Goal: Task Accomplishment & Management: Manage account settings

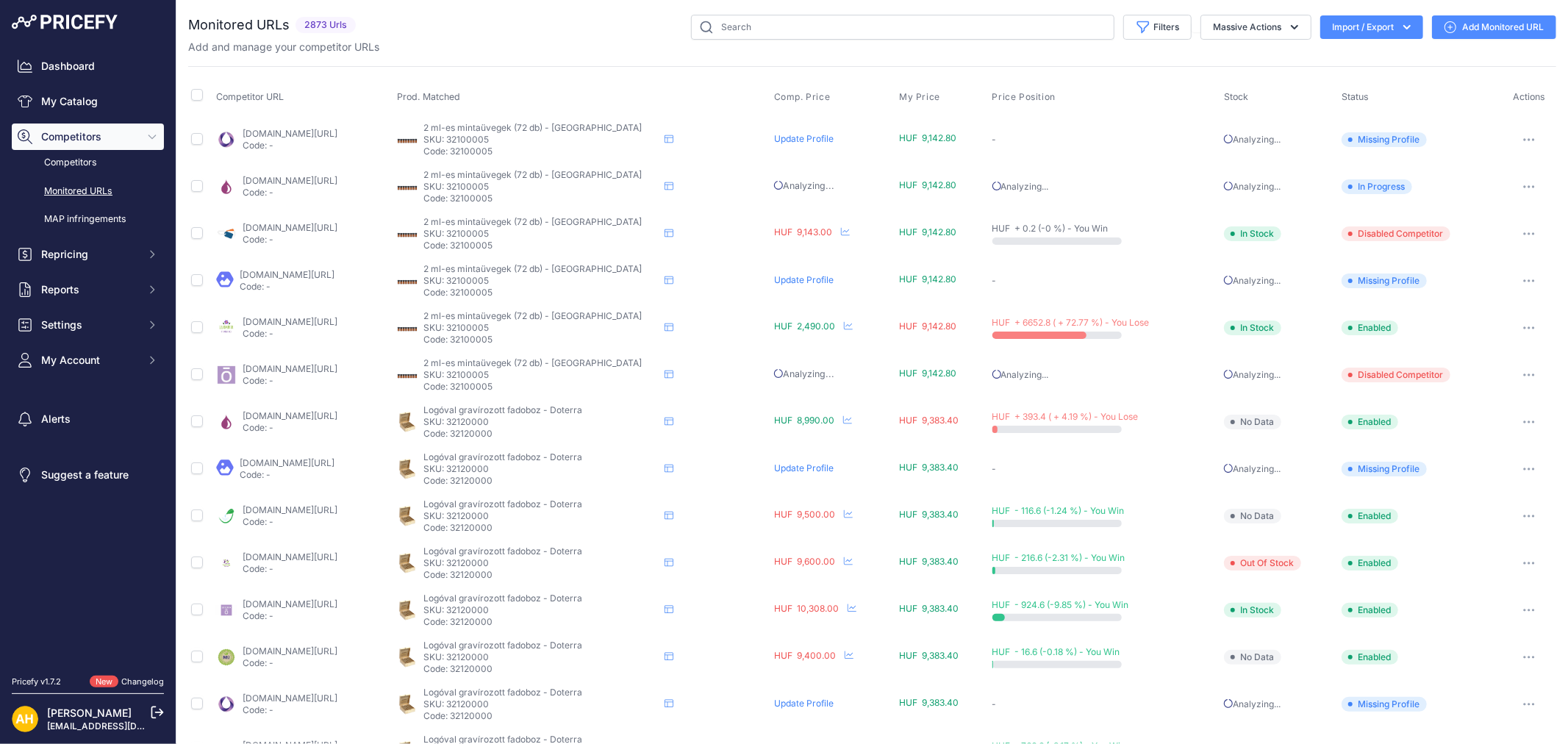
click at [1361, 32] on button "Import / Export" at bounding box center [1372, 27] width 103 height 23
click at [1363, 59] on div "Import" at bounding box center [1370, 58] width 118 height 26
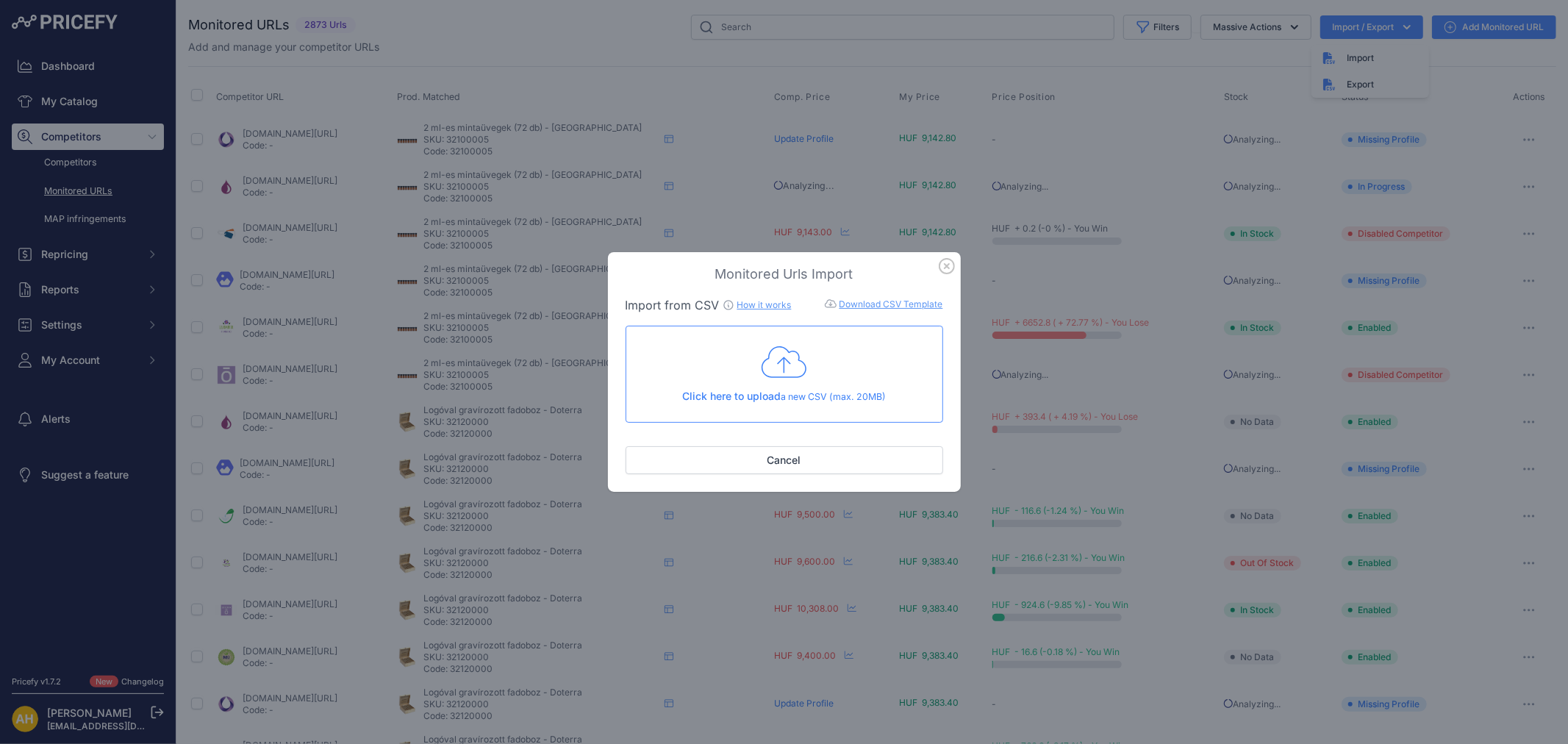
click at [789, 388] on div "Click here to upload a new CSV (max. 20MB)" at bounding box center [784, 374] width 293 height 61
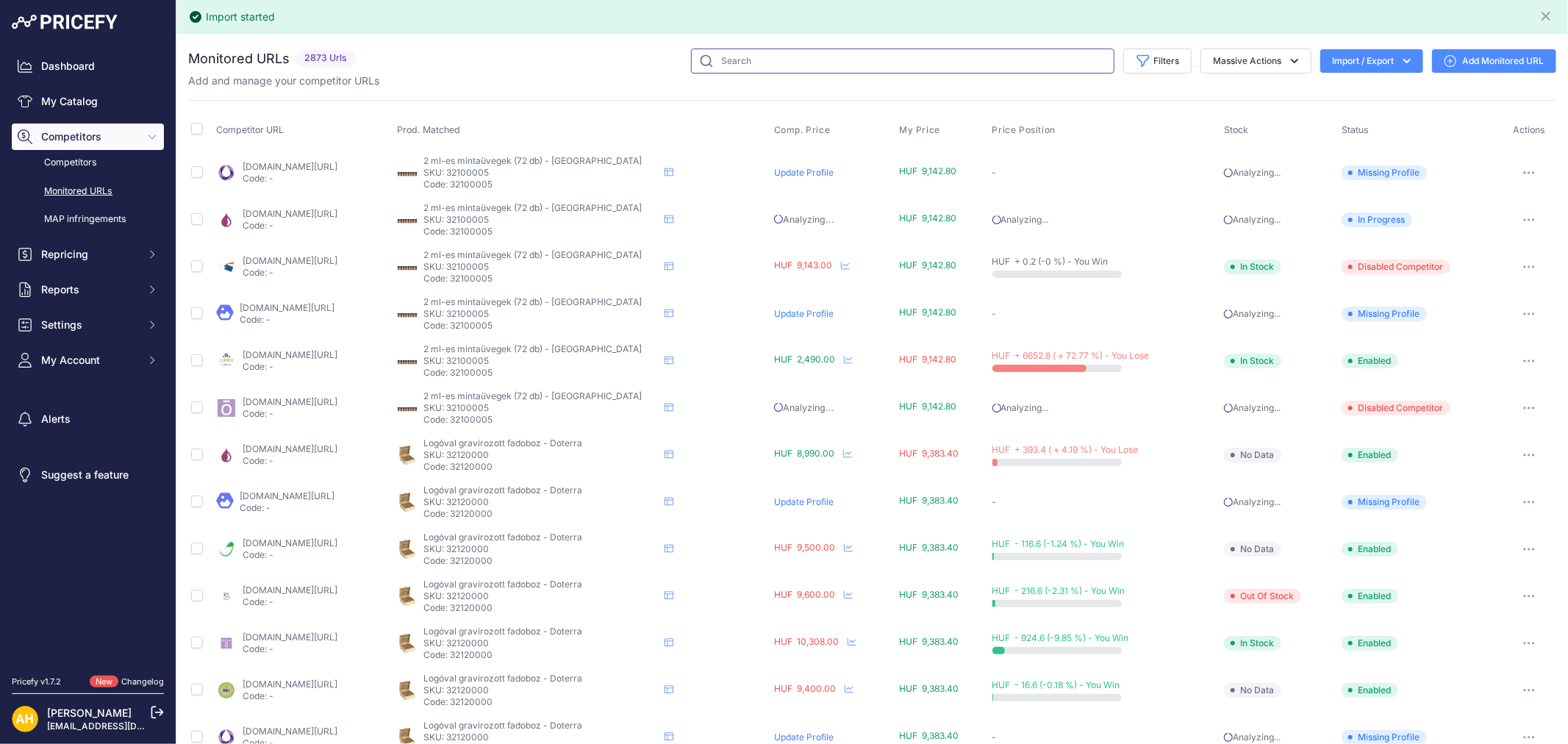
click at [780, 57] on input "text" at bounding box center [902, 61] width 423 height 25
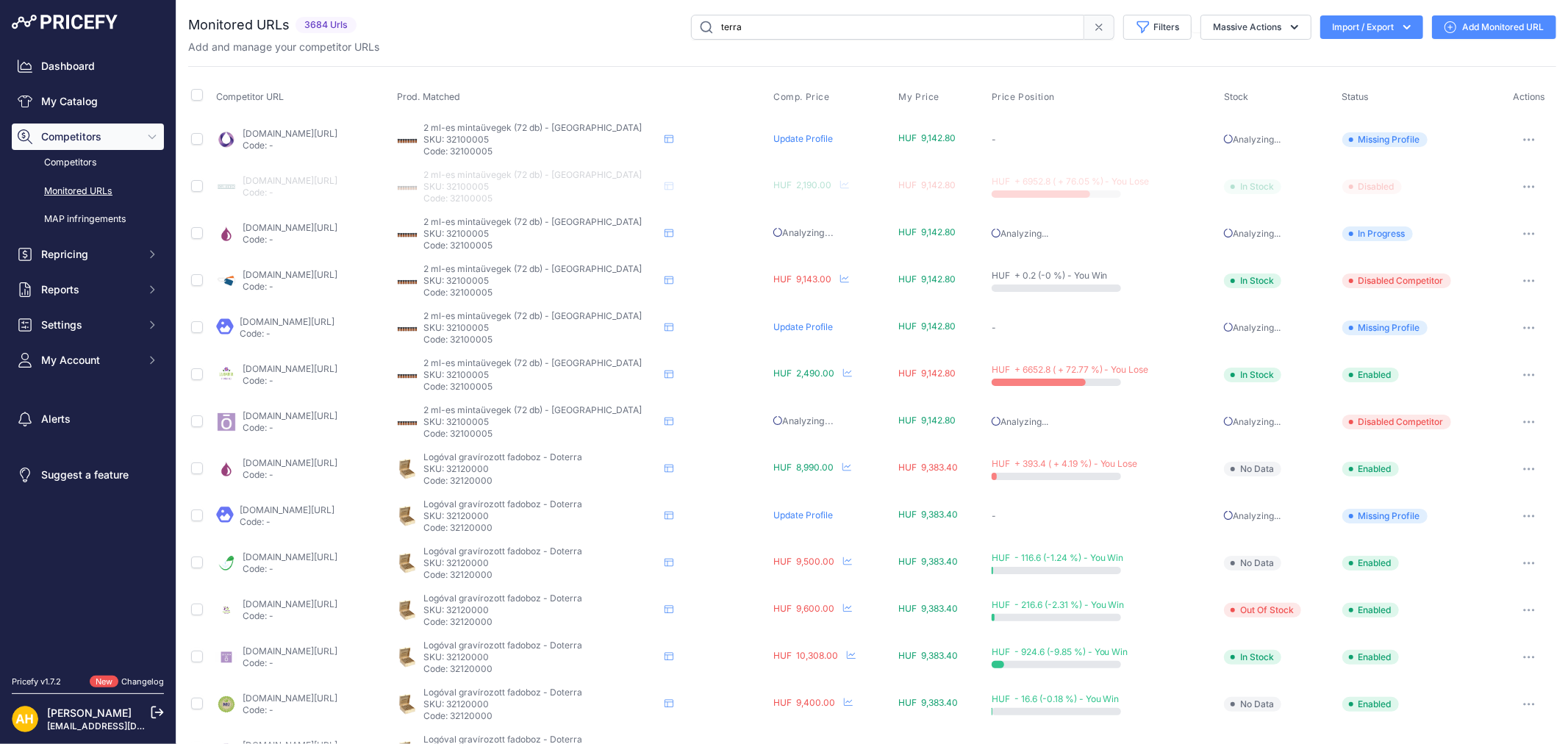
click at [727, 28] on input "terra" at bounding box center [887, 27] width 394 height 25
type input "doteo"
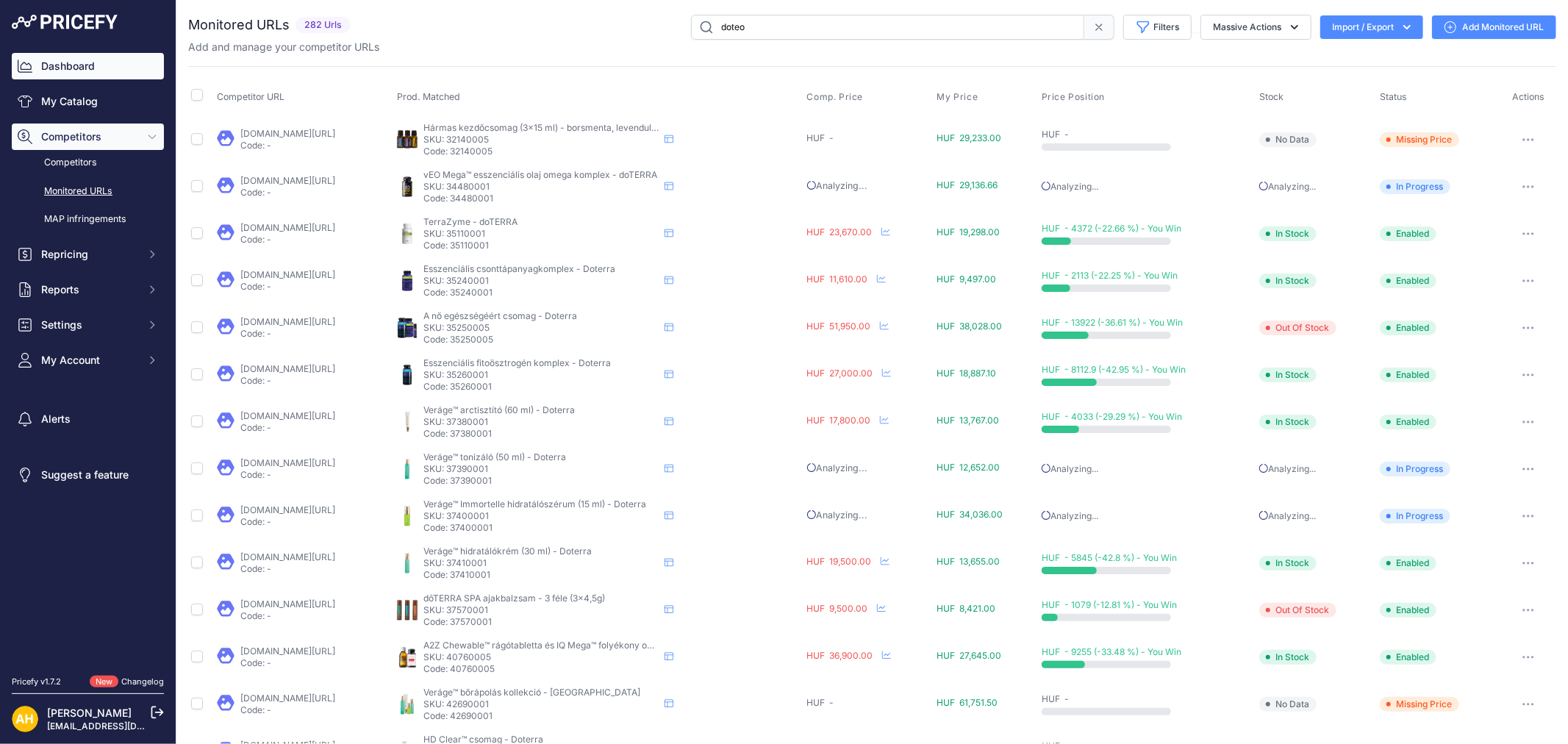
click at [32, 62] on icon "Sidebar" at bounding box center [25, 66] width 15 height 15
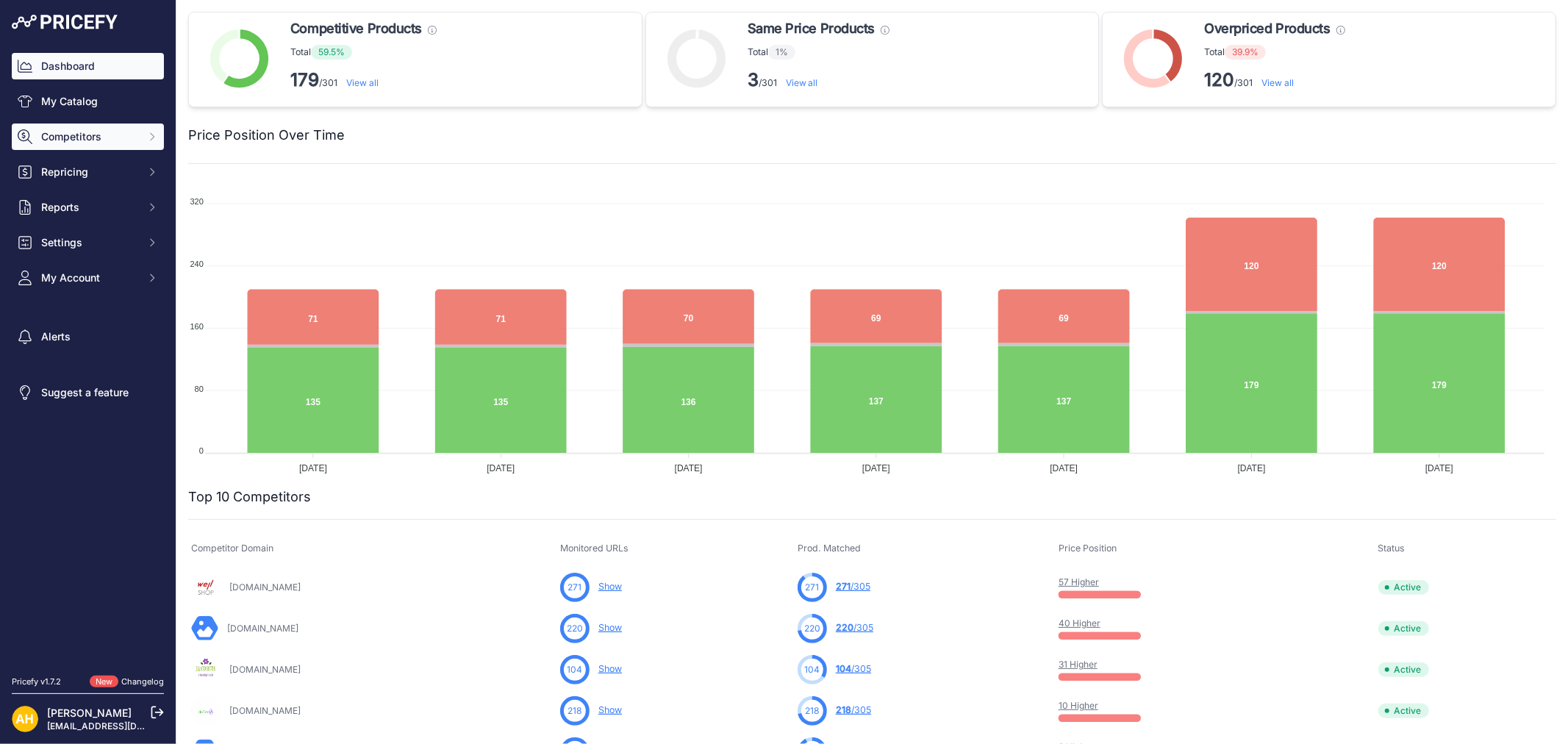
click at [93, 143] on span "Competitors" at bounding box center [89, 137] width 96 height 15
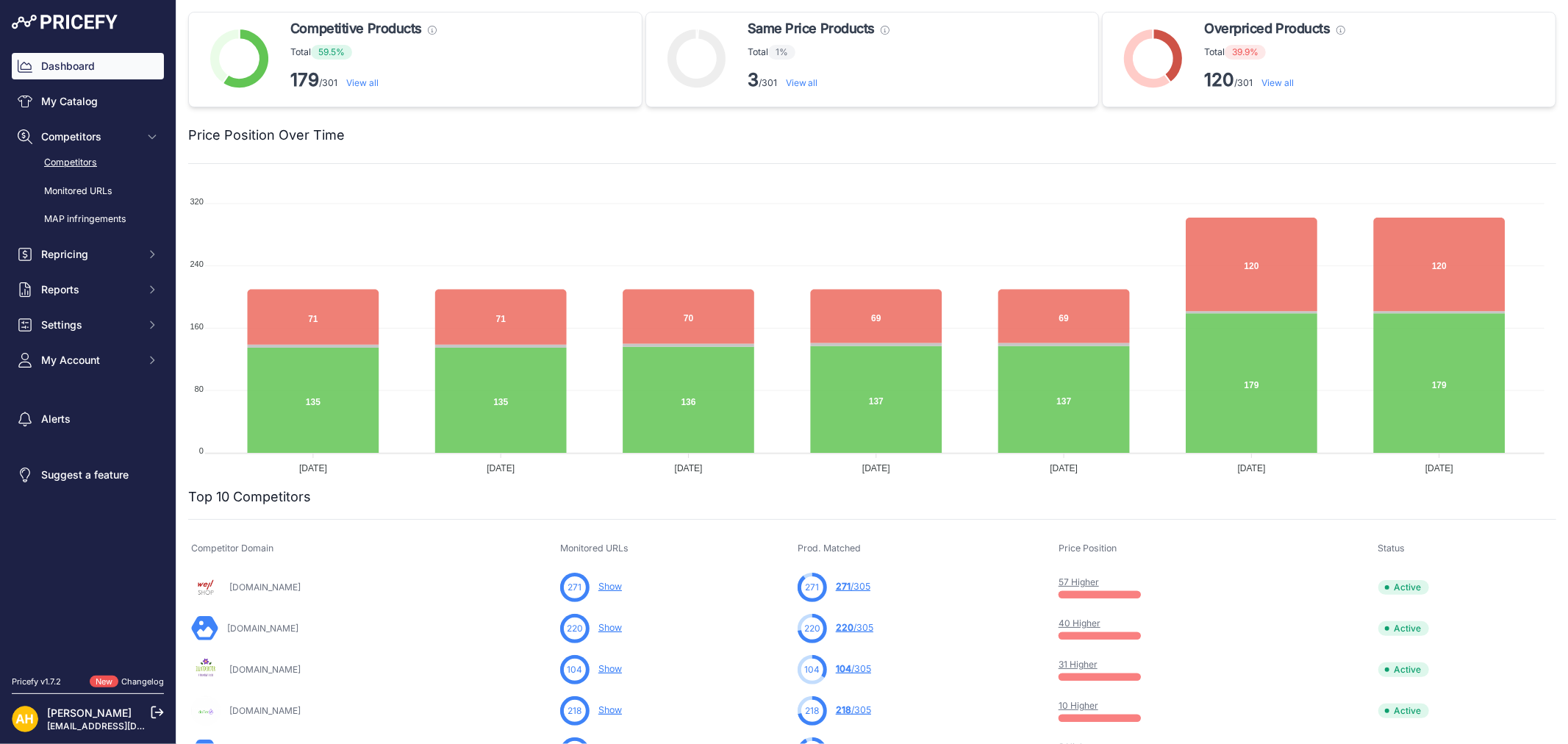
click at [87, 155] on link "Competitors" at bounding box center [88, 162] width 152 height 26
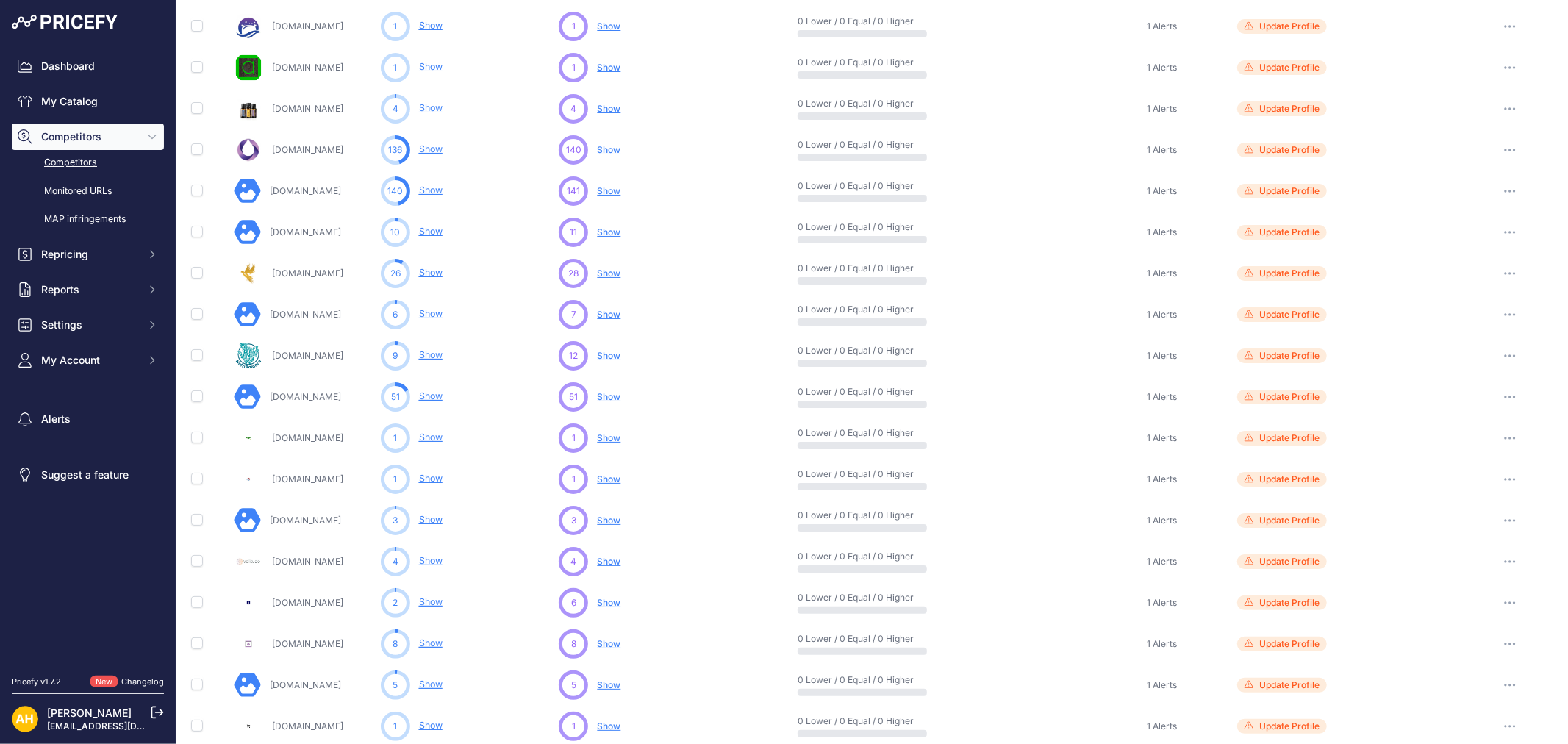
scroll to position [461, 0]
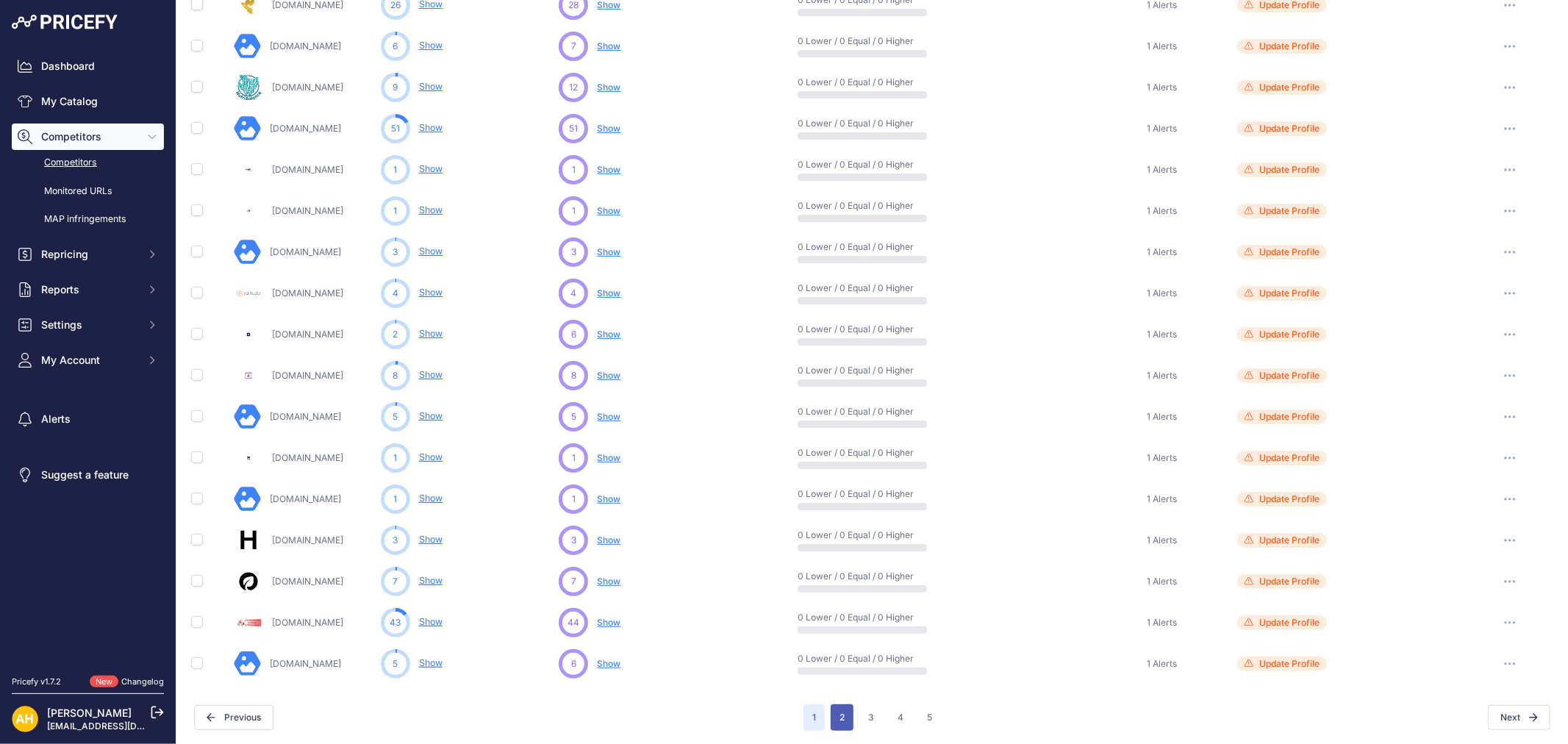
click at [838, 714] on button "2" at bounding box center [841, 718] width 23 height 26
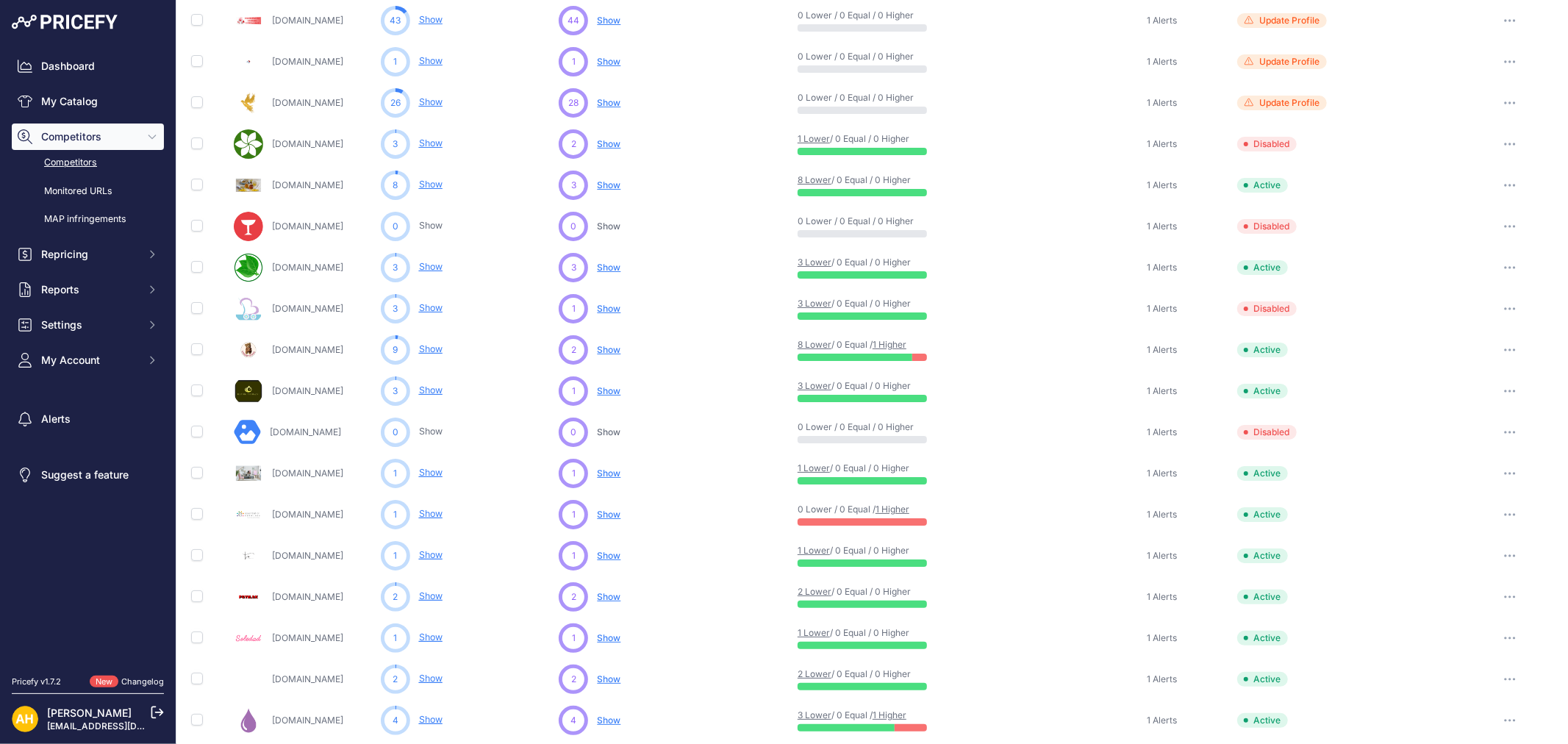
scroll to position [461, 0]
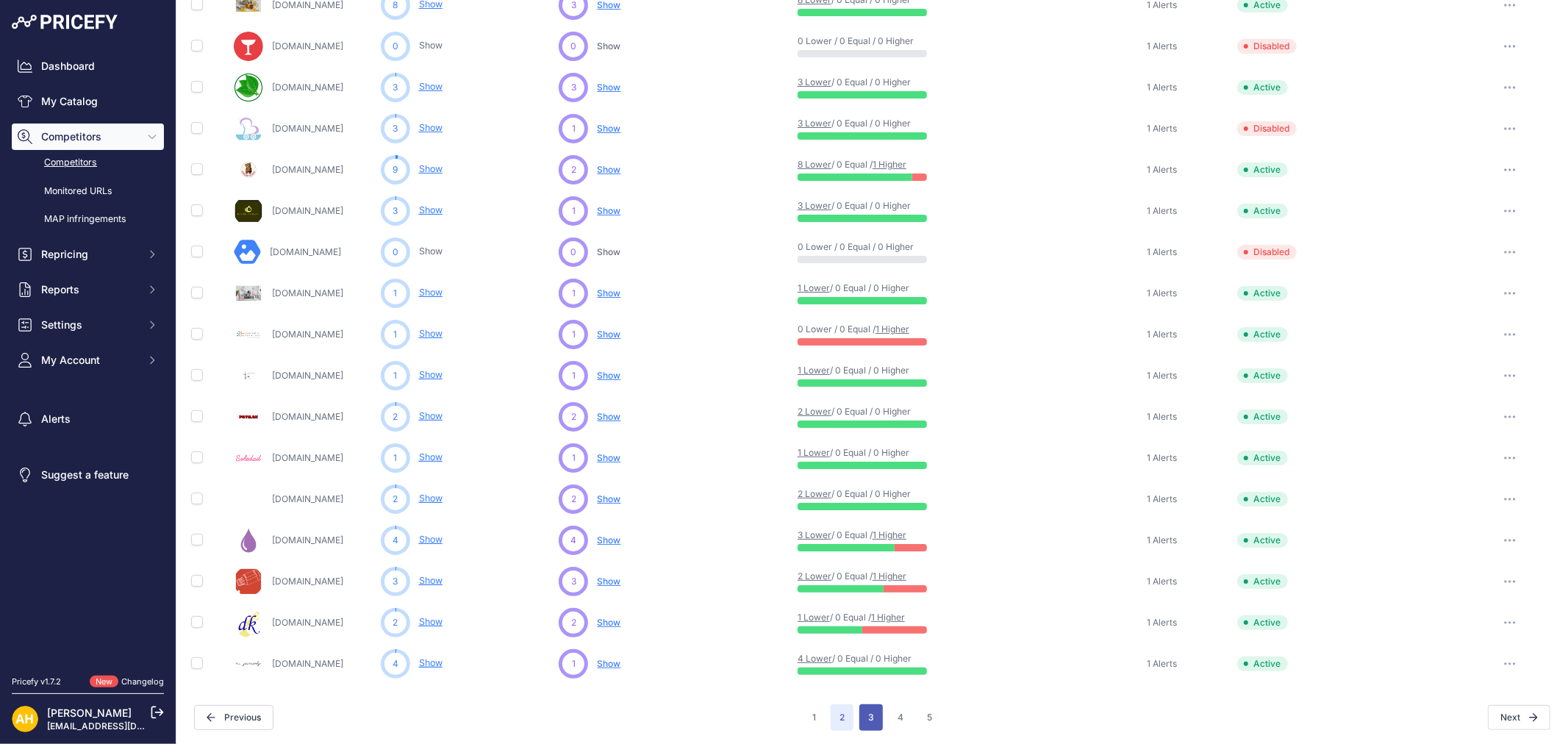
click at [870, 718] on button "3" at bounding box center [871, 718] width 23 height 26
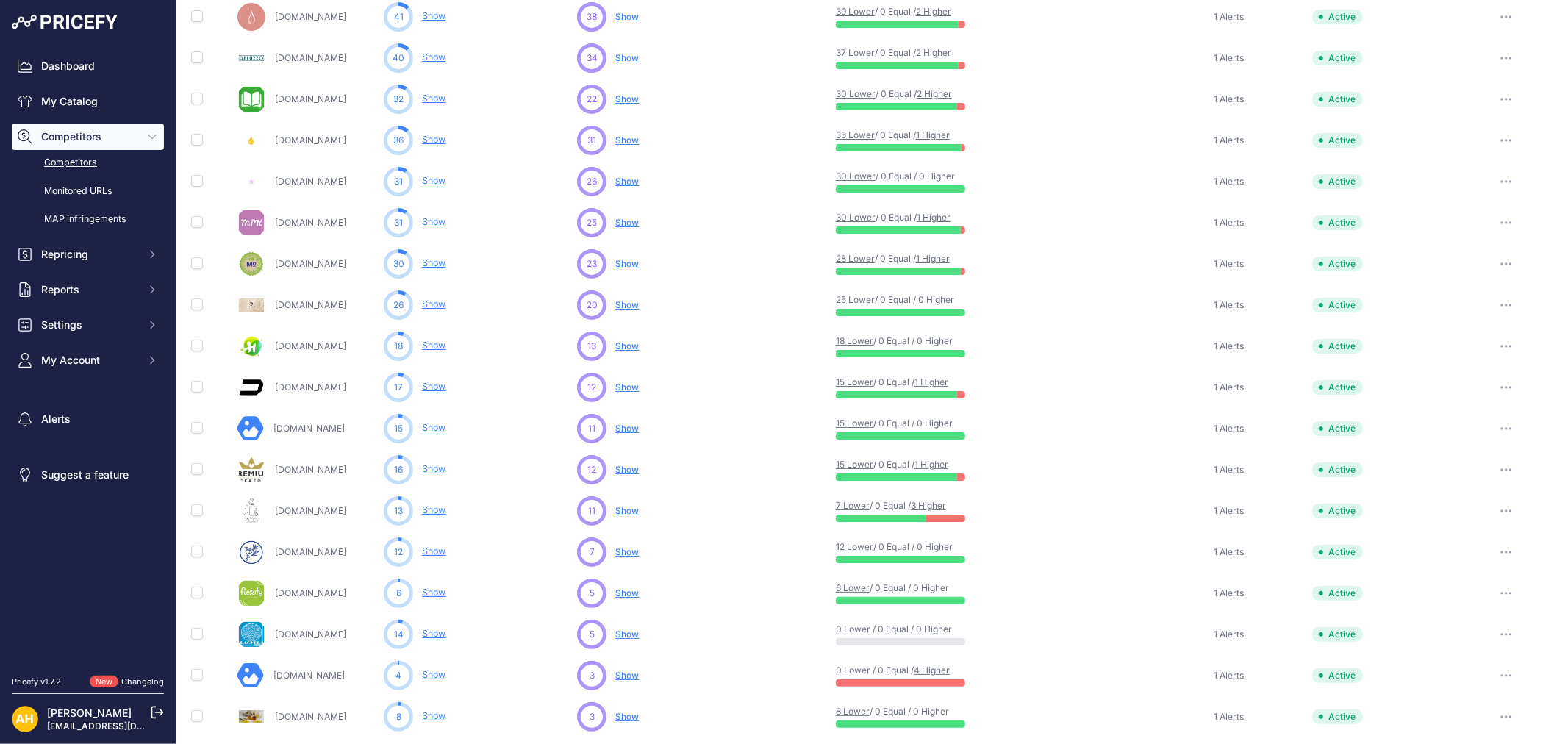
scroll to position [461, 0]
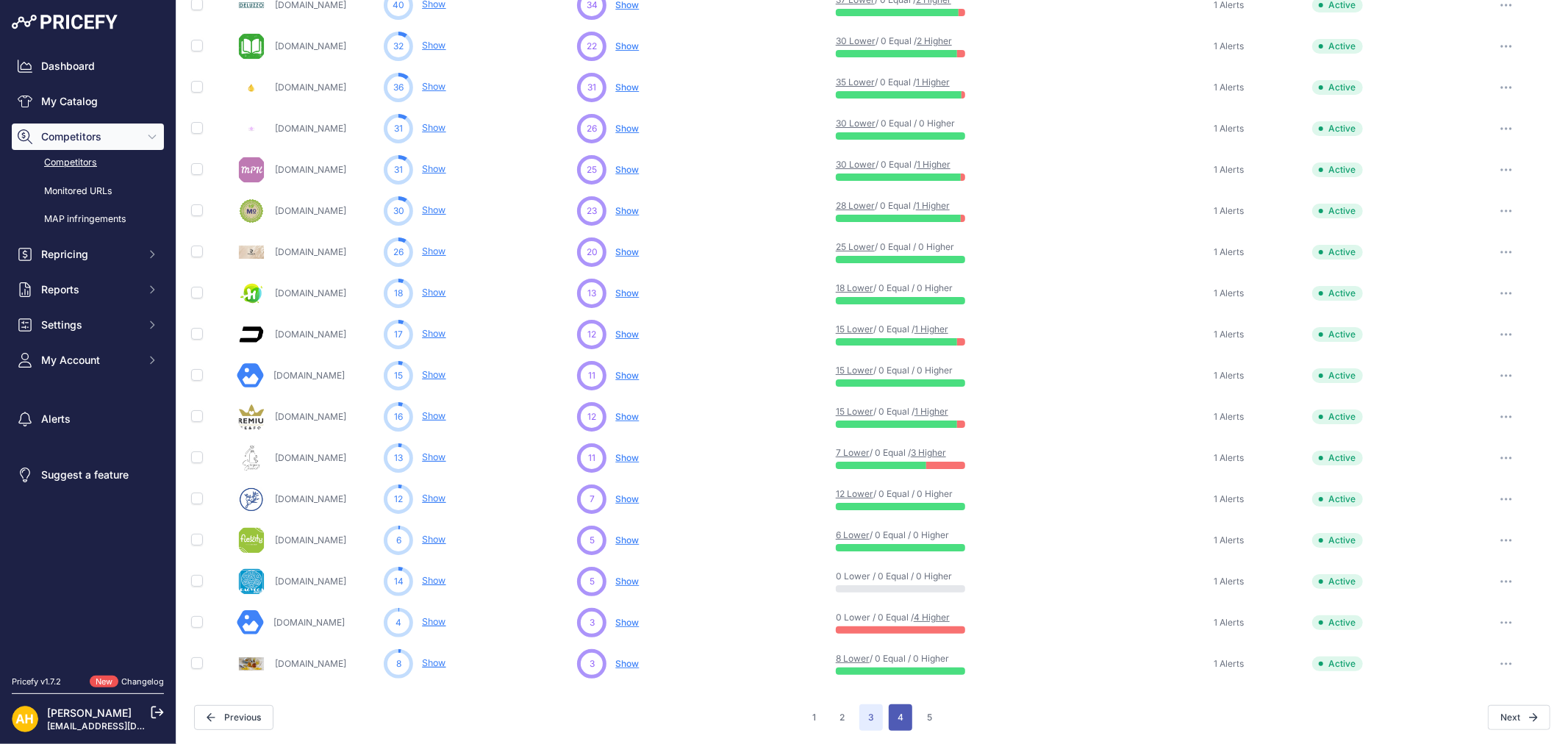
click at [890, 718] on button "4" at bounding box center [900, 718] width 23 height 26
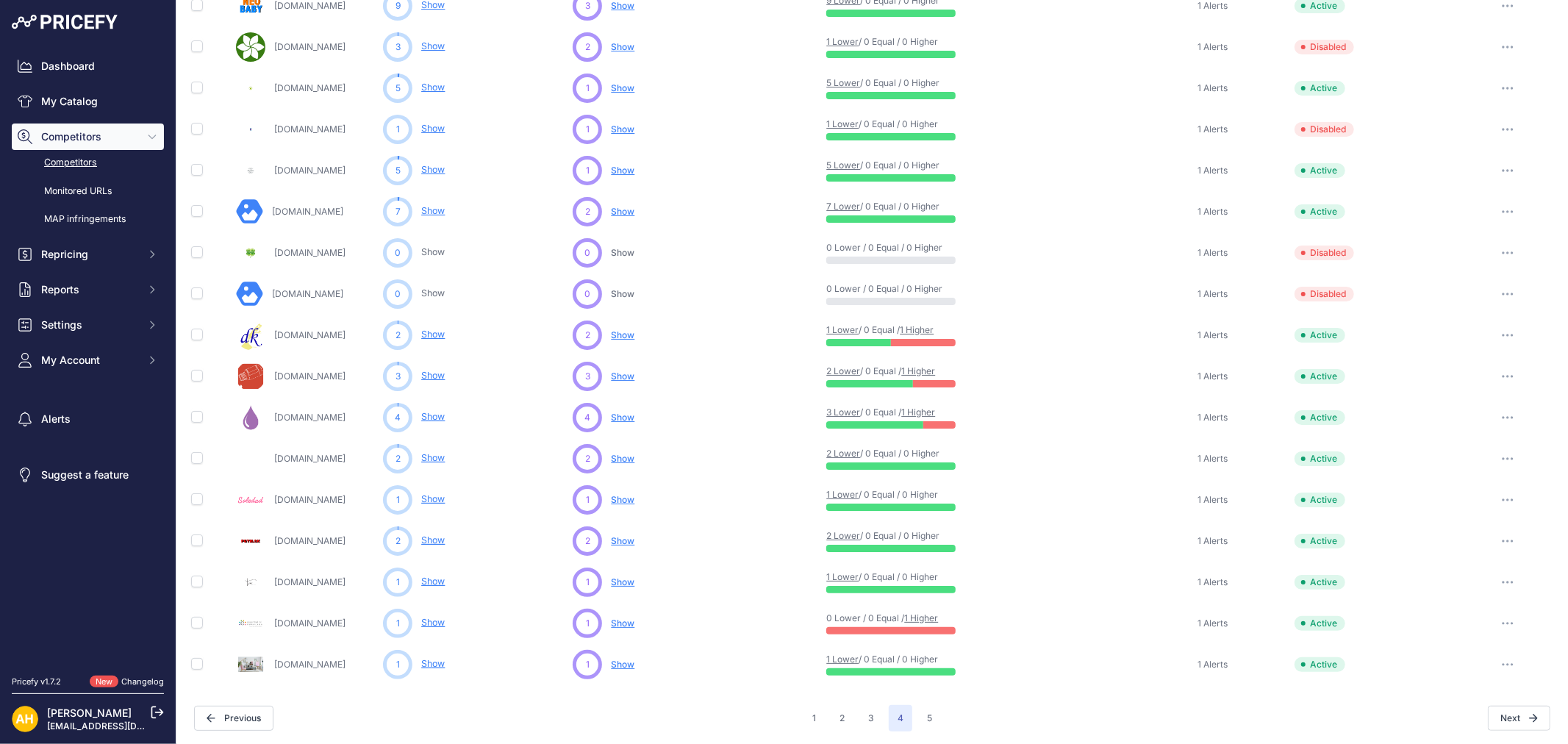
scroll to position [461, 0]
click at [918, 718] on button "5" at bounding box center [929, 718] width 23 height 26
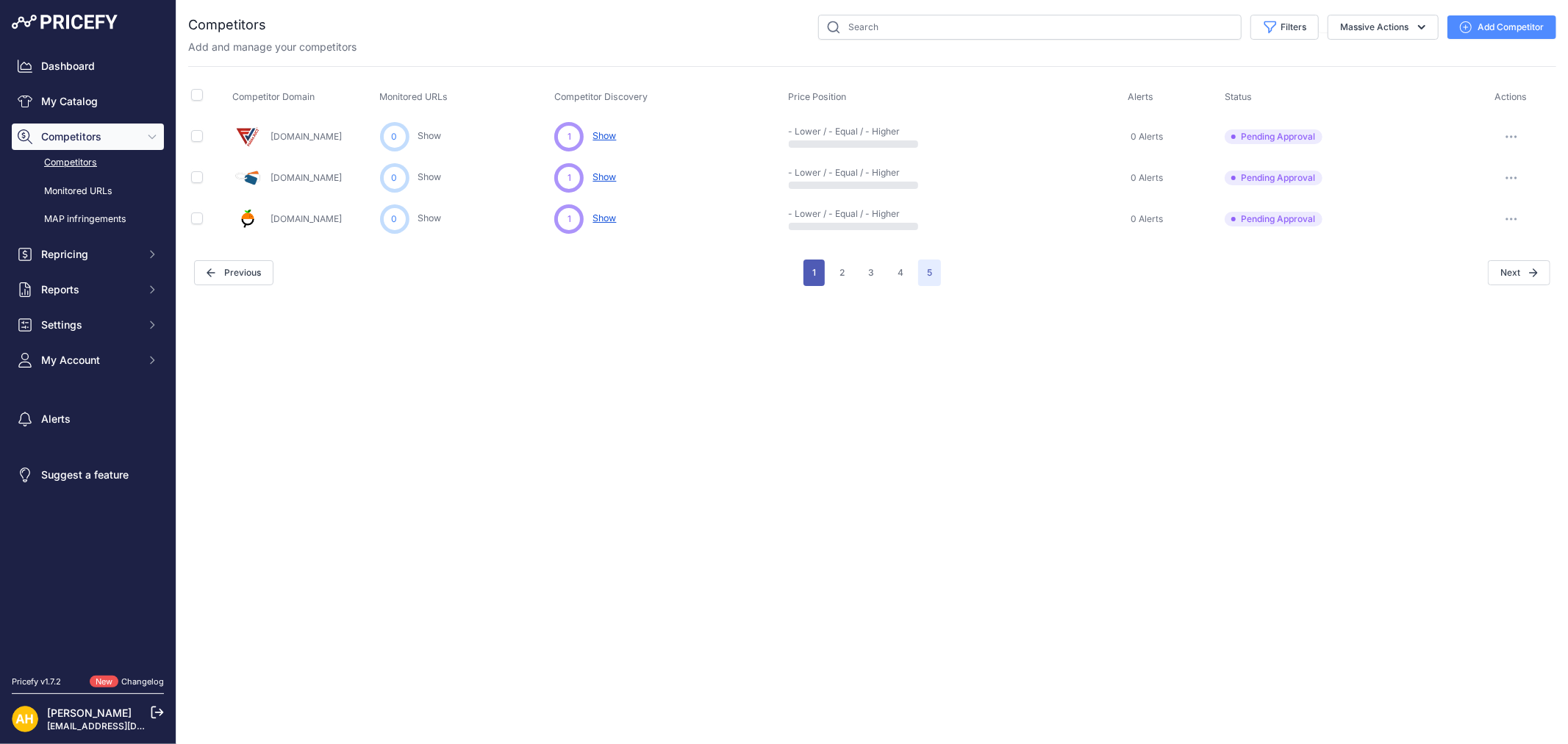
click at [819, 268] on button "1" at bounding box center [813, 273] width 21 height 26
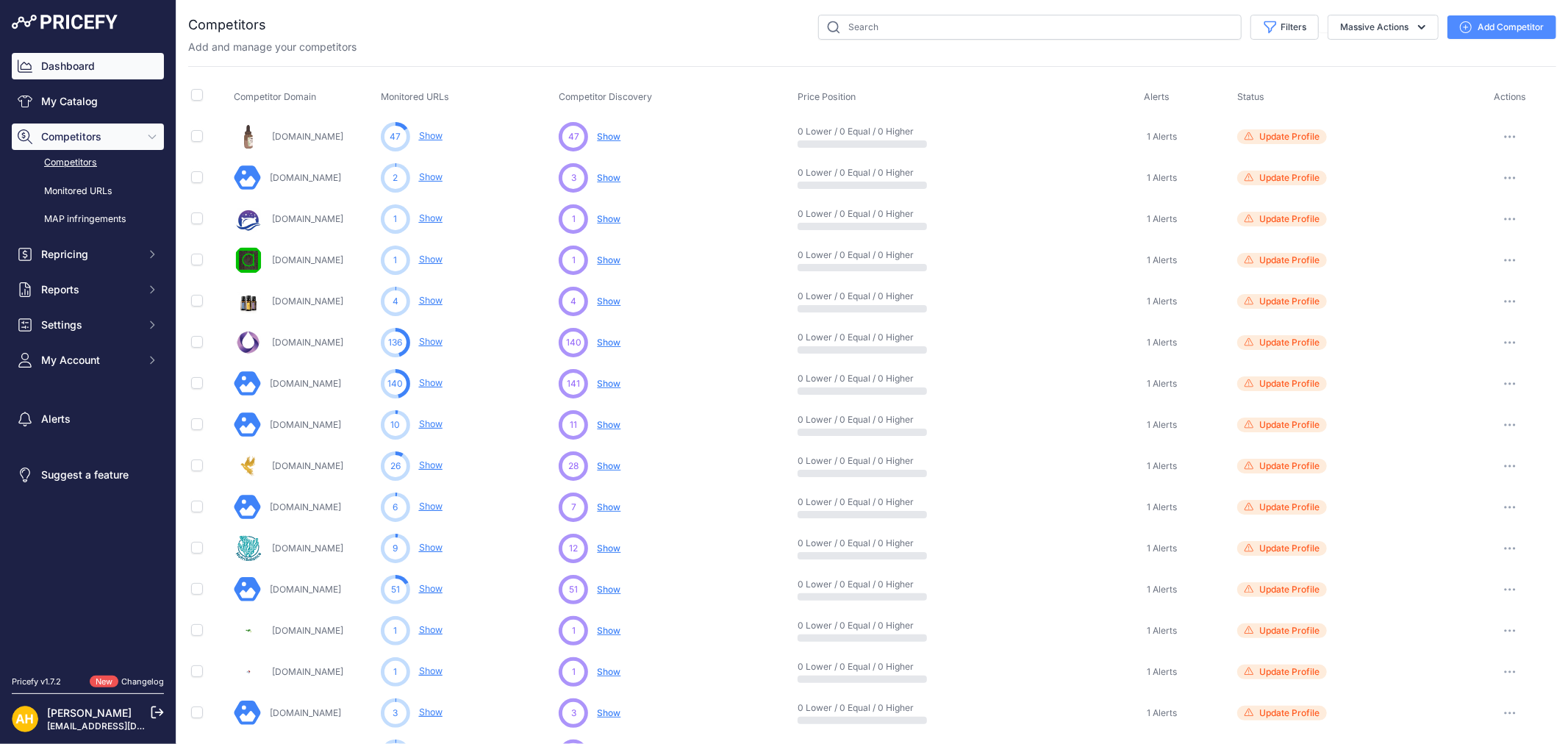
click at [74, 59] on link "Dashboard" at bounding box center [88, 66] width 152 height 26
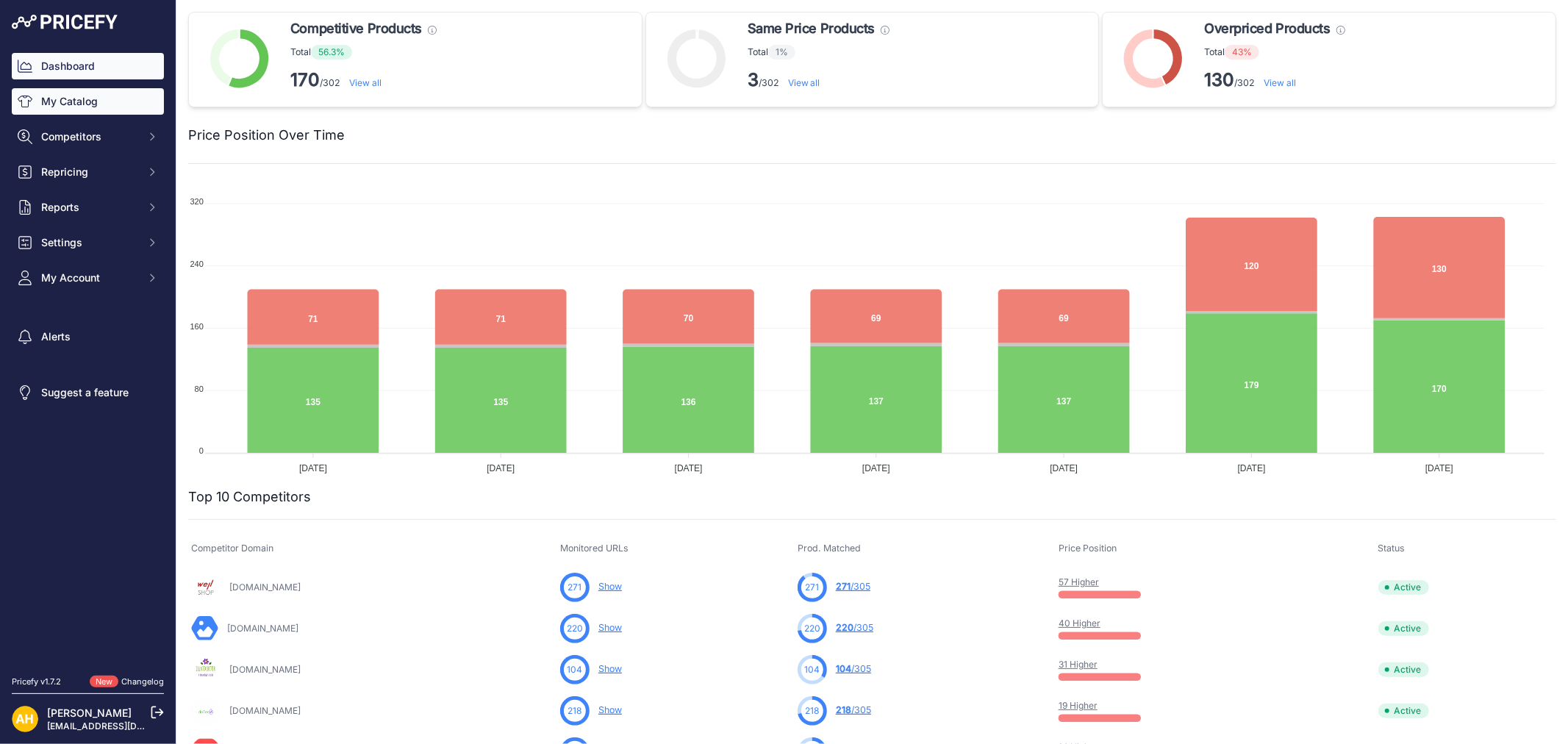
click at [75, 106] on link "My Catalog" at bounding box center [88, 102] width 152 height 26
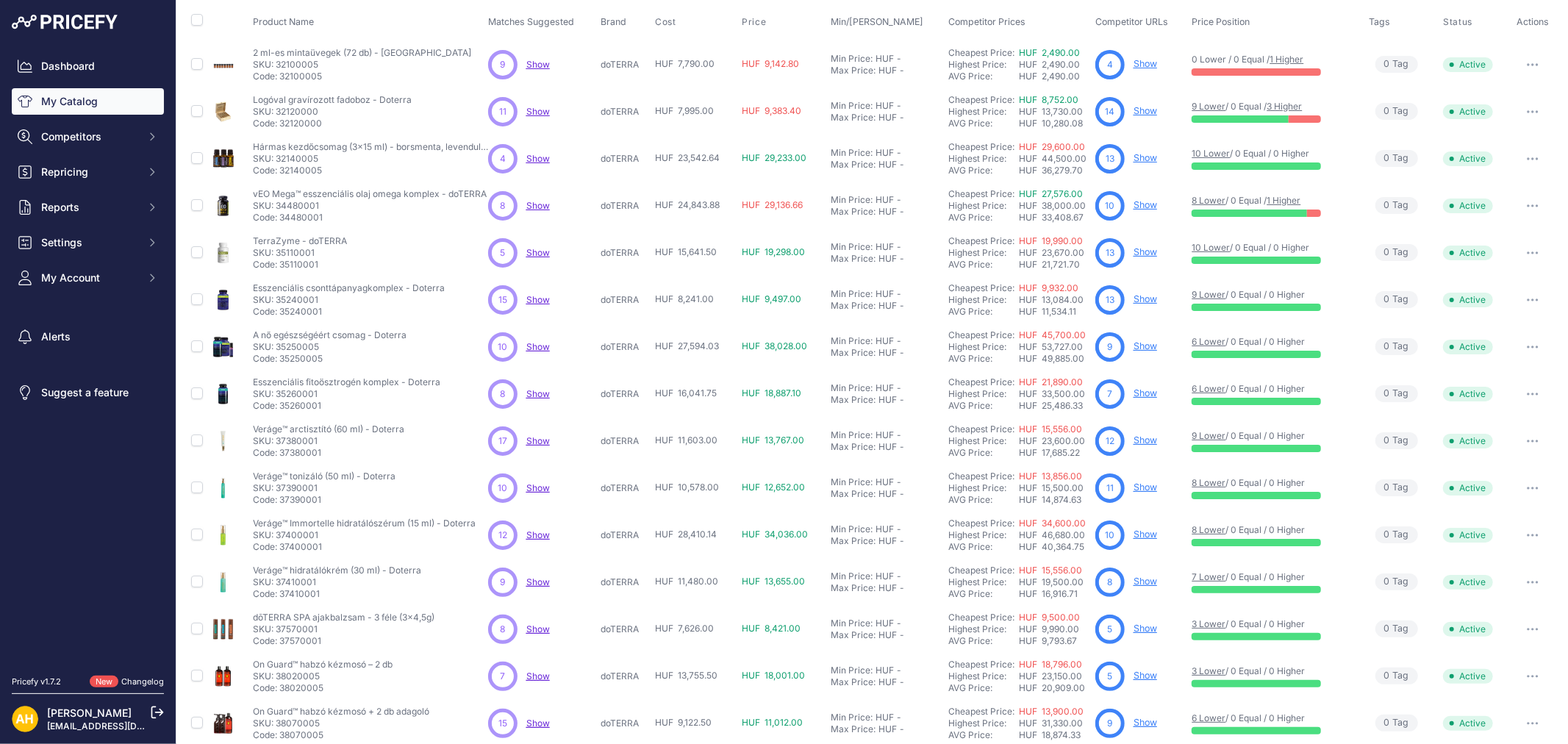
scroll to position [137, 0]
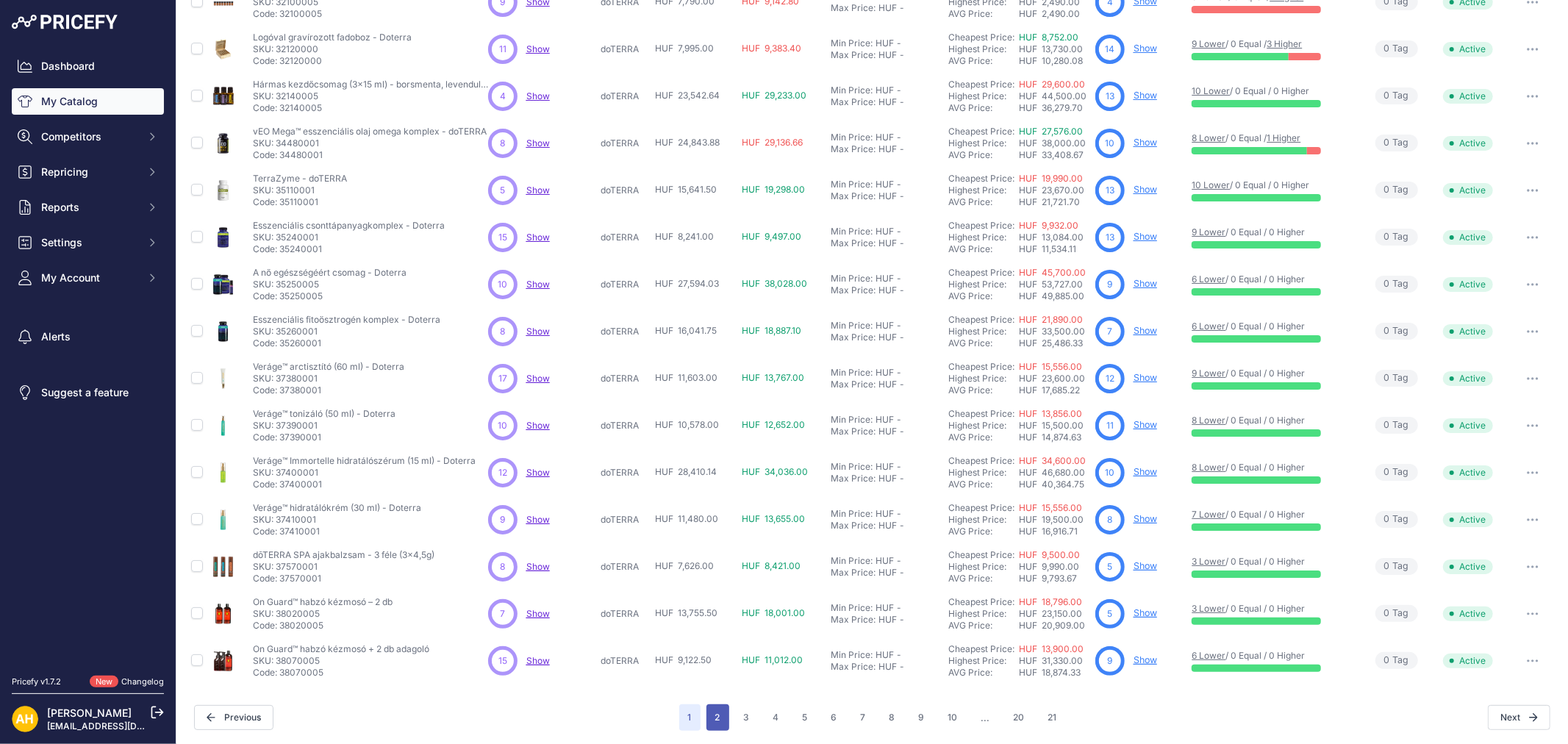
click at [716, 709] on button "2" at bounding box center [717, 718] width 23 height 26
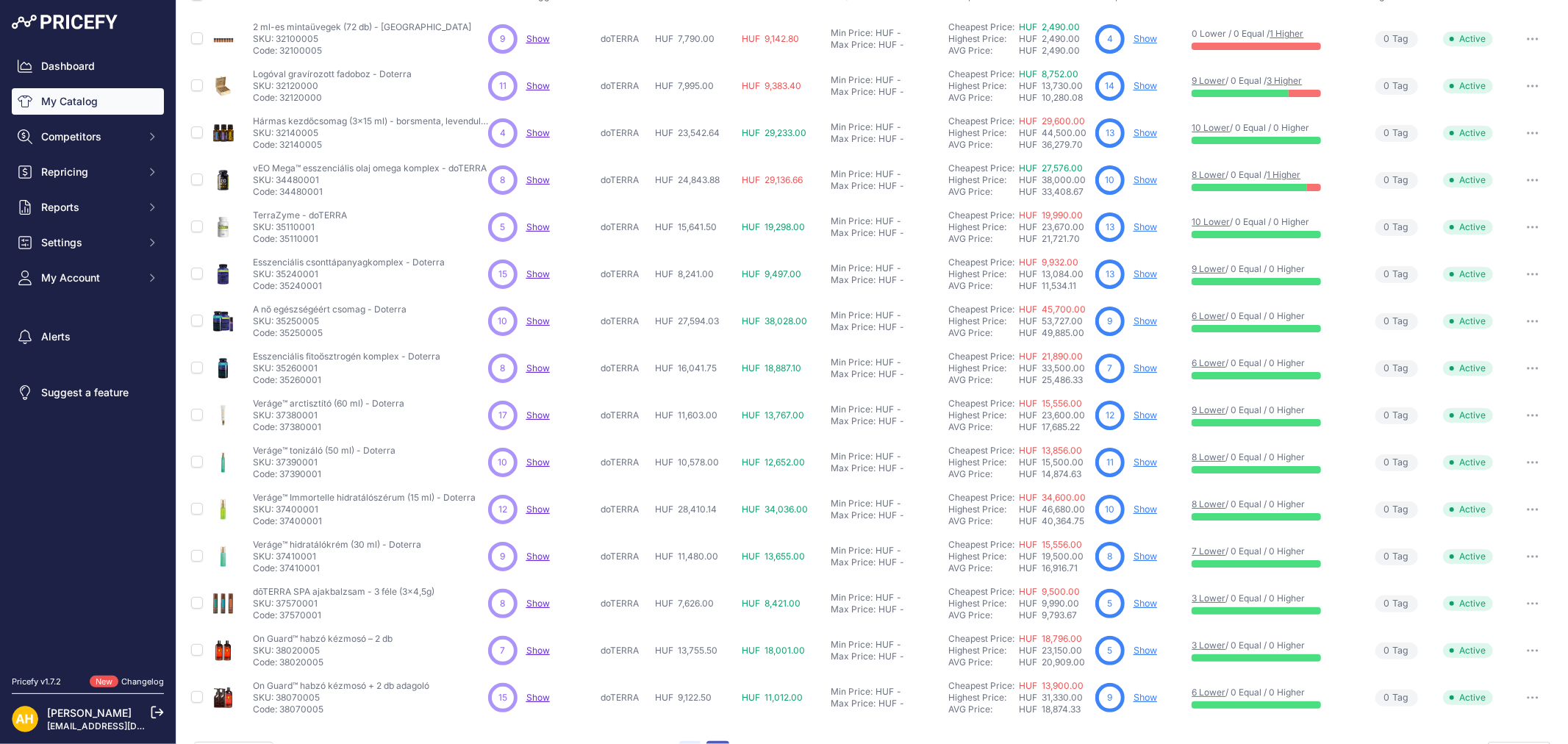
scroll to position [174, 0]
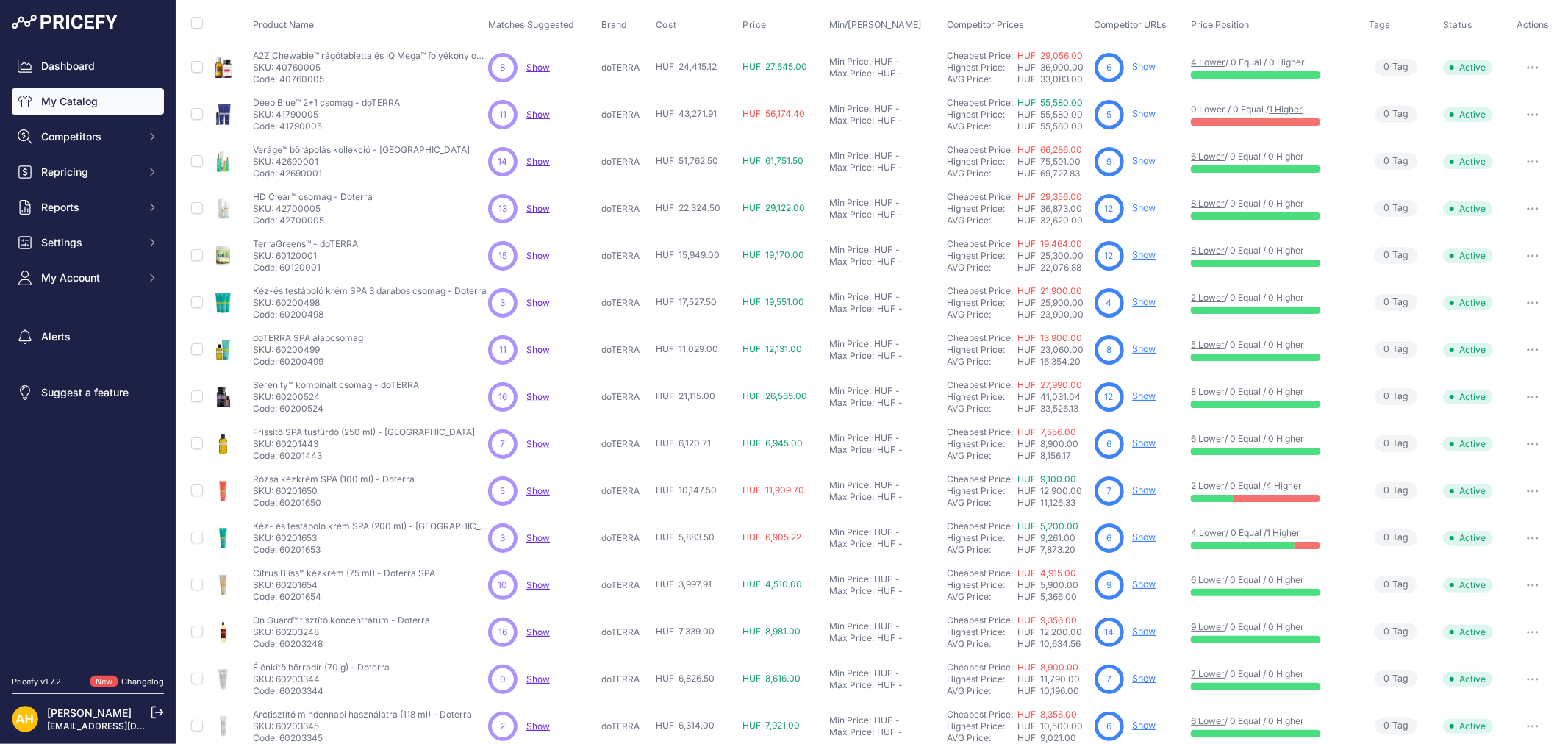
scroll to position [137, 0]
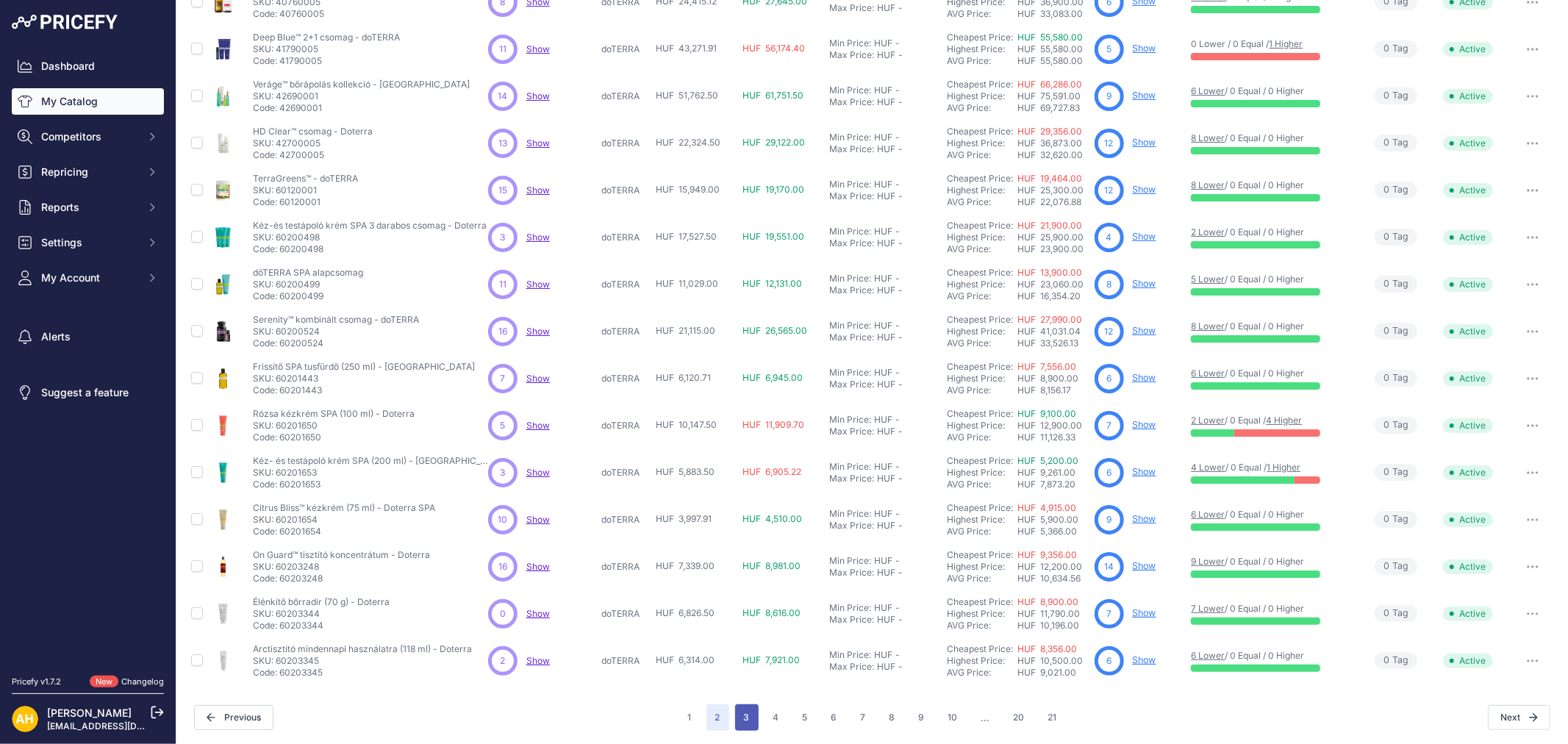
click at [735, 716] on button "3" at bounding box center [747, 718] width 23 height 26
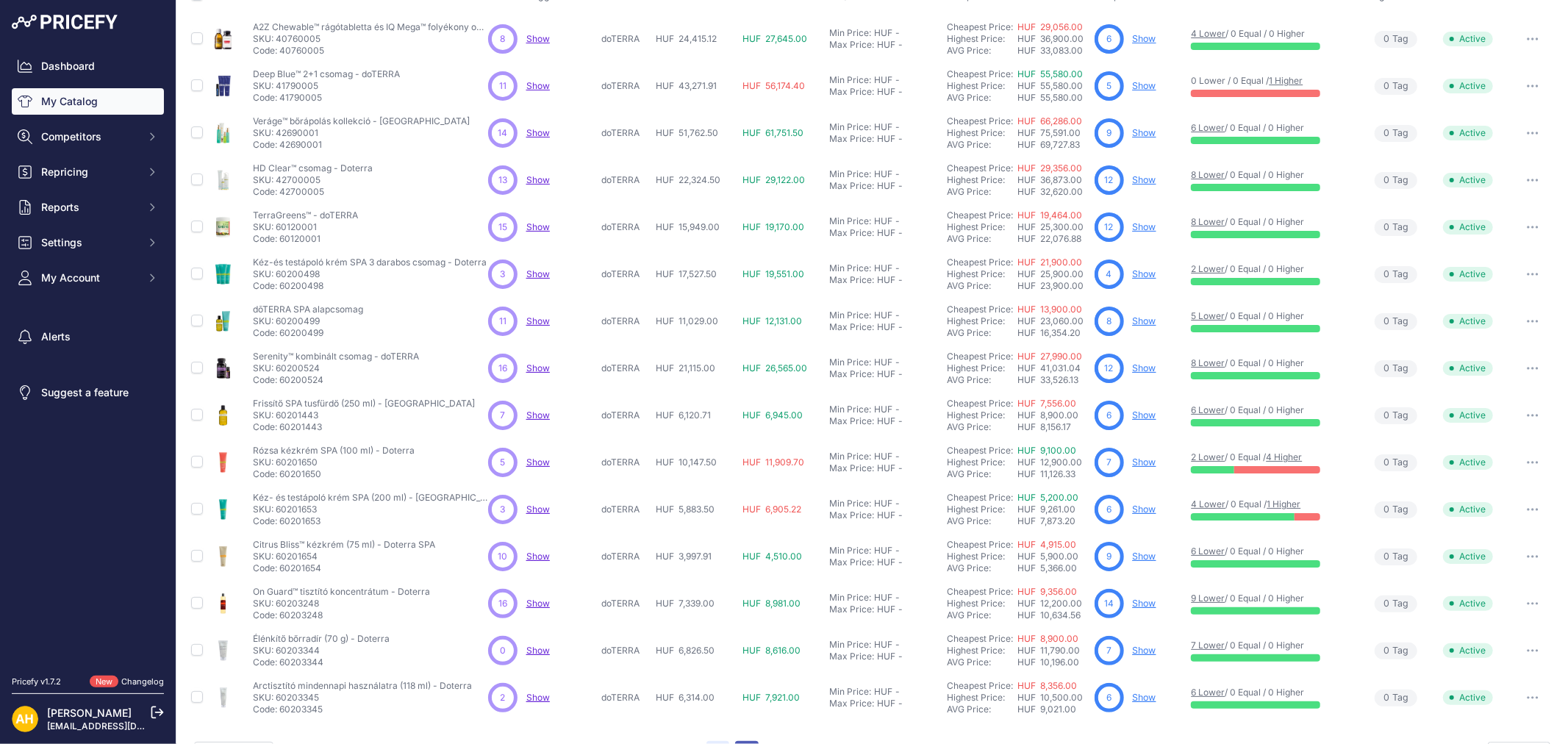
scroll to position [174, 0]
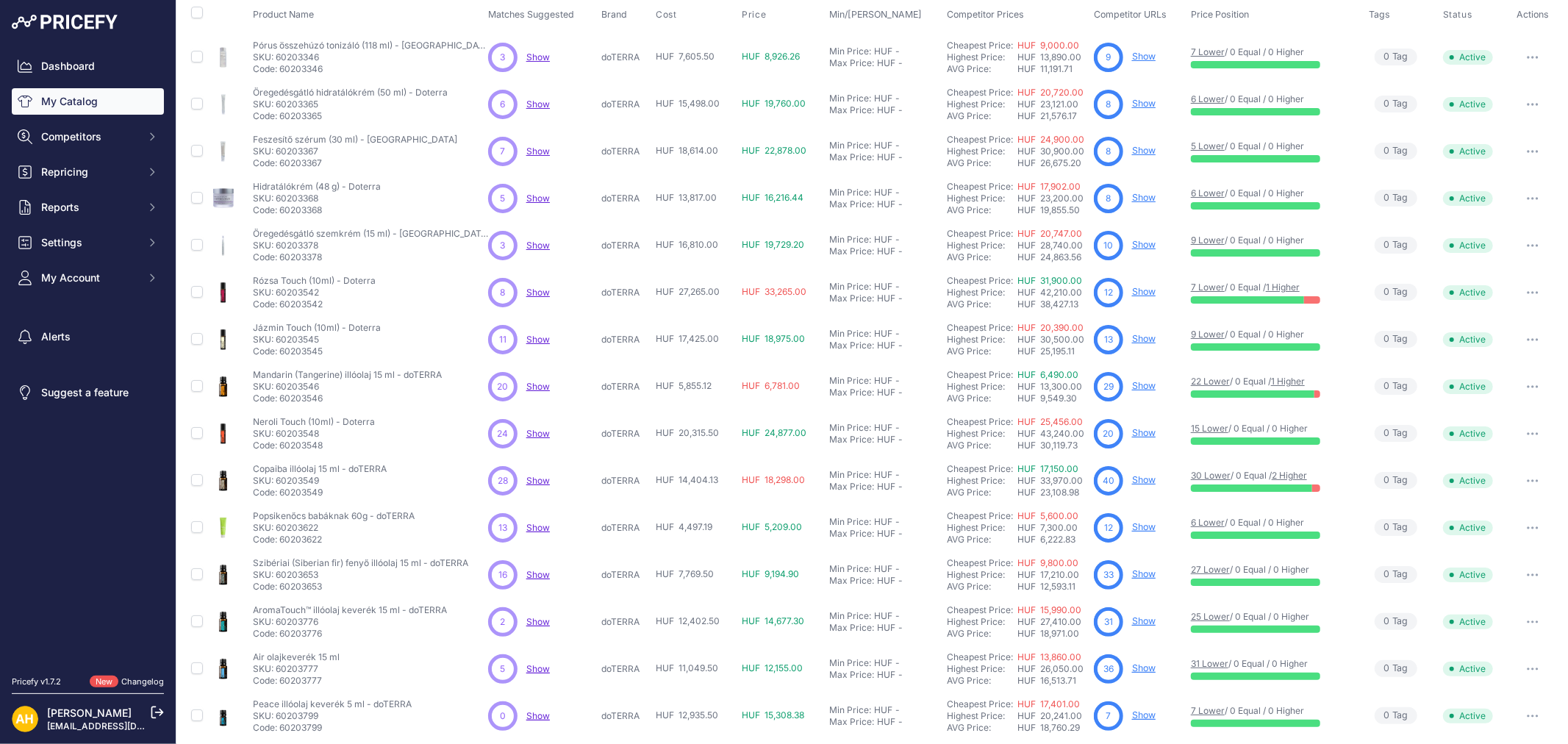
scroll to position [137, 0]
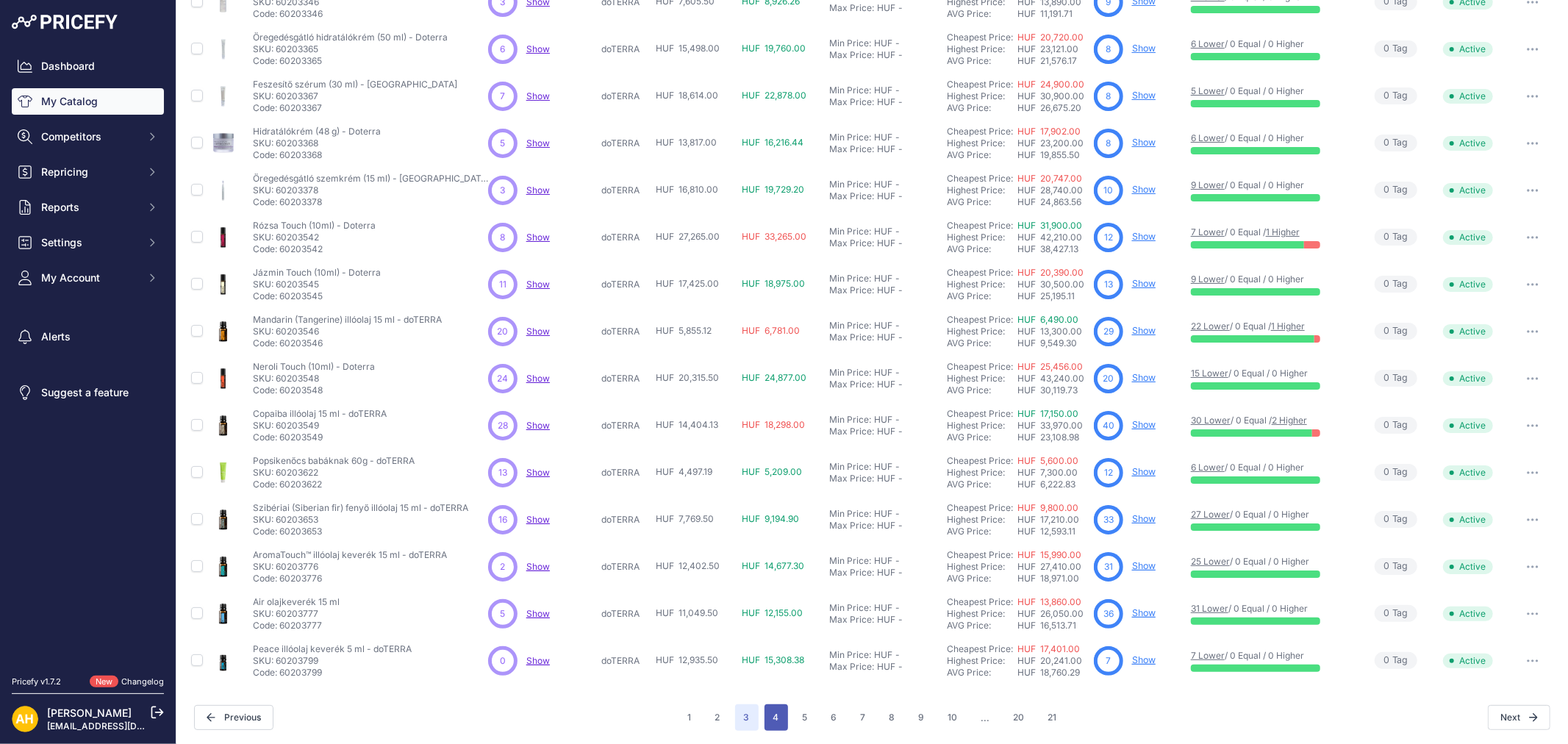
click at [765, 715] on button "4" at bounding box center [776, 718] width 23 height 26
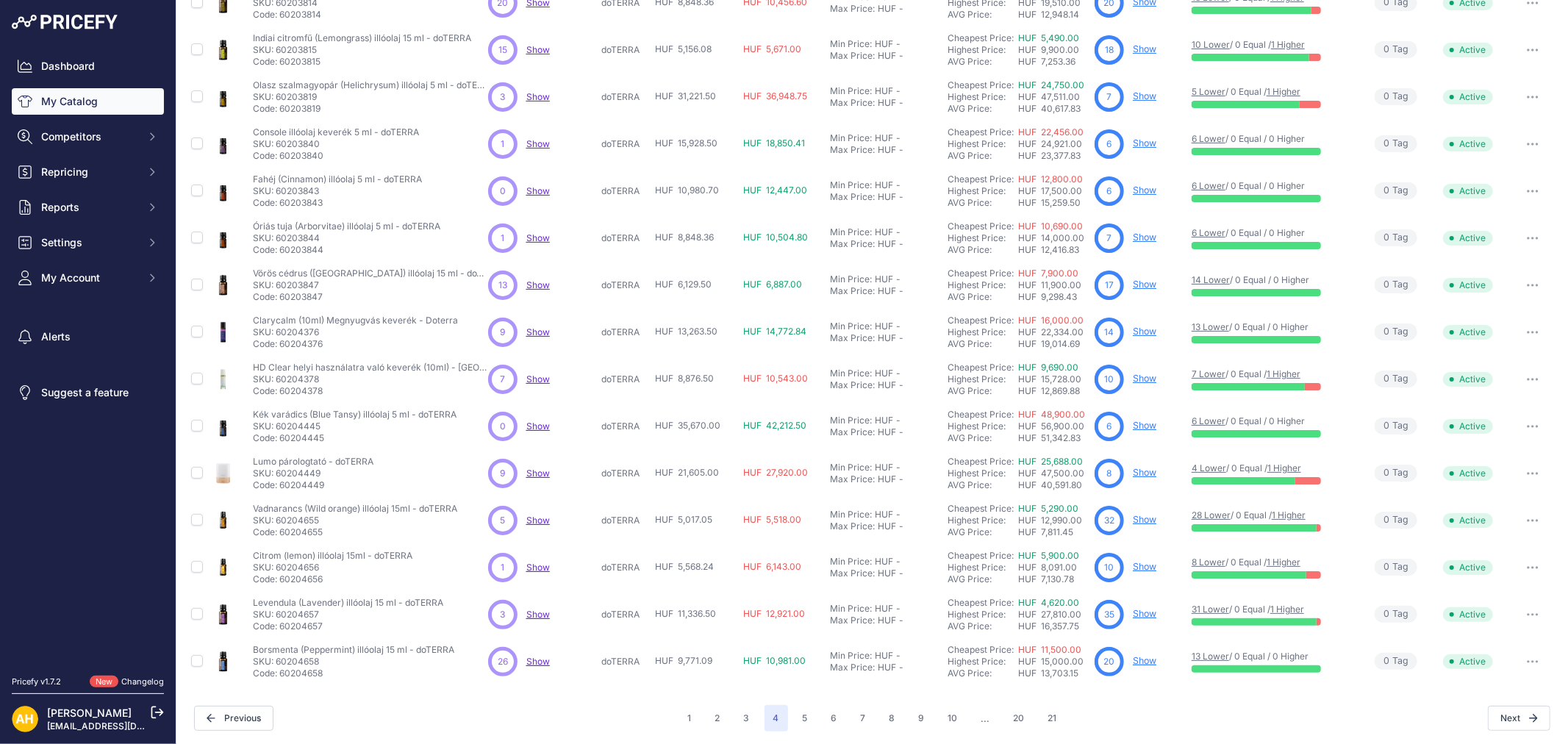
scroll to position [137, 0]
click at [796, 716] on button "5" at bounding box center [805, 718] width 23 height 26
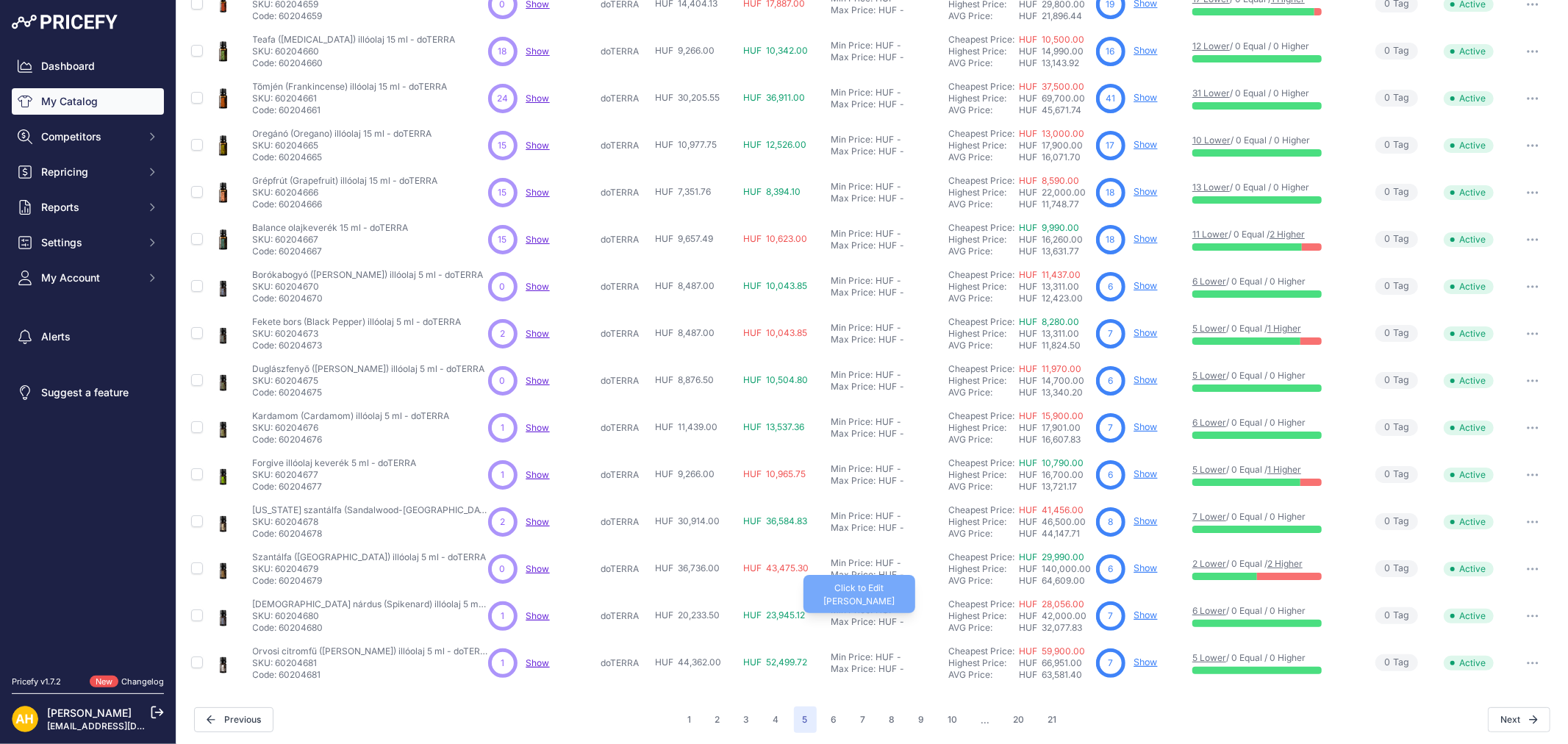
scroll to position [137, 0]
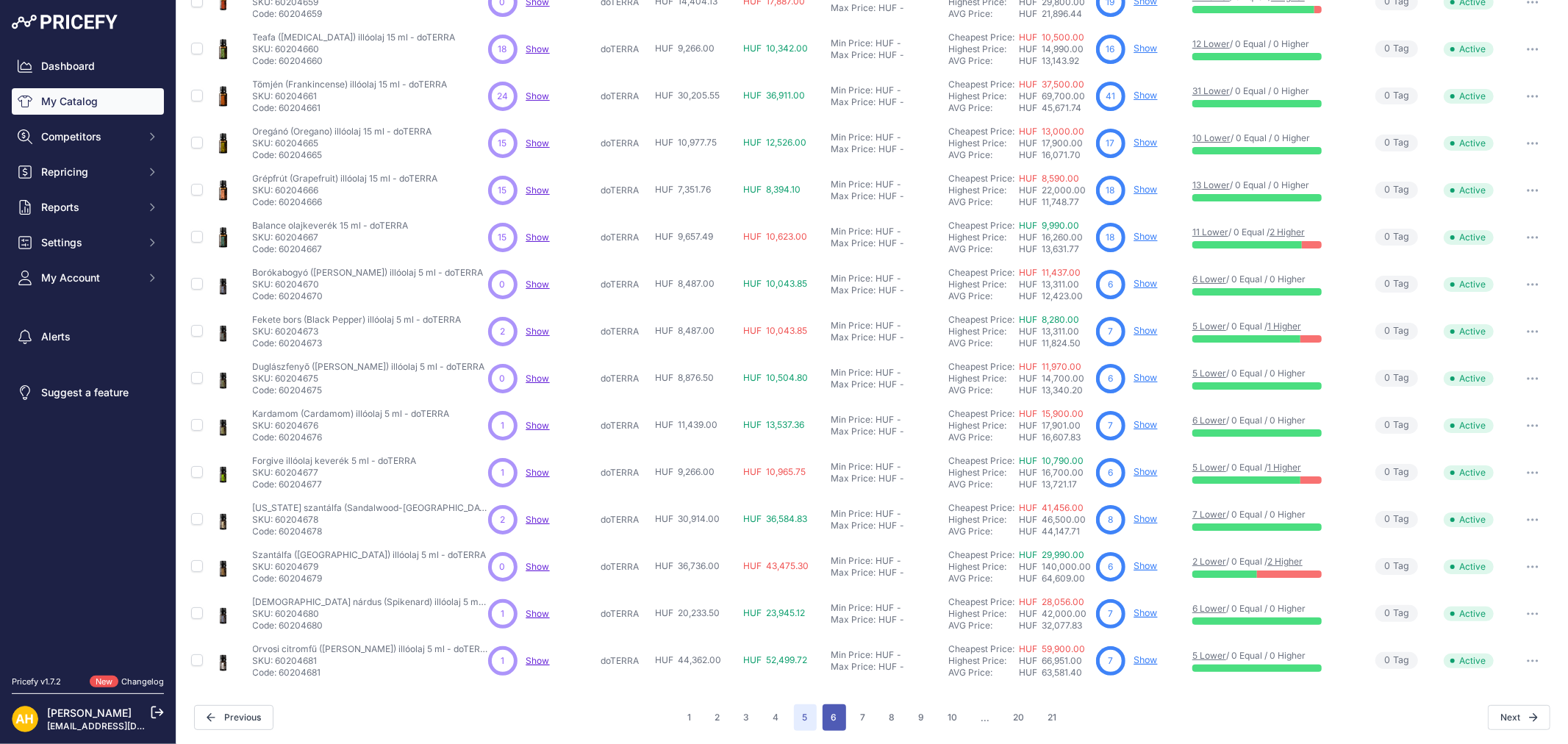
click at [833, 718] on button "6" at bounding box center [834, 718] width 23 height 26
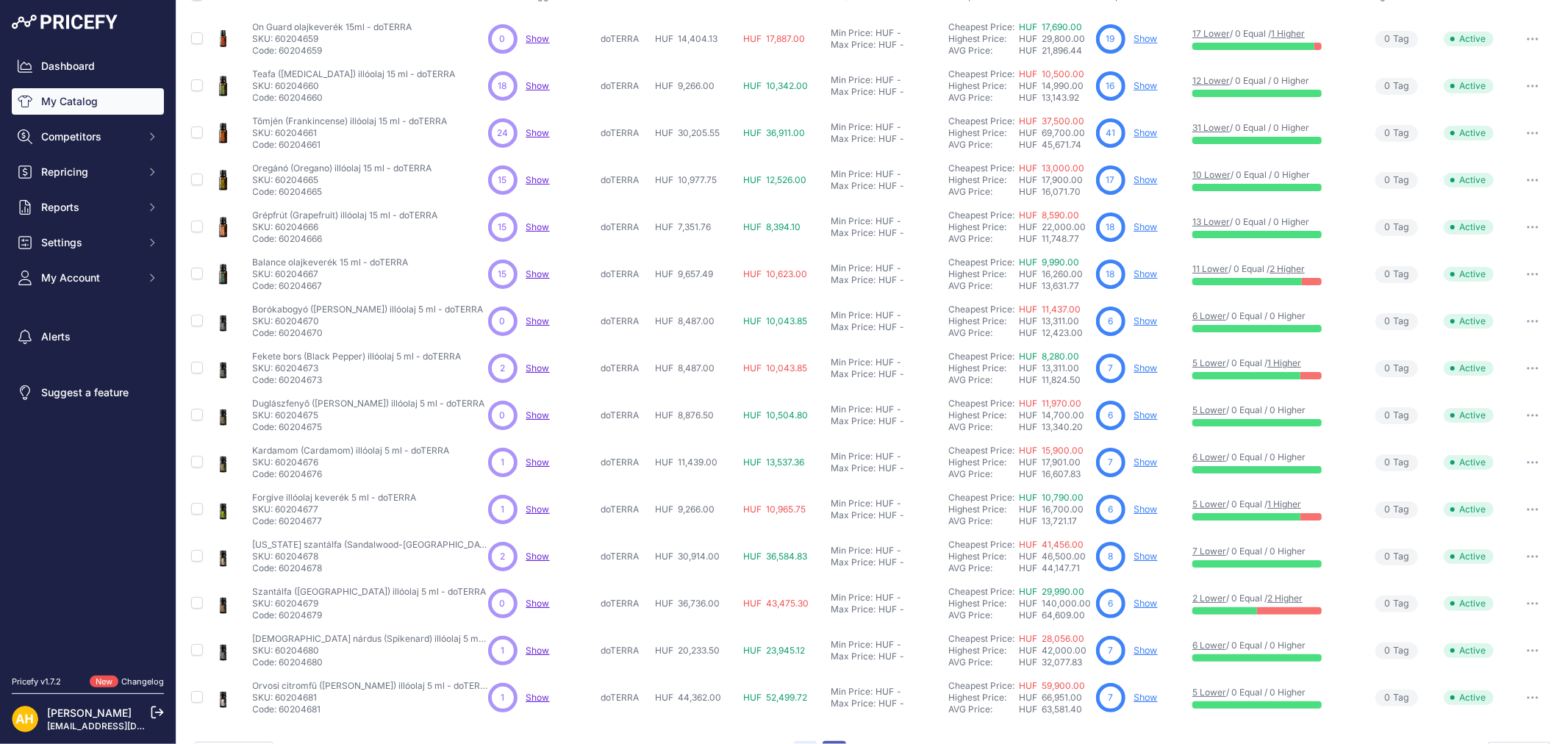
scroll to position [174, 0]
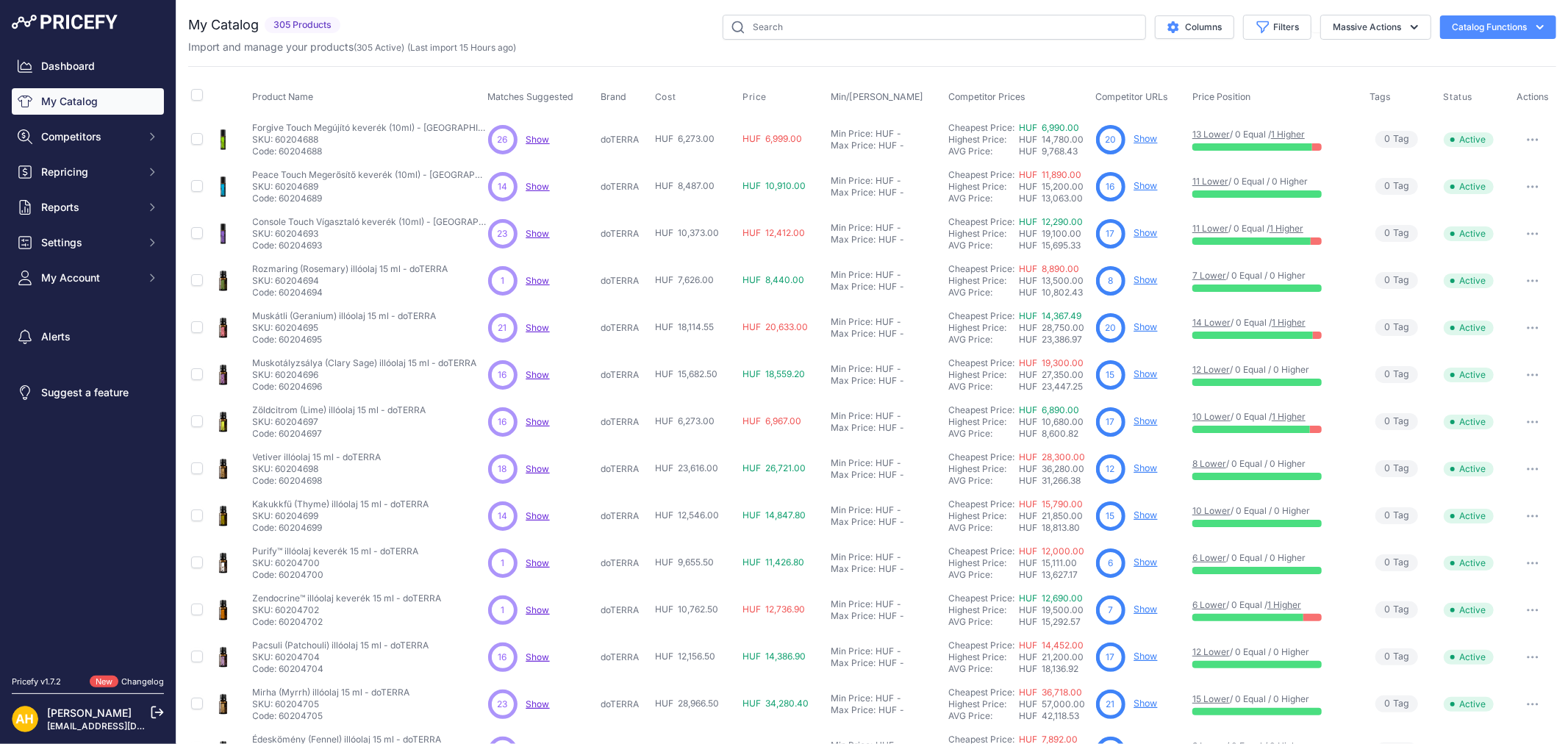
scroll to position [137, 0]
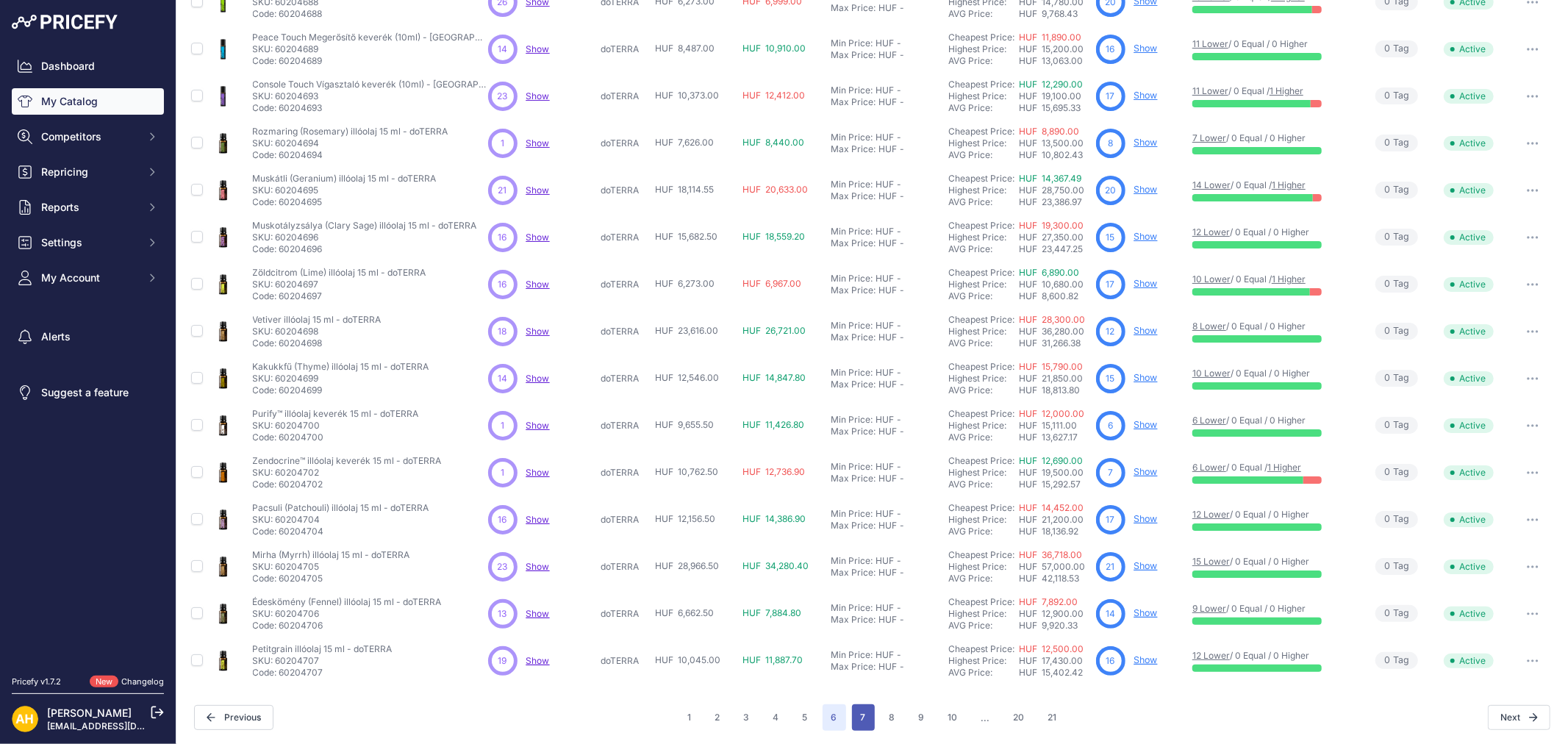
click at [853, 714] on button "7" at bounding box center [862, 718] width 23 height 26
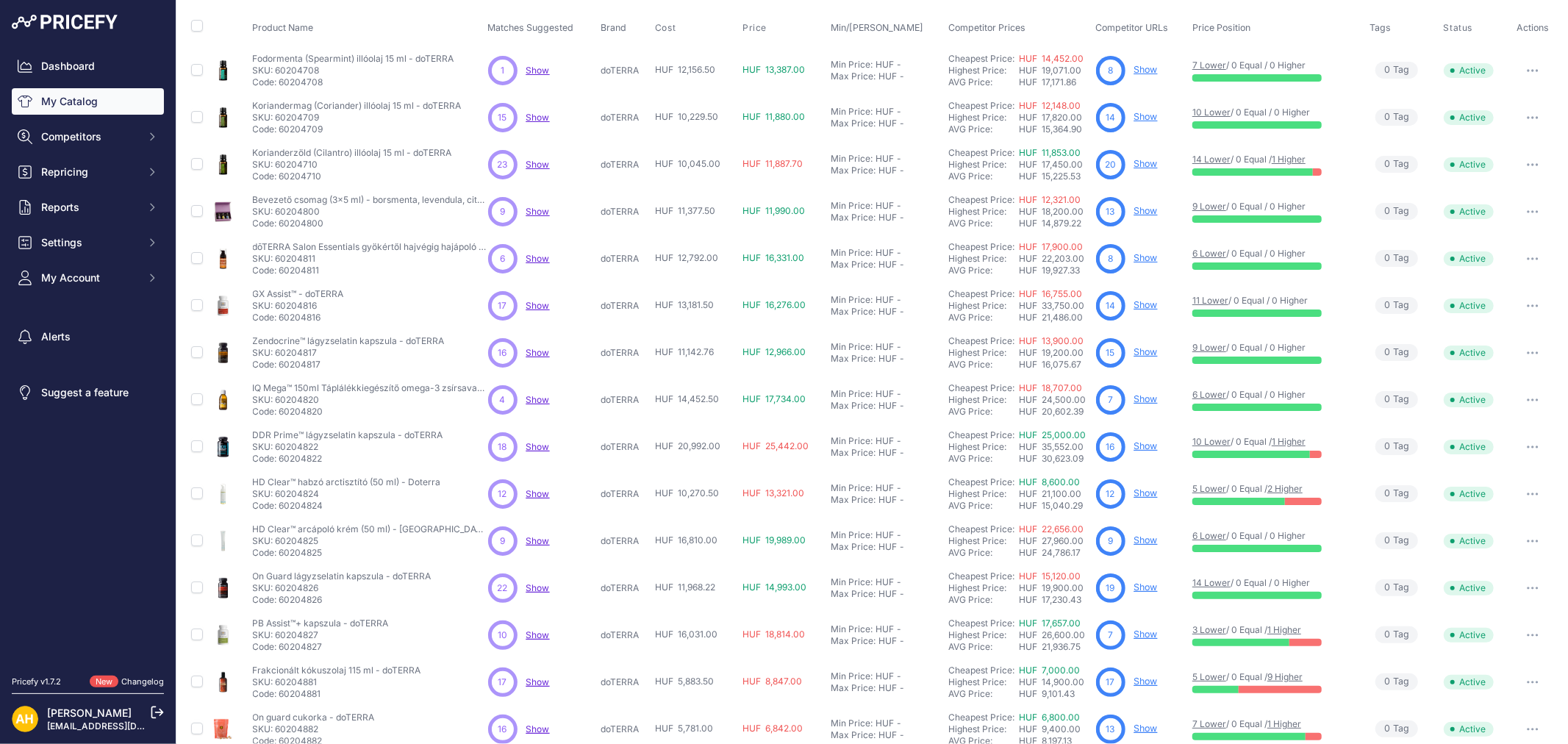
scroll to position [137, 0]
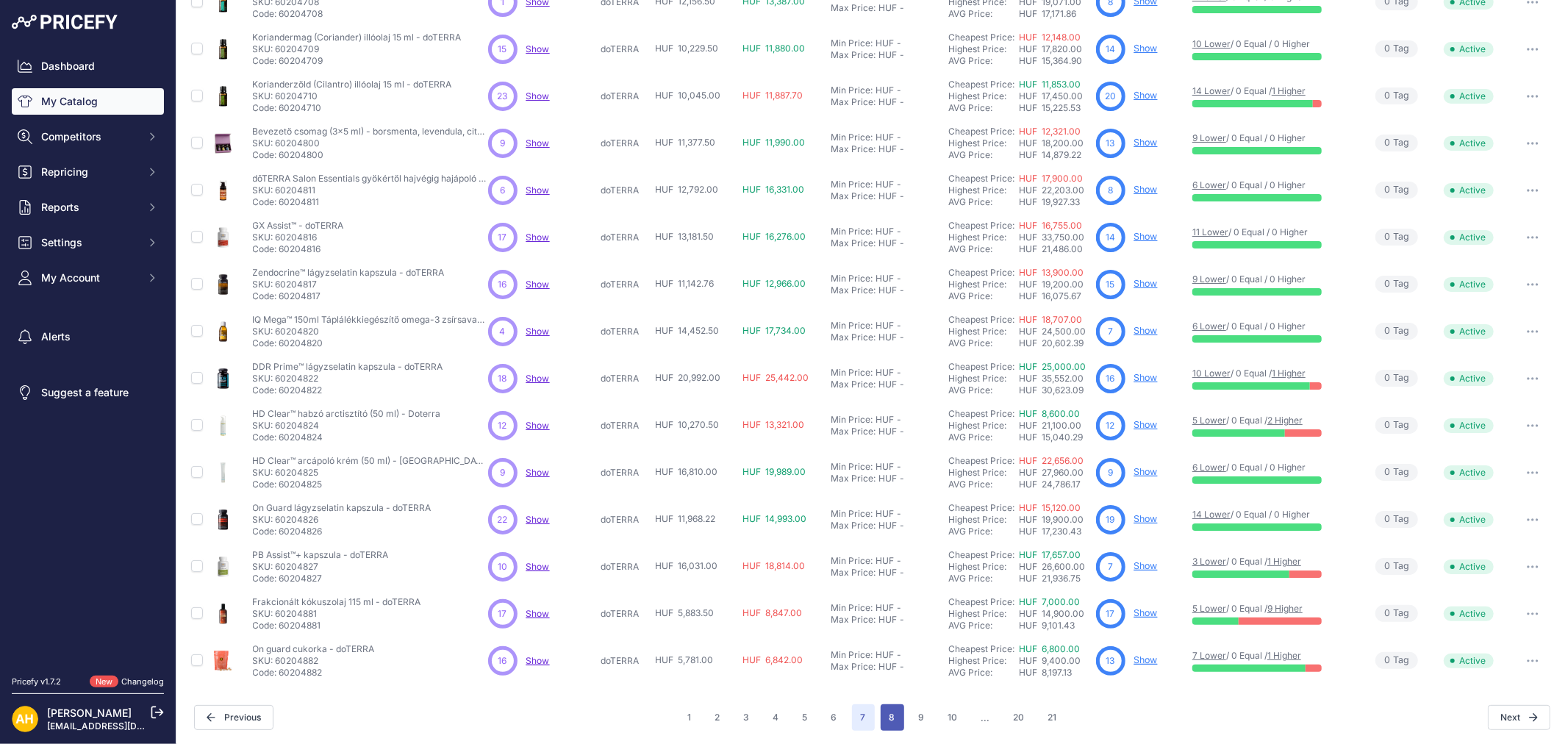
click at [887, 718] on button "8" at bounding box center [892, 718] width 23 height 26
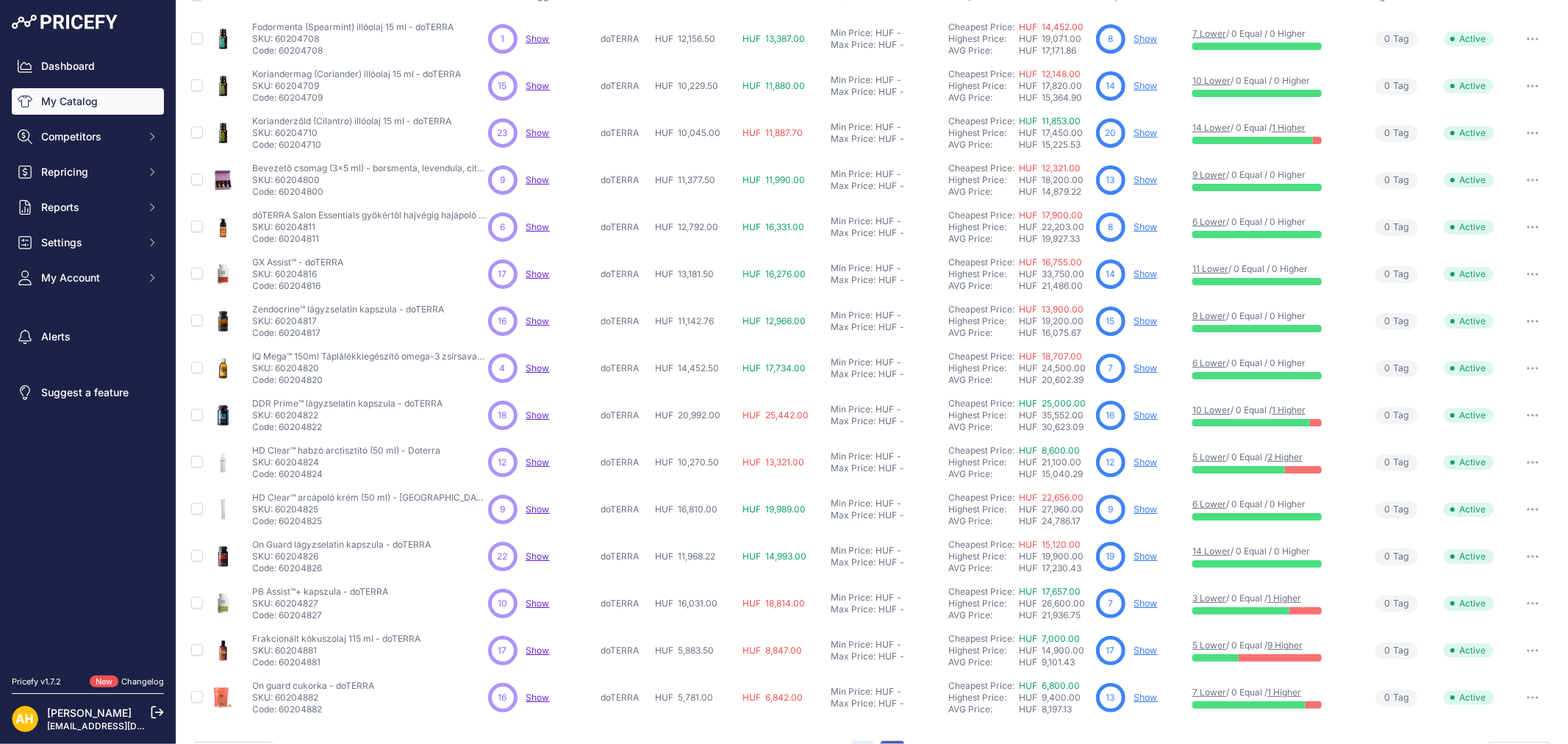
scroll to position [174, 0]
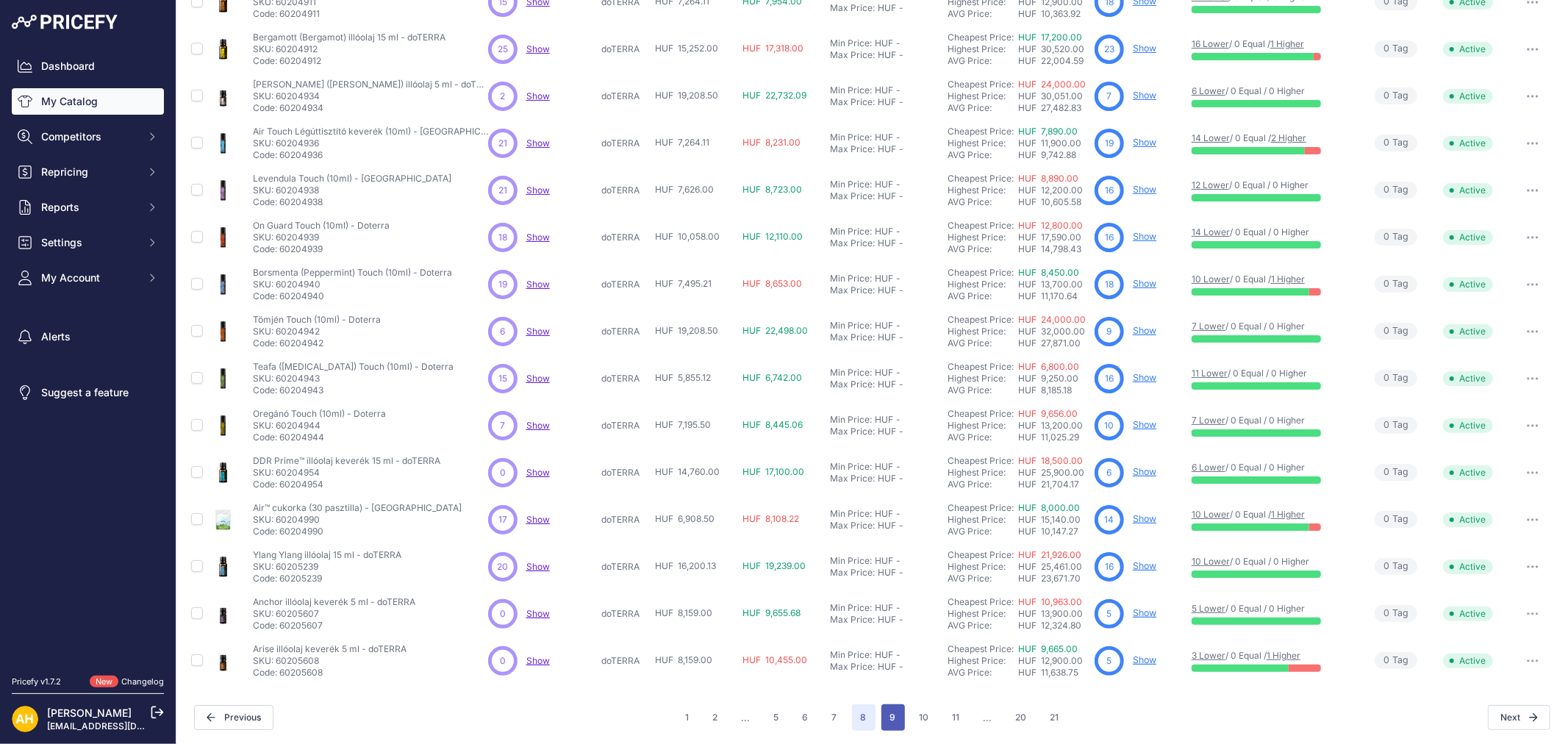
click at [881, 721] on button "9" at bounding box center [893, 718] width 23 height 26
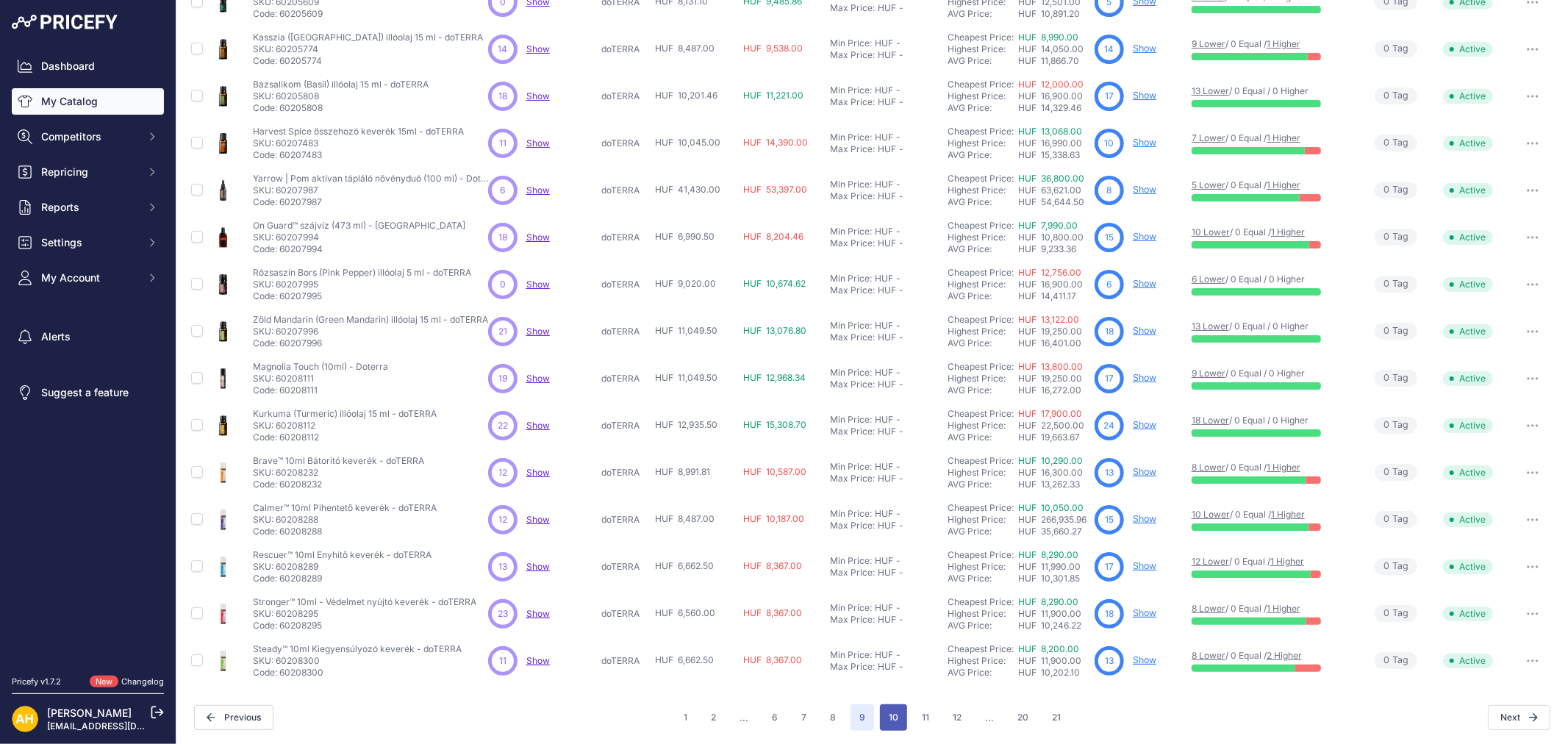
click at [893, 712] on button "10" at bounding box center [893, 718] width 27 height 26
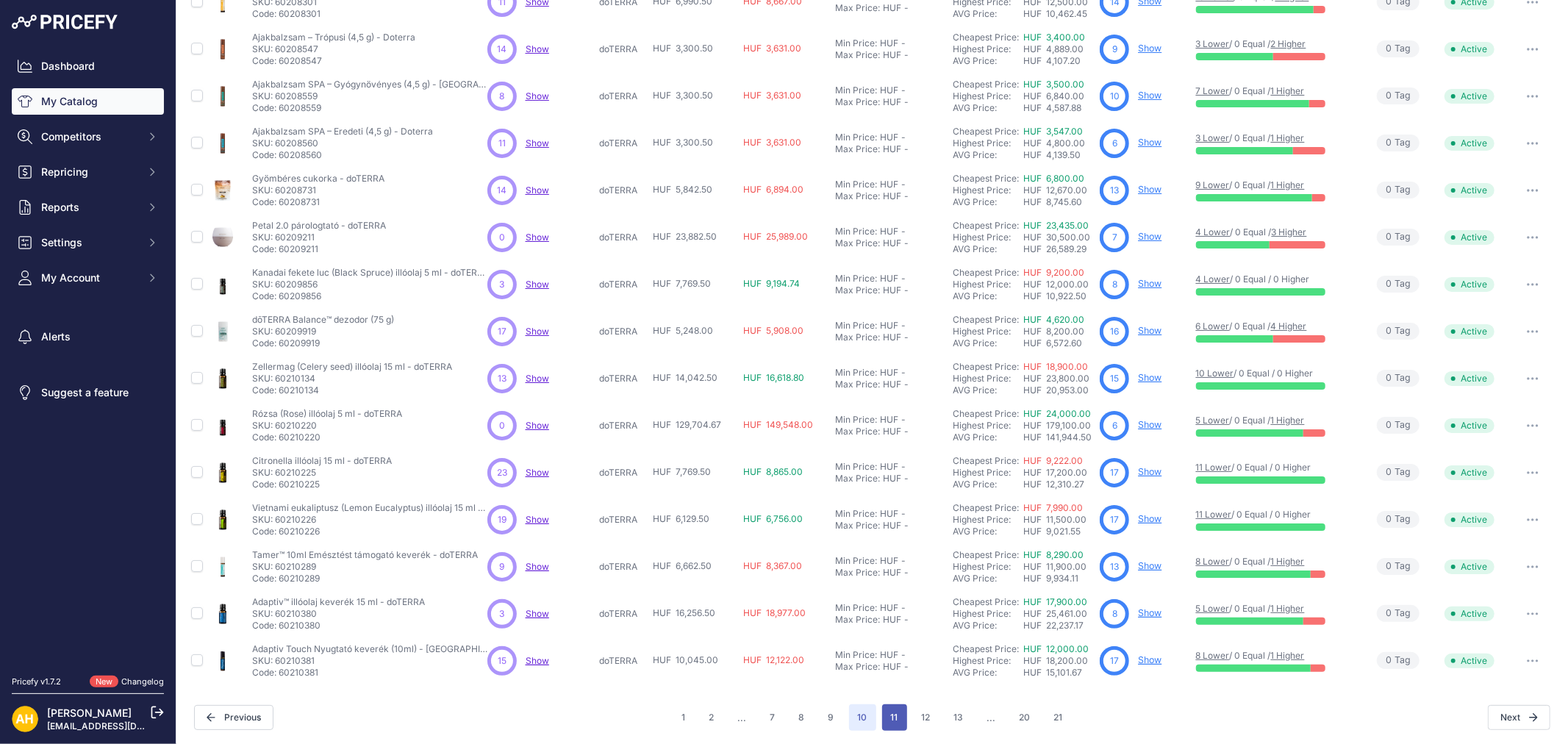
click at [893, 714] on button "11" at bounding box center [894, 718] width 25 height 26
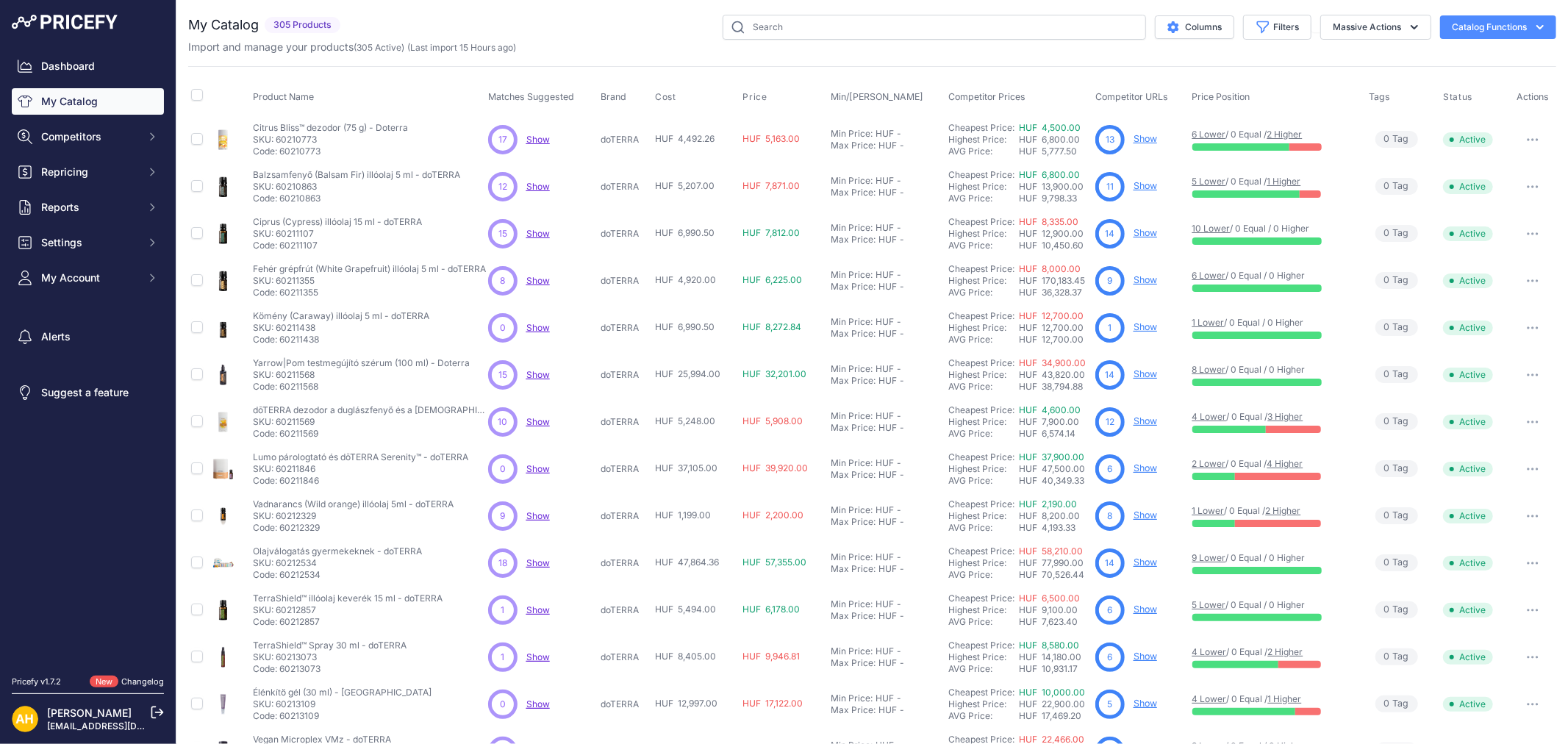
click at [532, 509] on div "9 9 Show Discovering..." at bounding box center [542, 516] width 107 height 30
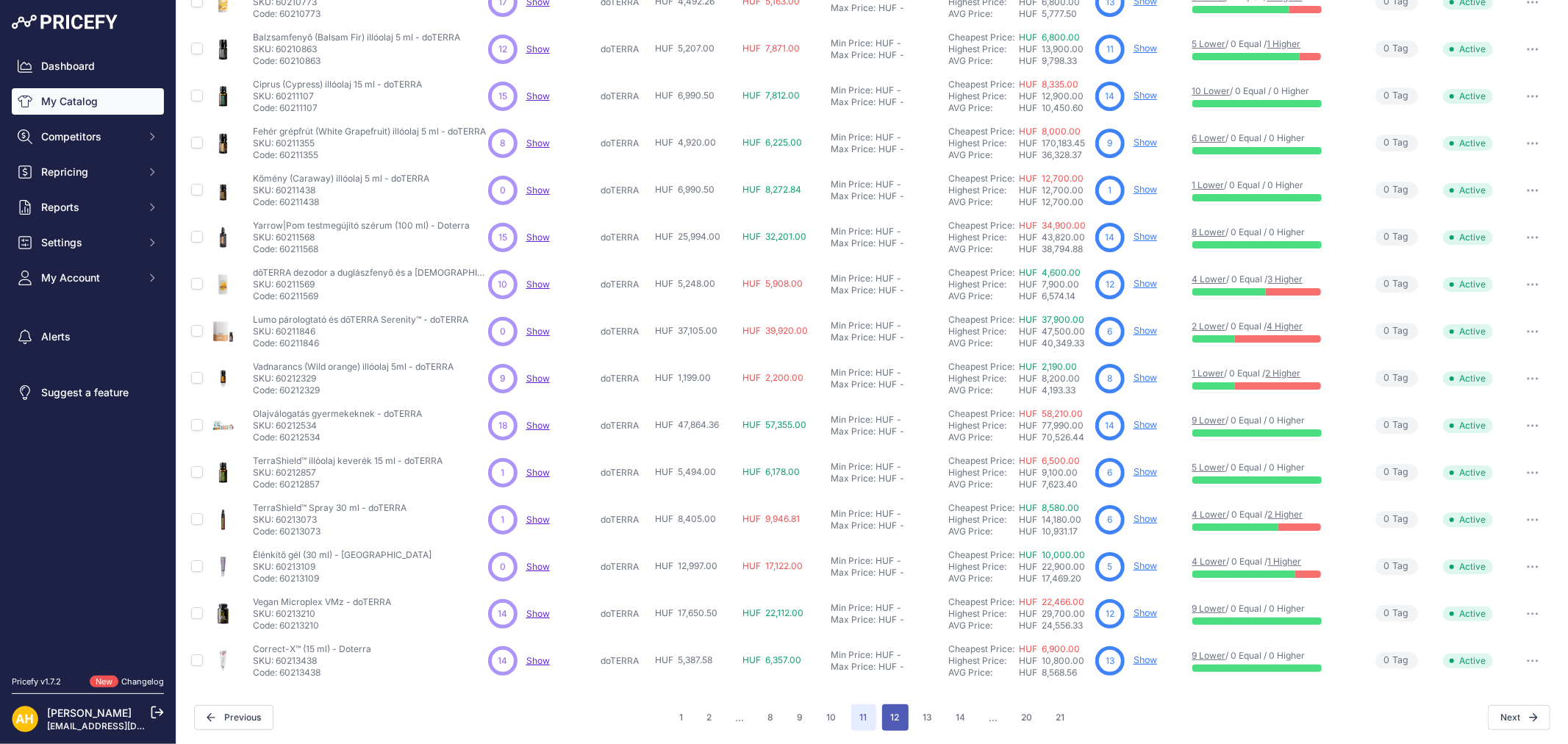
click at [882, 714] on button "12" at bounding box center [895, 718] width 26 height 26
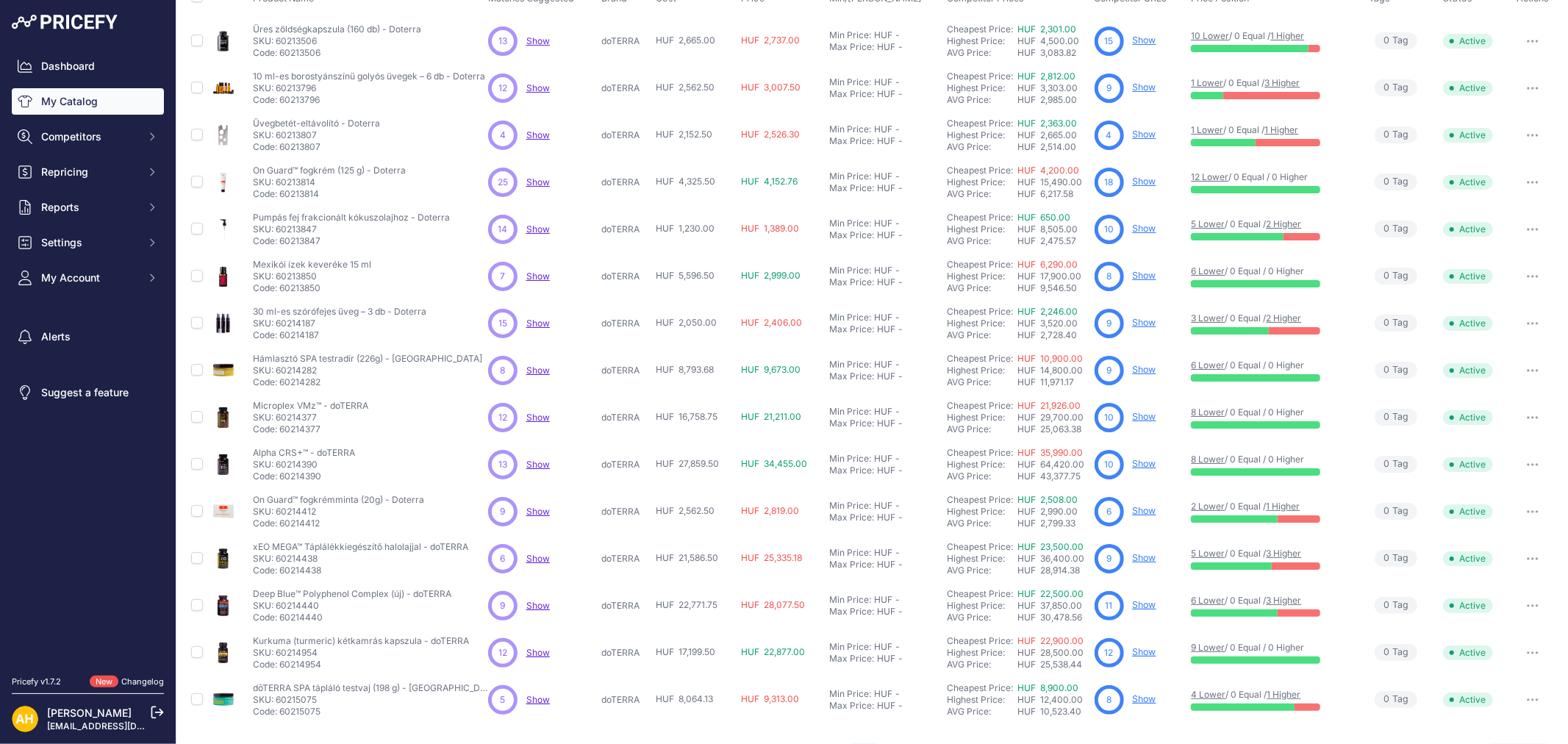
scroll to position [137, 0]
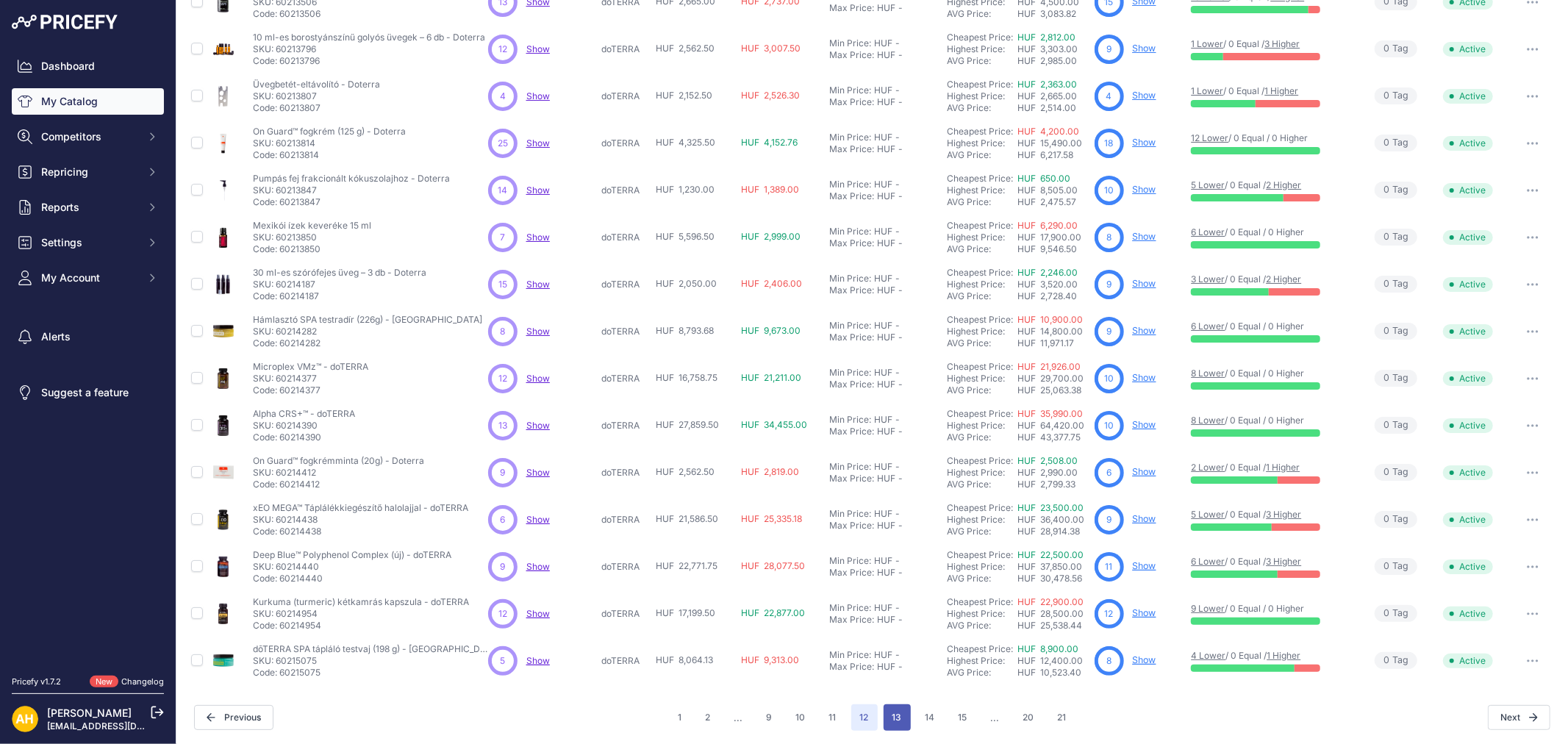
click at [897, 717] on button "13" at bounding box center [897, 718] width 27 height 26
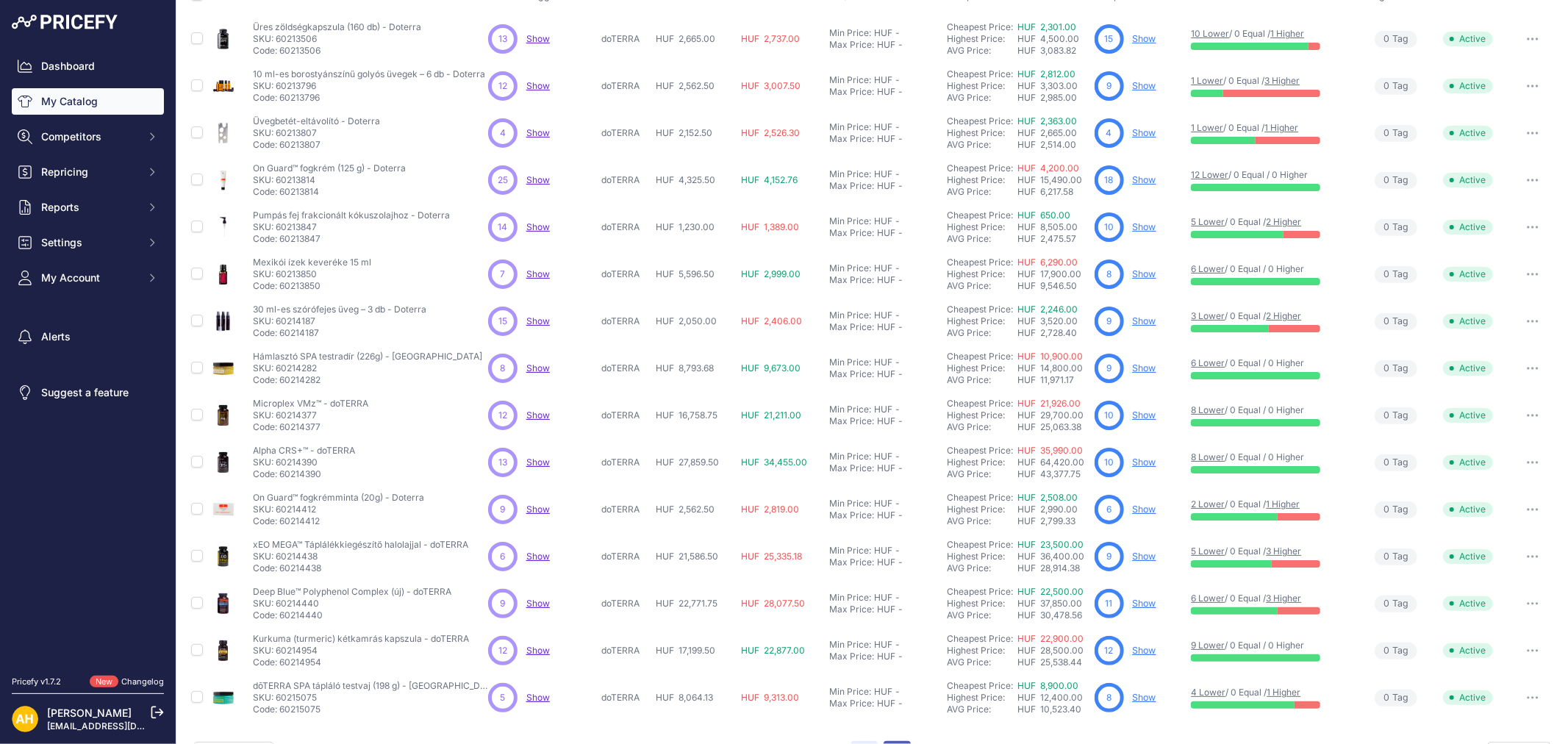
scroll to position [174, 0]
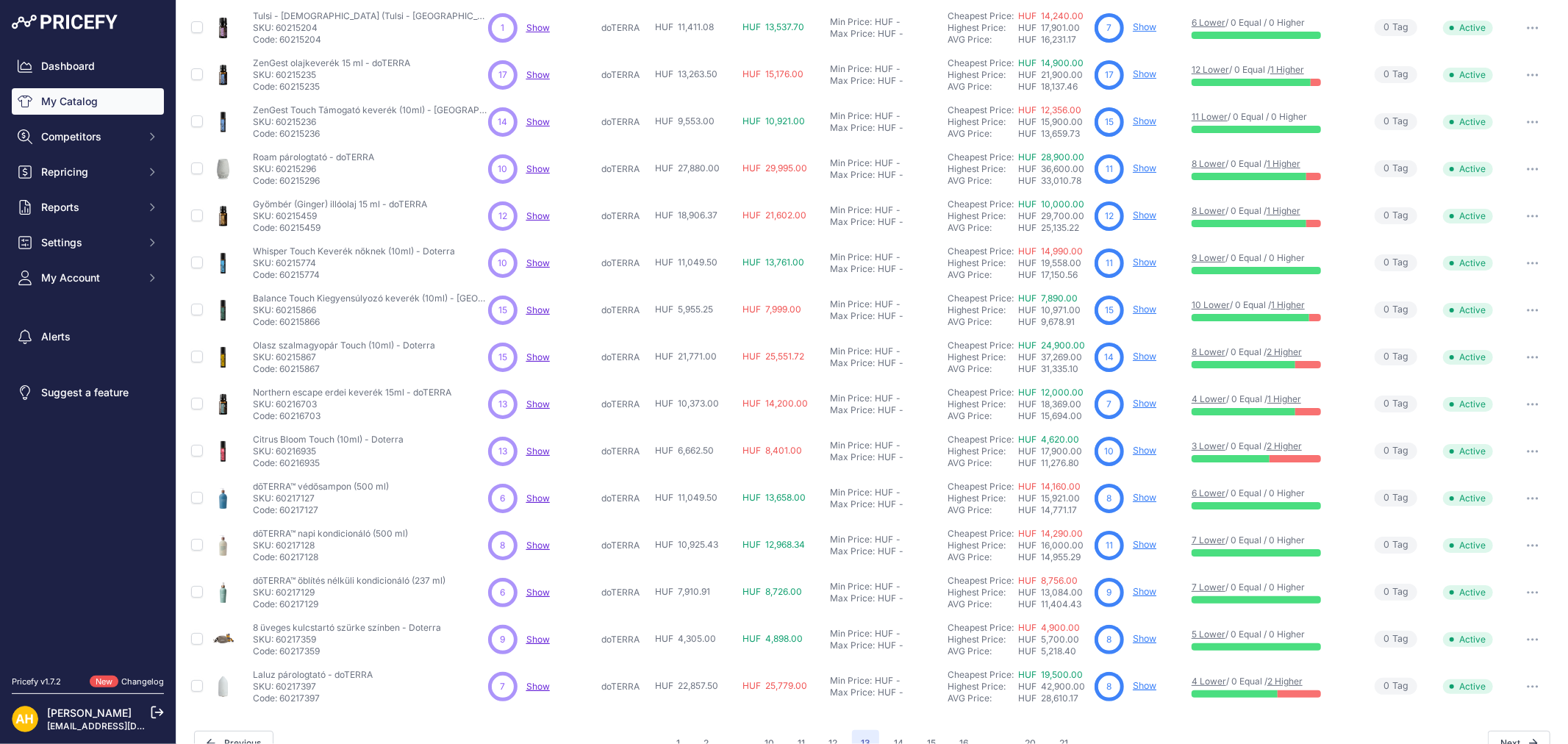
scroll to position [137, 0]
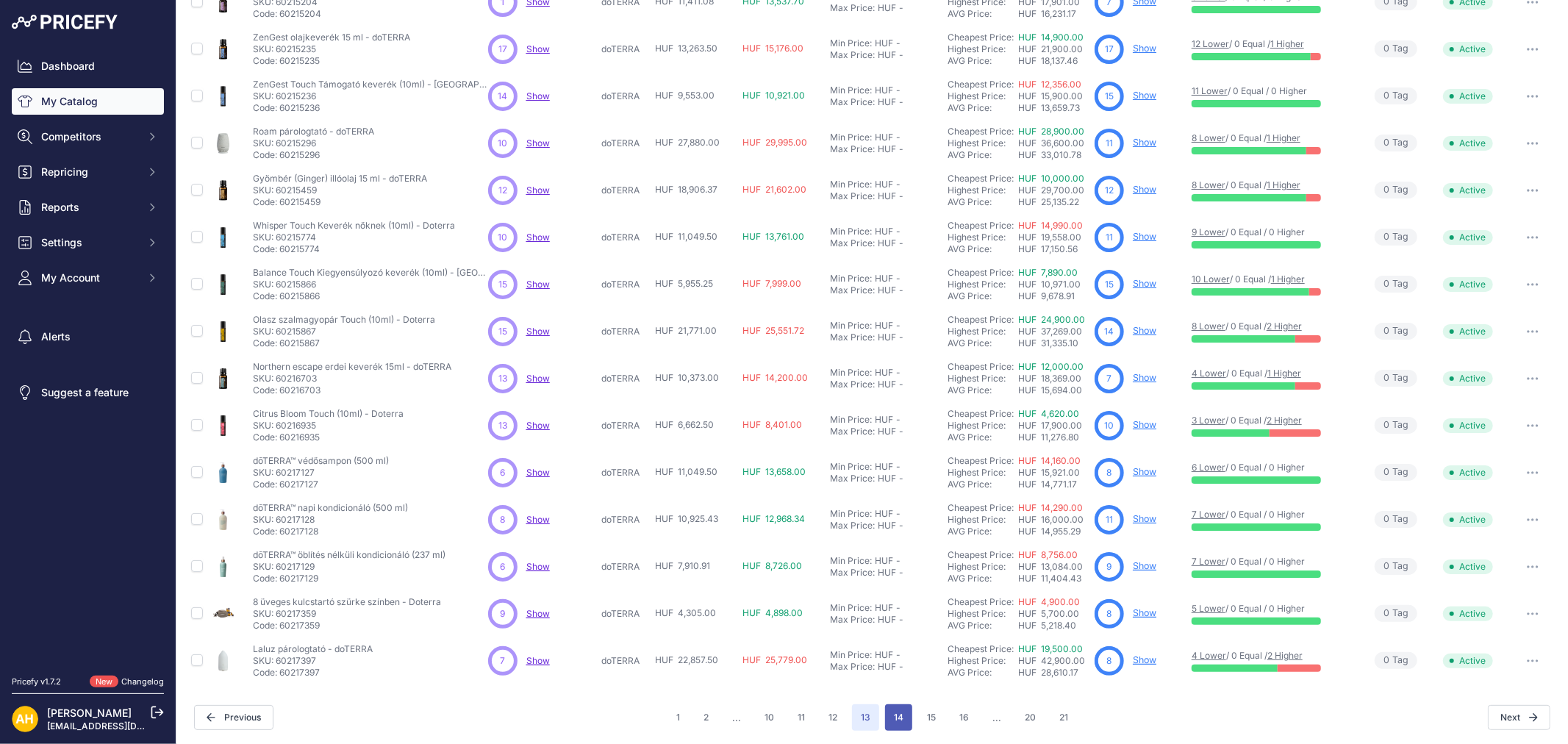
click at [901, 717] on button "14" at bounding box center [898, 718] width 27 height 26
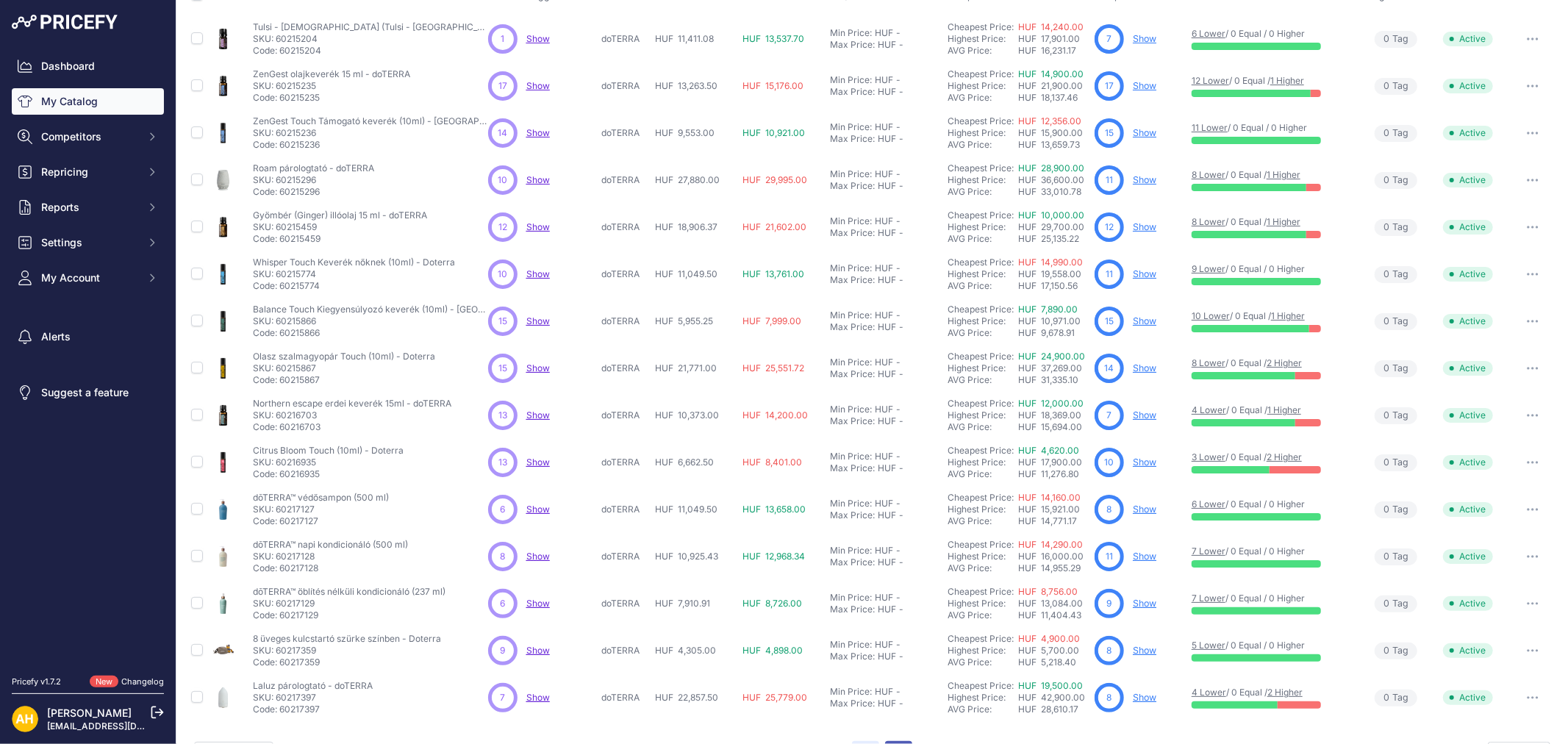
scroll to position [174, 0]
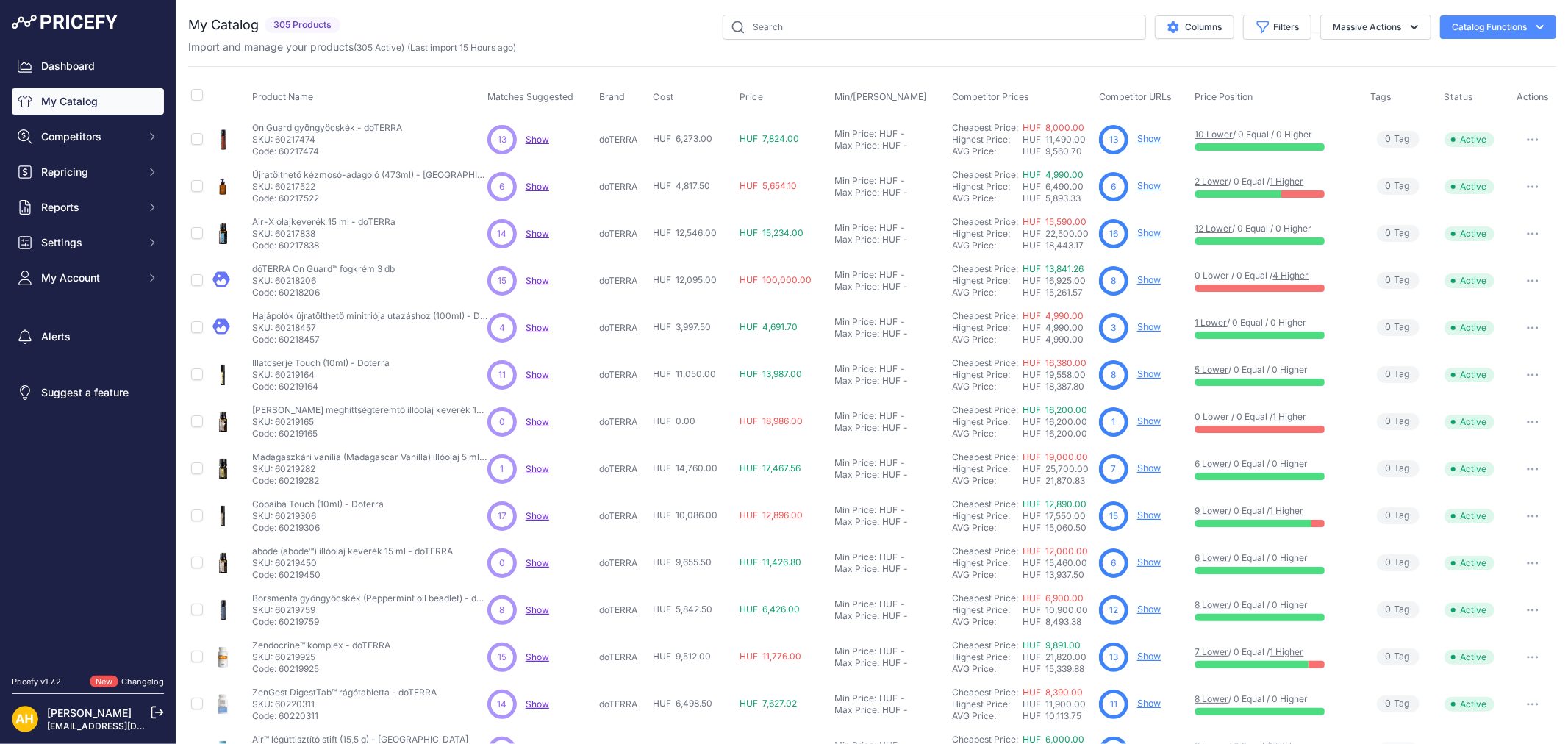
scroll to position [137, 0]
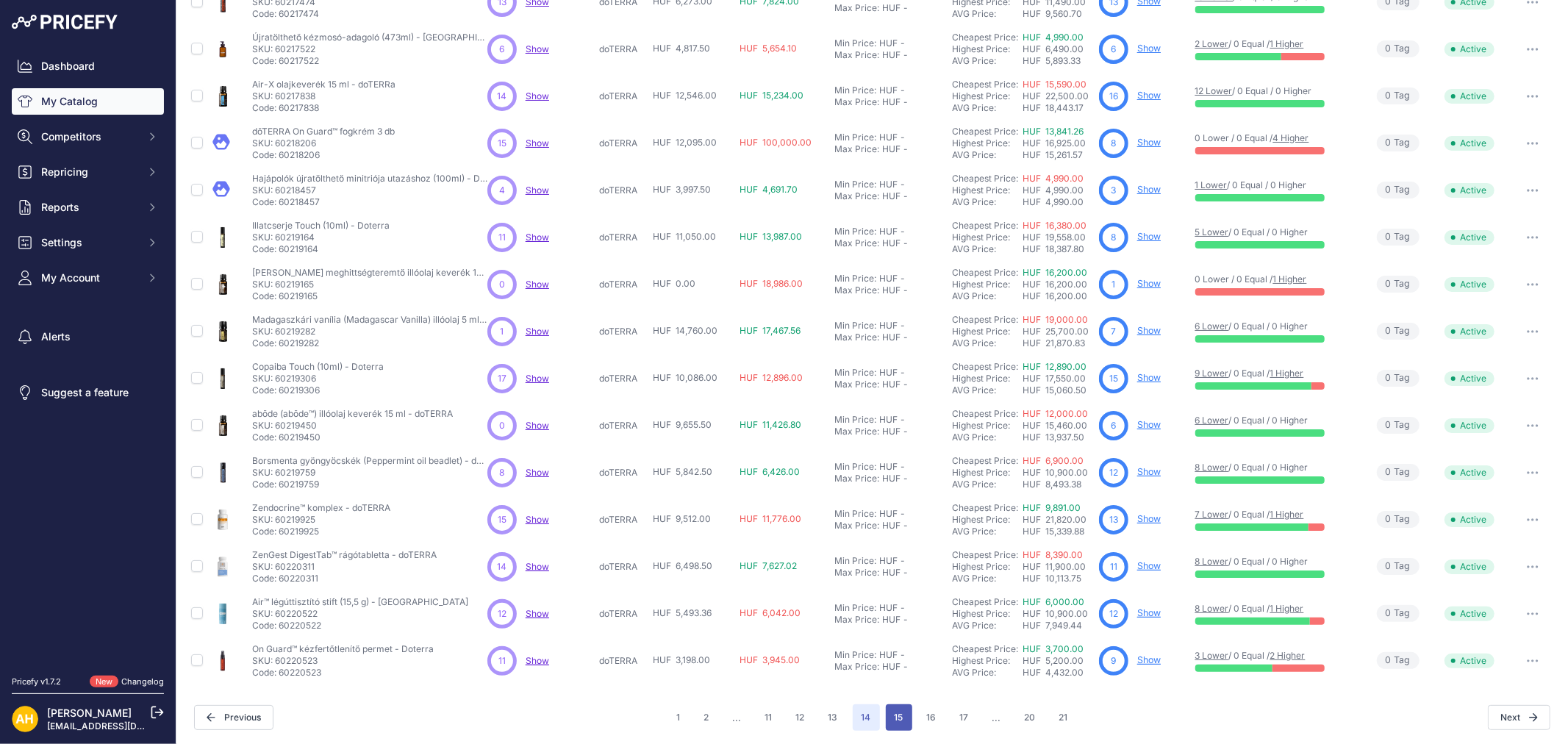
click at [894, 711] on button "15" at bounding box center [899, 718] width 26 height 26
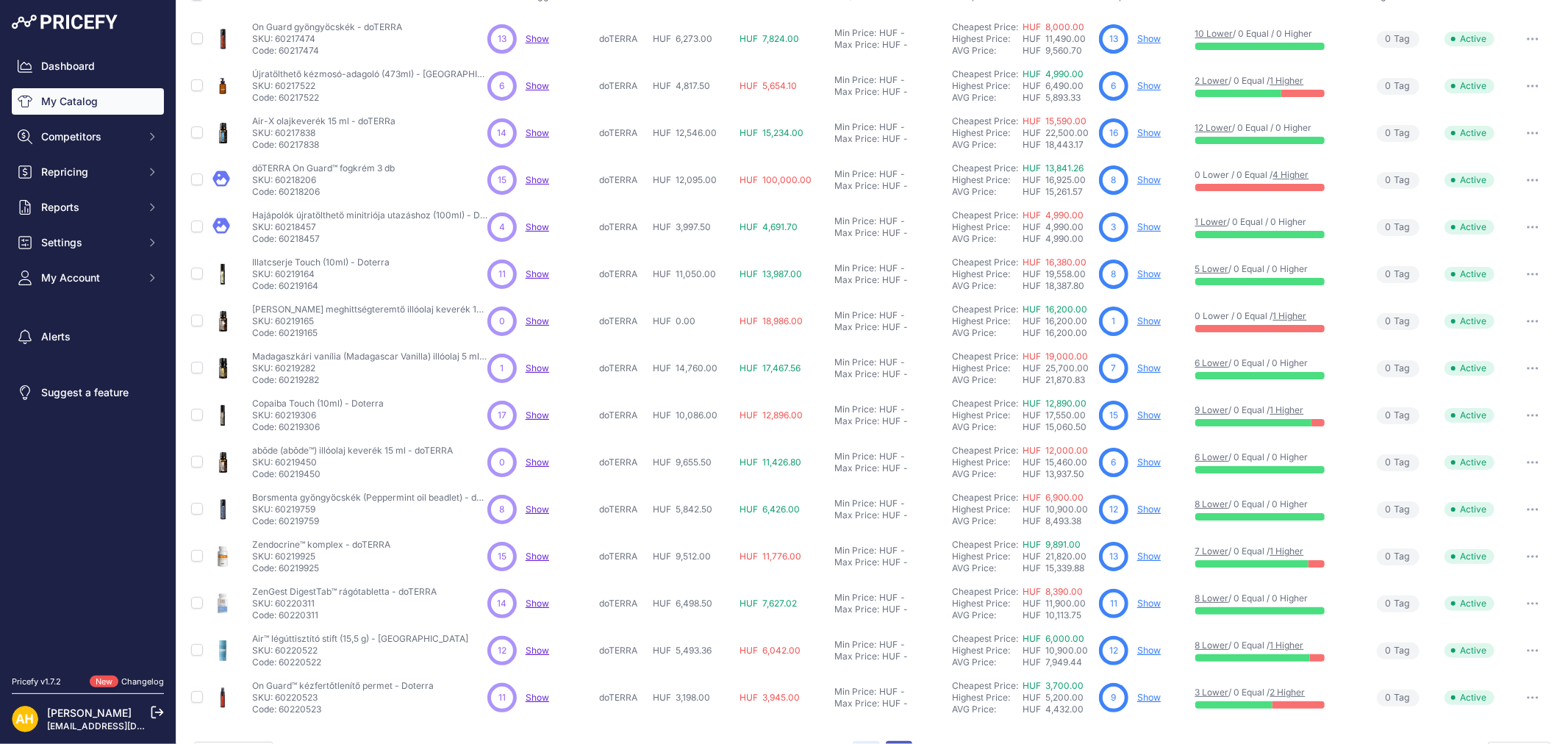
scroll to position [174, 0]
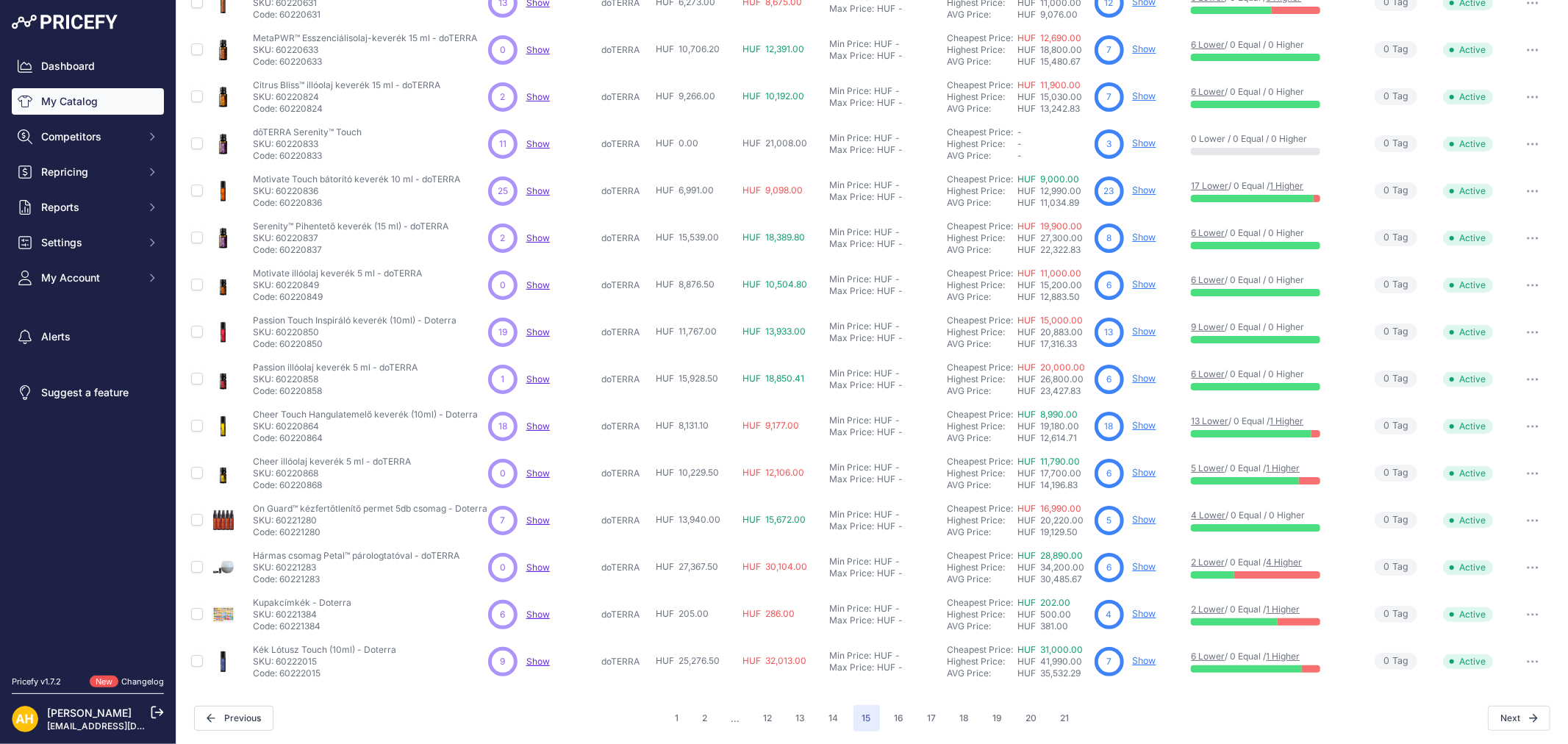
scroll to position [137, 0]
drag, startPoint x: 680, startPoint y: 563, endPoint x: 798, endPoint y: 571, distance: 118.3
click at [798, 571] on tr "Hármas csomag Petal™ párologtatóval - doTERRA Show" at bounding box center [872, 567] width 1368 height 47
click at [890, 718] on button "16" at bounding box center [899, 718] width 27 height 26
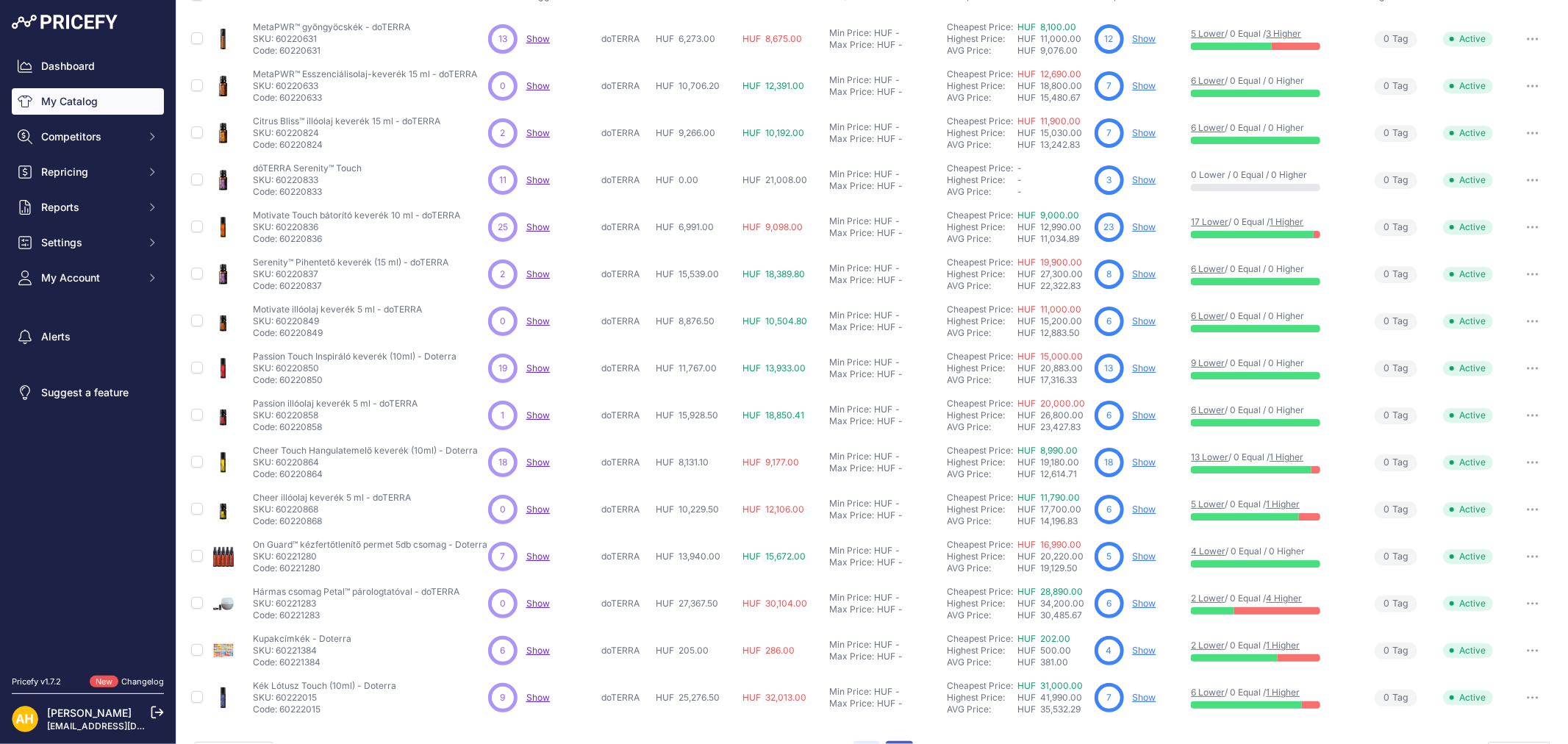
scroll to position [174, 0]
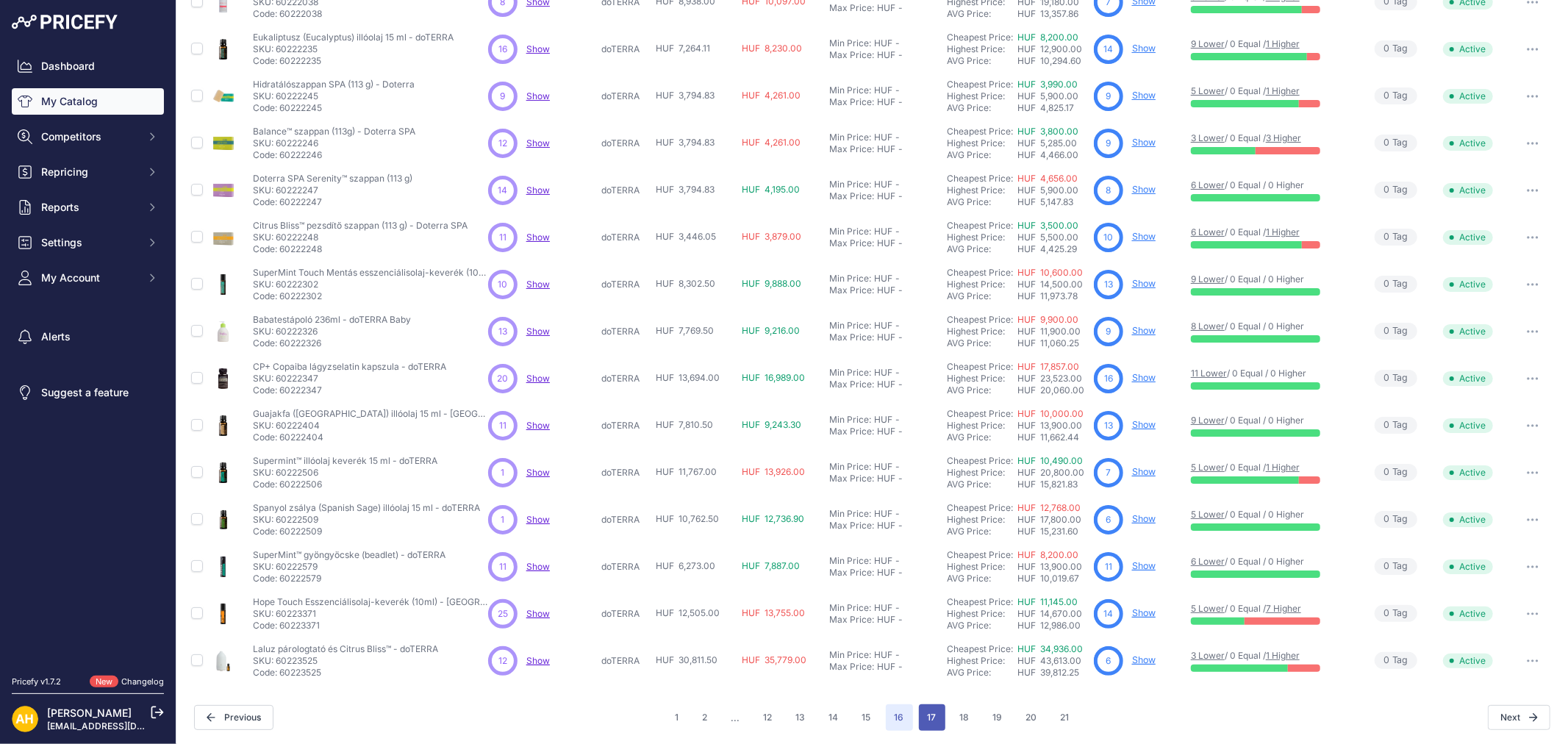
click at [936, 718] on button "17" at bounding box center [932, 718] width 26 height 26
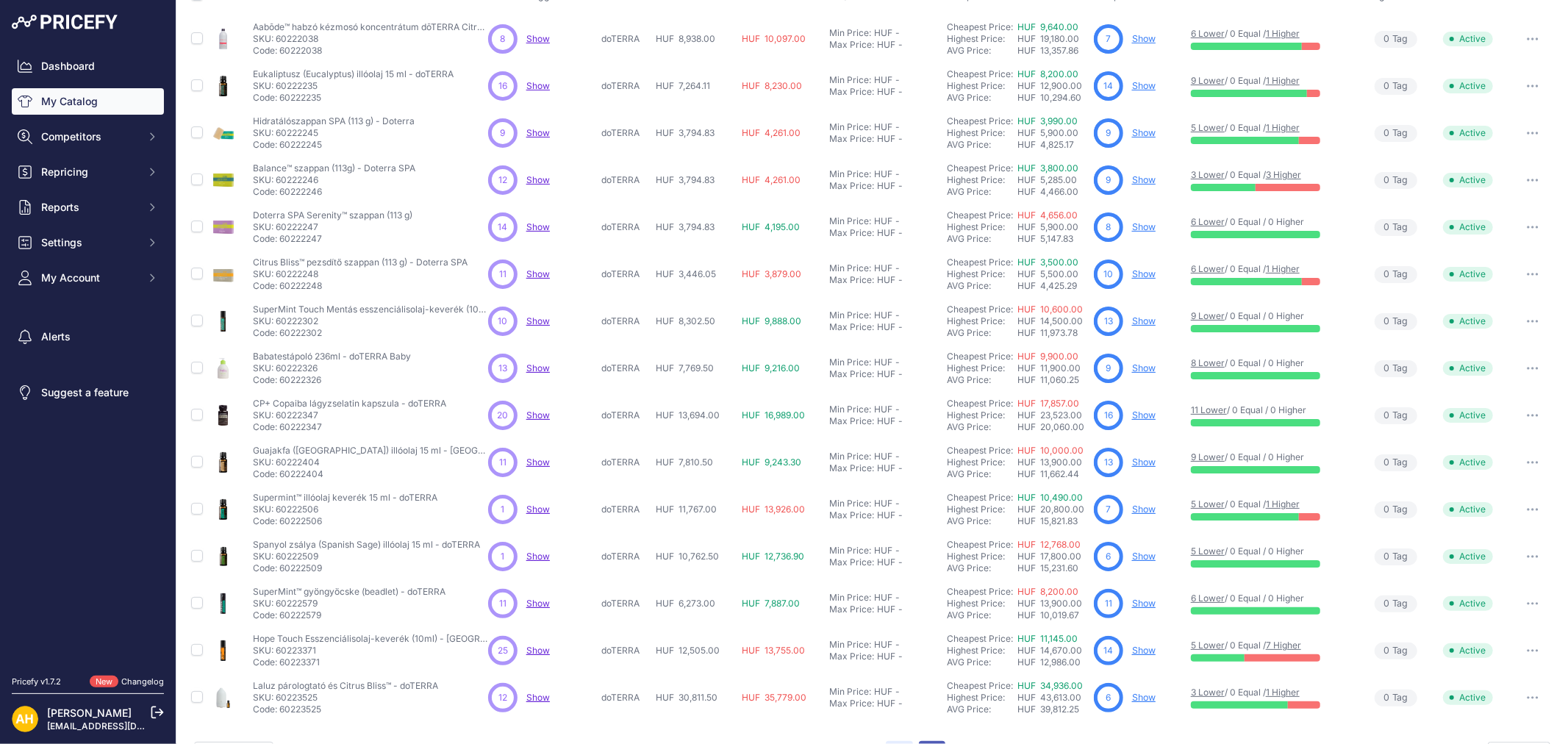
scroll to position [174, 0]
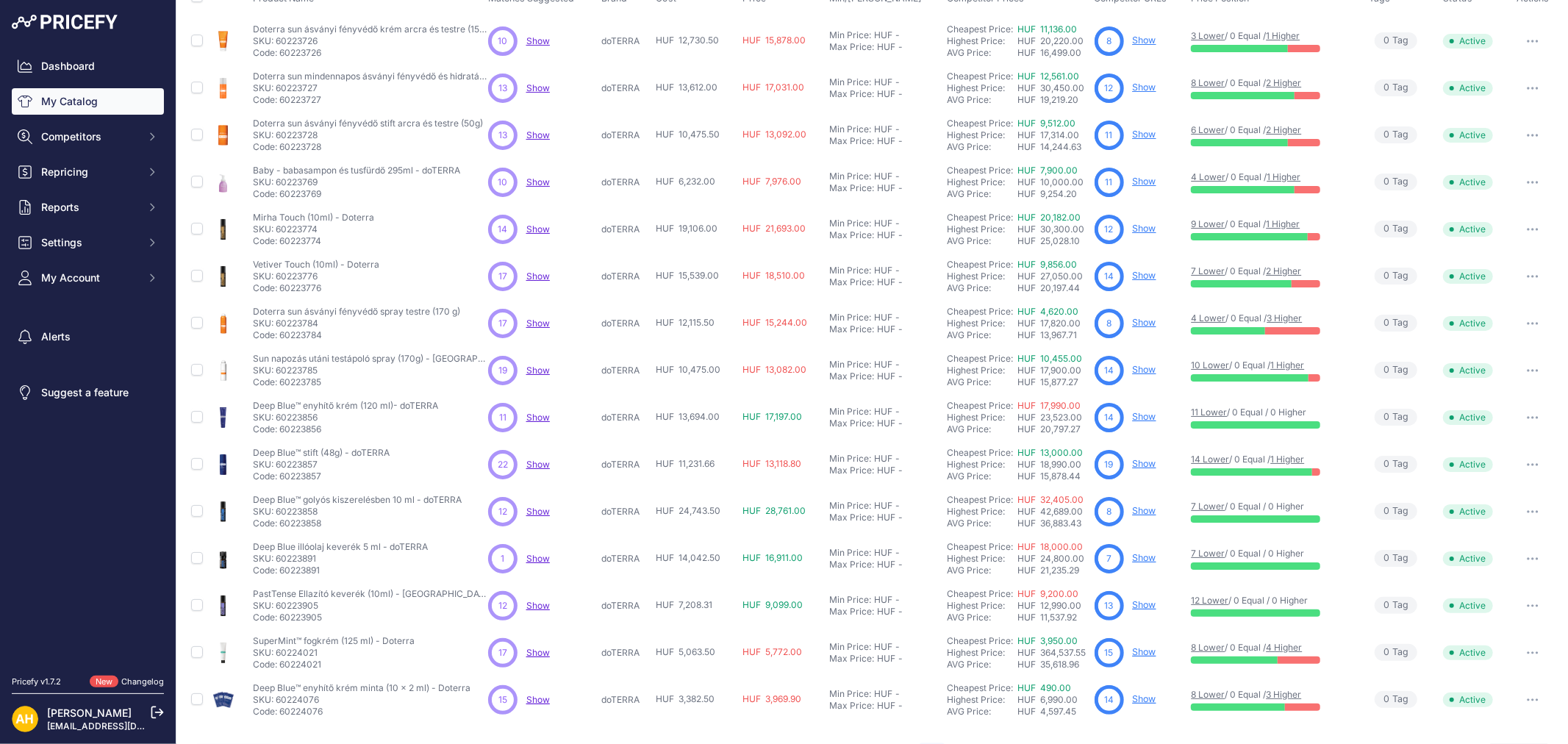
scroll to position [137, 0]
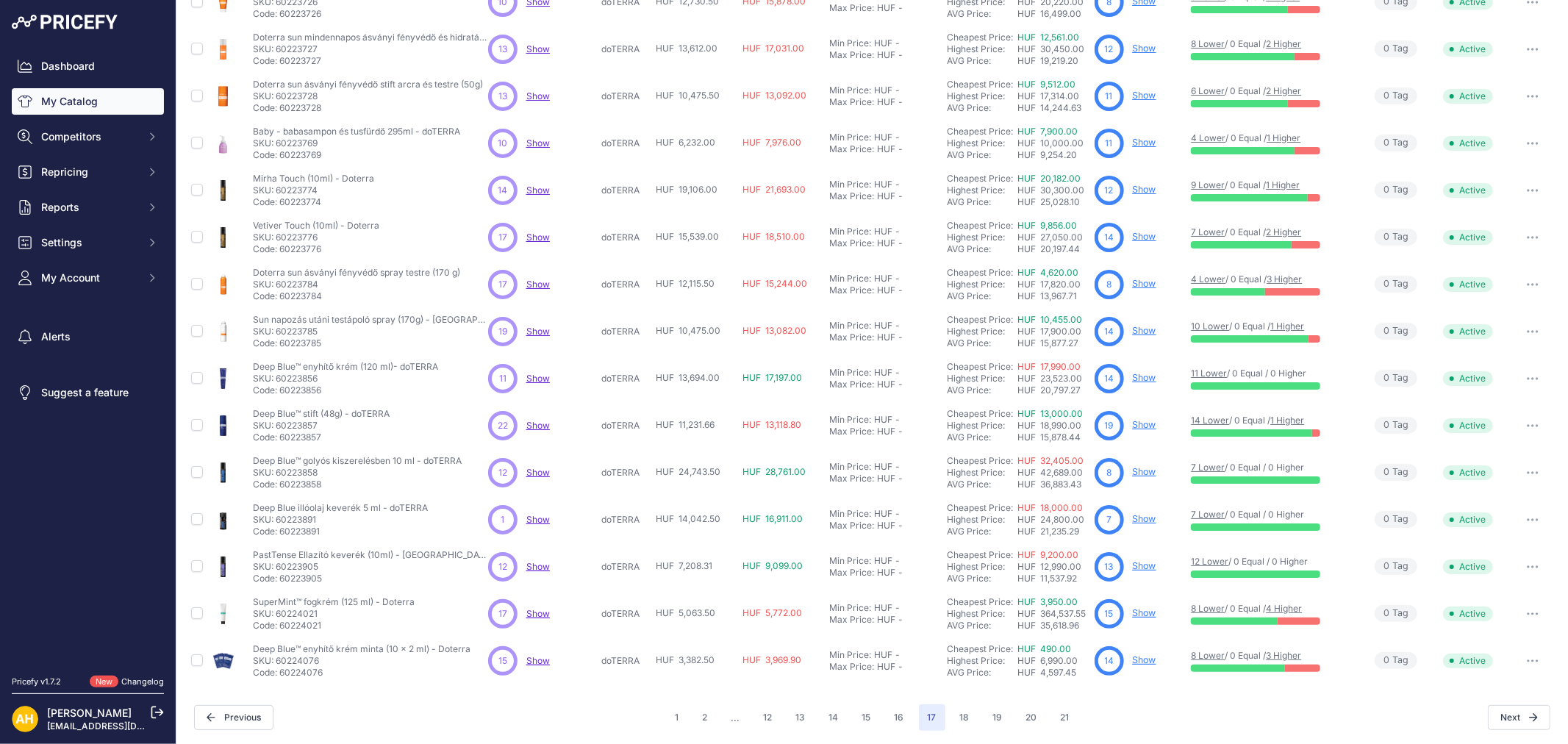
click at [973, 718] on div "1 2 ... 12 13 14 15" at bounding box center [872, 718] width 411 height 26
click at [967, 719] on button "18" at bounding box center [964, 718] width 27 height 26
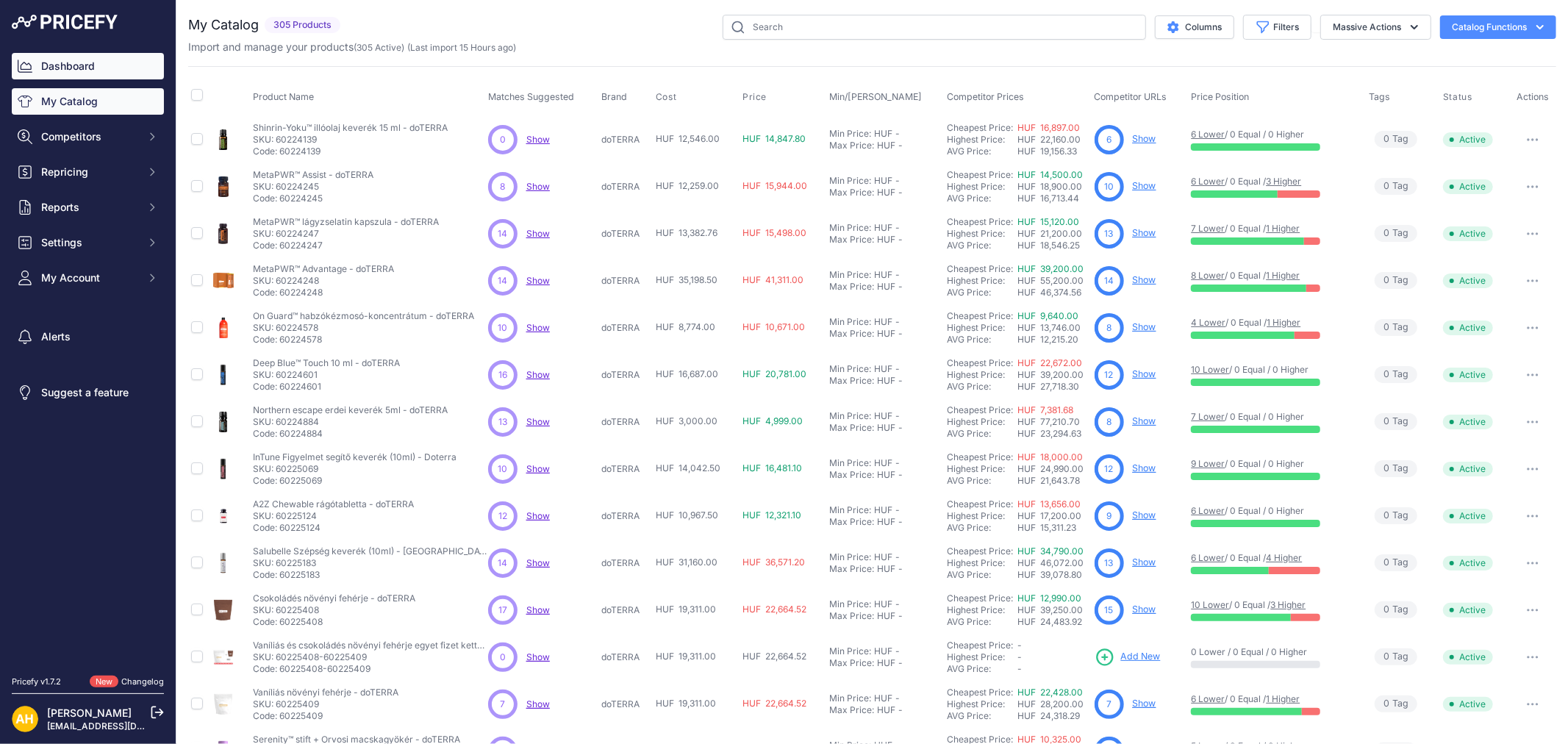
click at [92, 66] on link "Dashboard" at bounding box center [88, 66] width 152 height 26
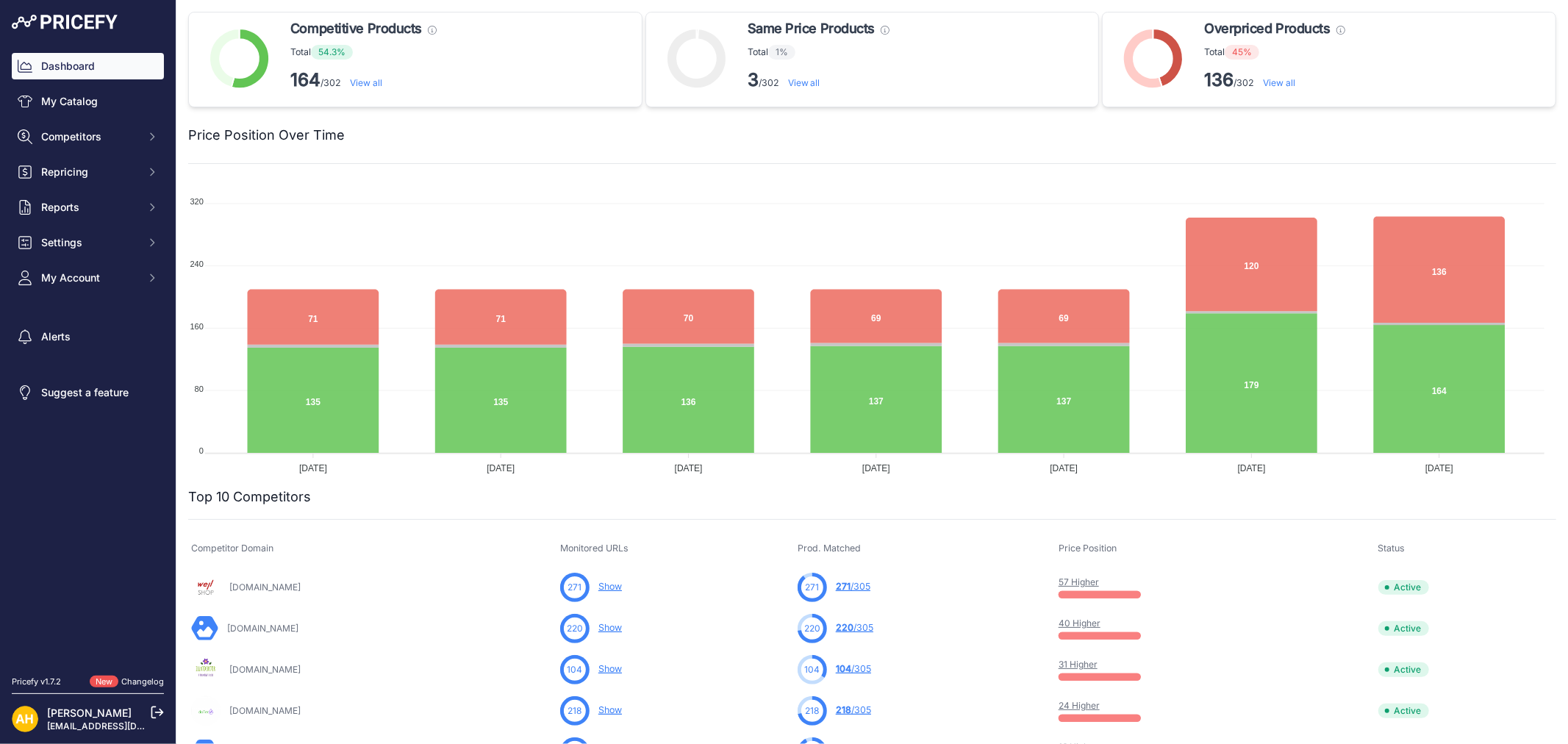
click at [1270, 85] on link "View all" at bounding box center [1279, 82] width 33 height 11
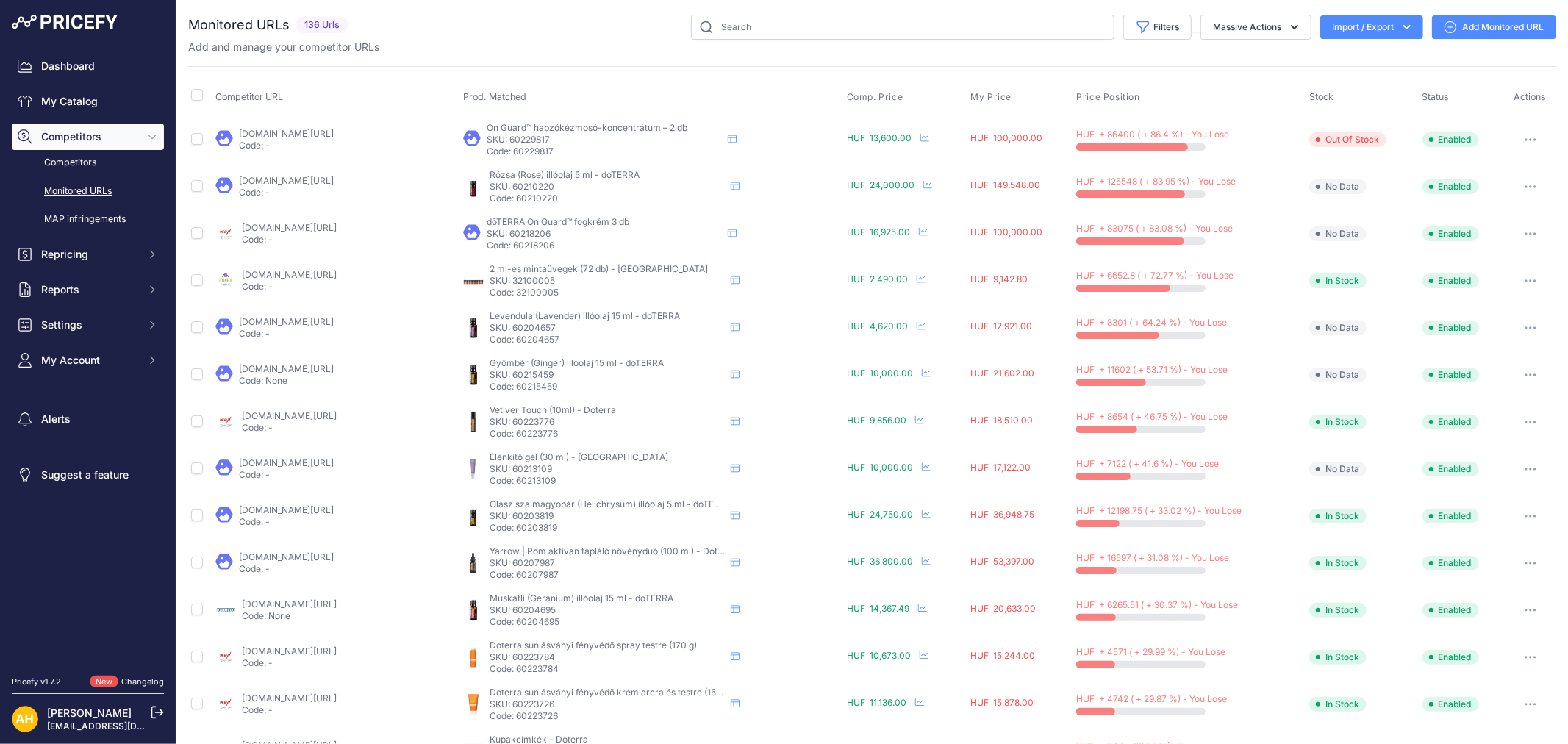
click at [334, 134] on link "doteo.hu/shop/on-guard-habzokezmoso-koncentratum-435/?prirule_jdsnikfkfjsd=8997" at bounding box center [286, 134] width 95 height 11
click at [334, 184] on link "[DOMAIN_NAME][URL]" at bounding box center [286, 180] width 95 height 11
click at [1525, 187] on icon "button" at bounding box center [1530, 187] width 12 height 3
click at [1434, 379] on button "Delete" at bounding box center [1478, 382] width 150 height 23
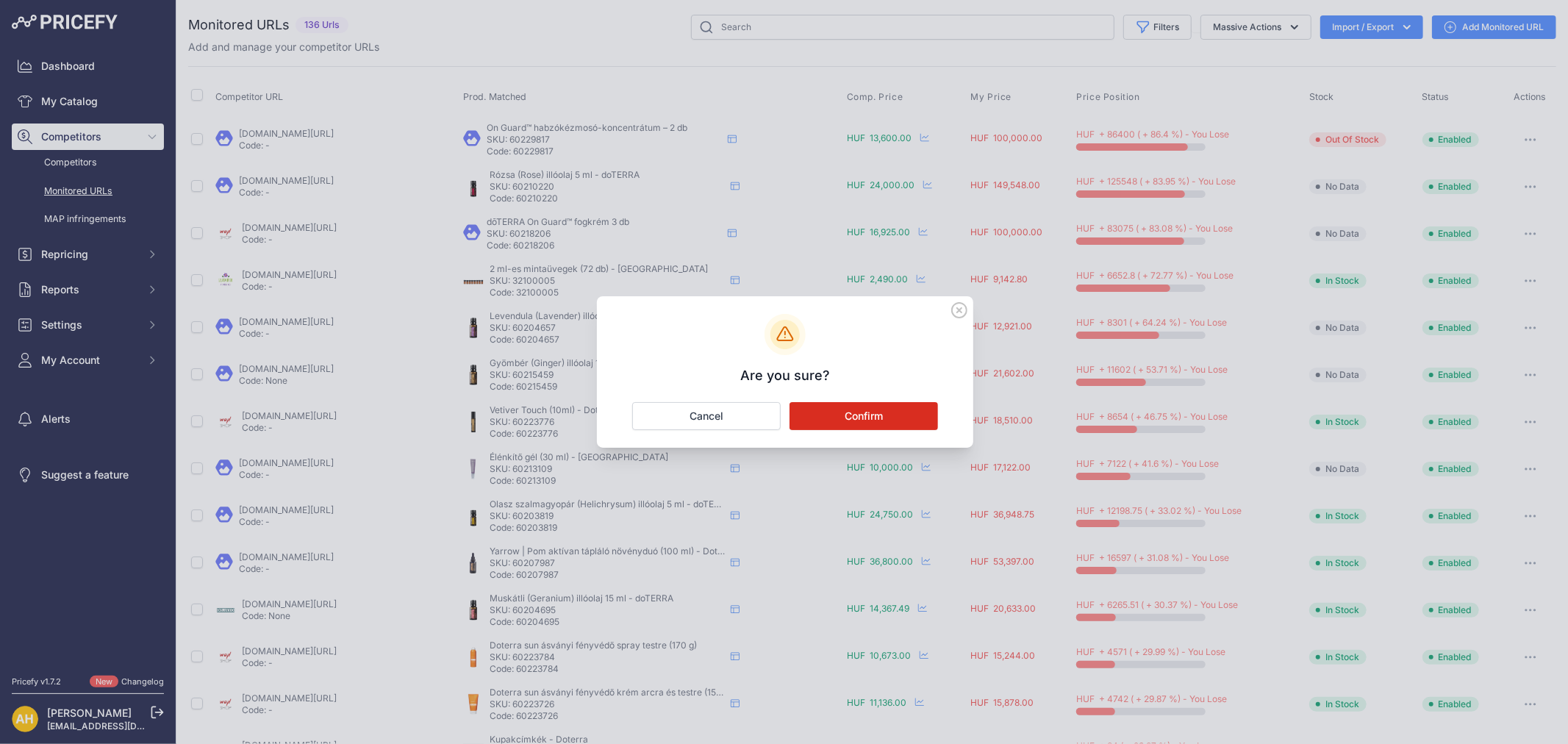
click at [855, 415] on button "Confirm" at bounding box center [863, 416] width 148 height 28
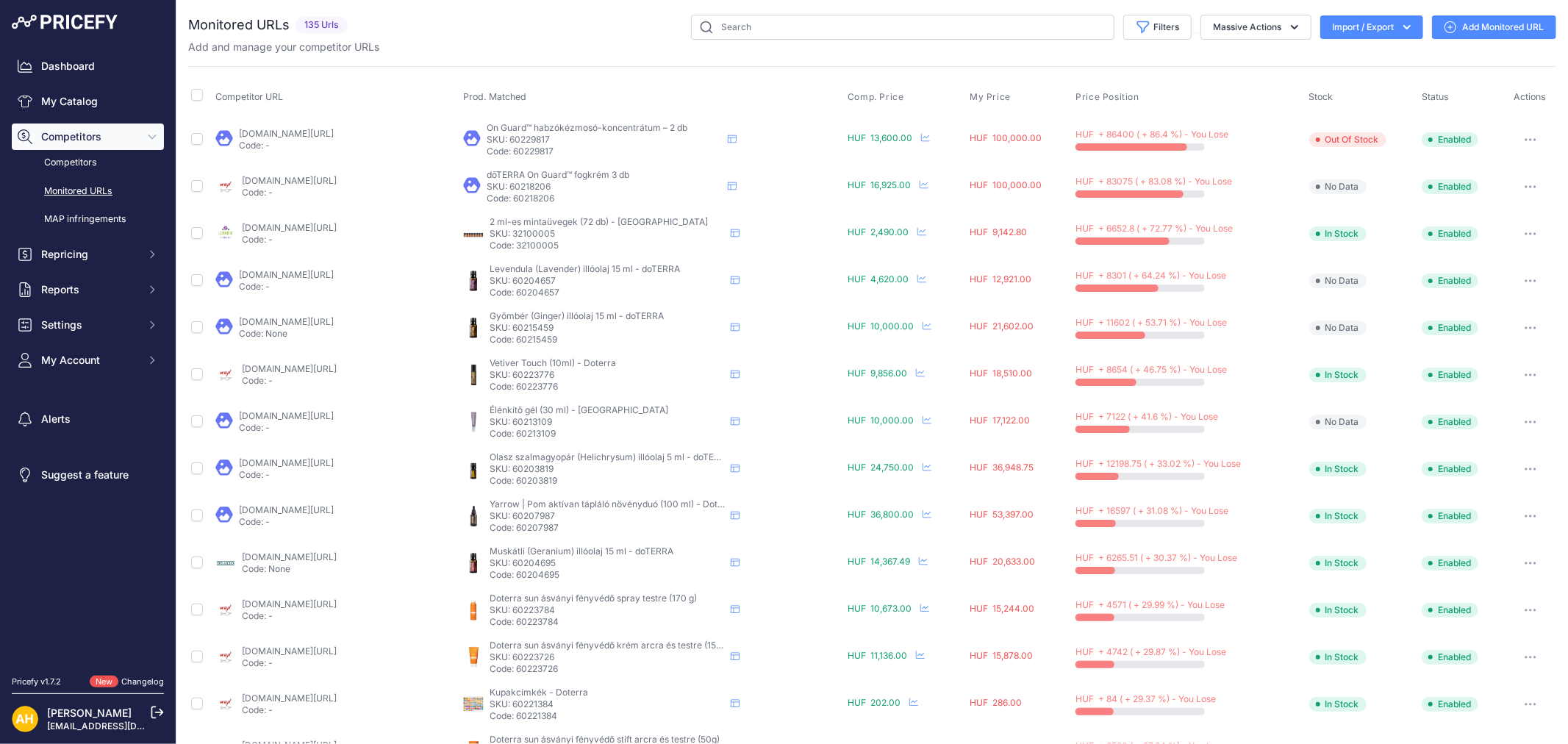
click at [328, 276] on link "[DOMAIN_NAME][URL]" at bounding box center [286, 275] width 95 height 11
click at [325, 319] on link "melini.hu/termek/doterra-citronella-15-ml/?prirule_jdsnikfkfjsd=8997" at bounding box center [286, 322] width 95 height 11
click at [337, 368] on link "[DOMAIN_NAME][URL]" at bounding box center [290, 369] width 95 height 11
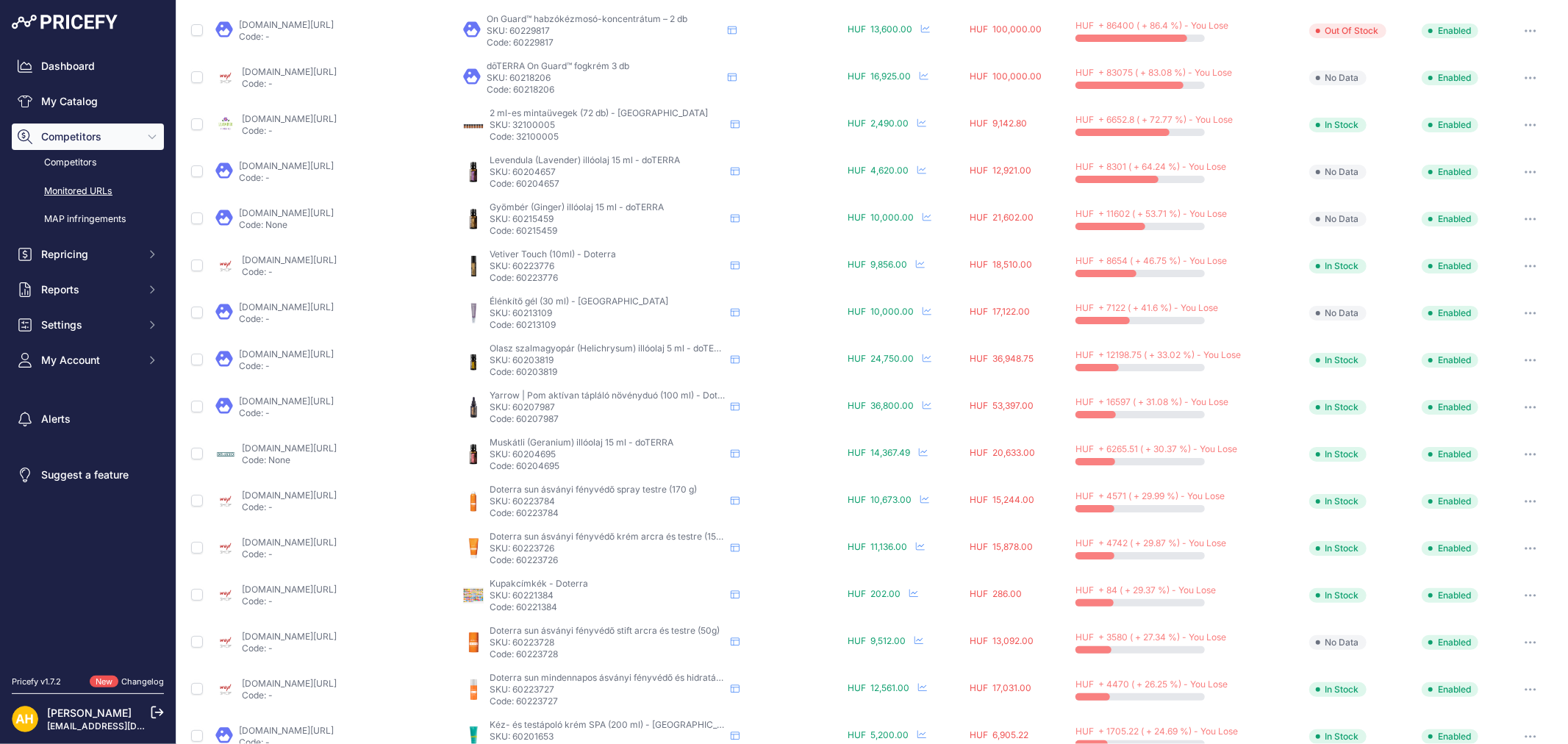
scroll to position [245, 0]
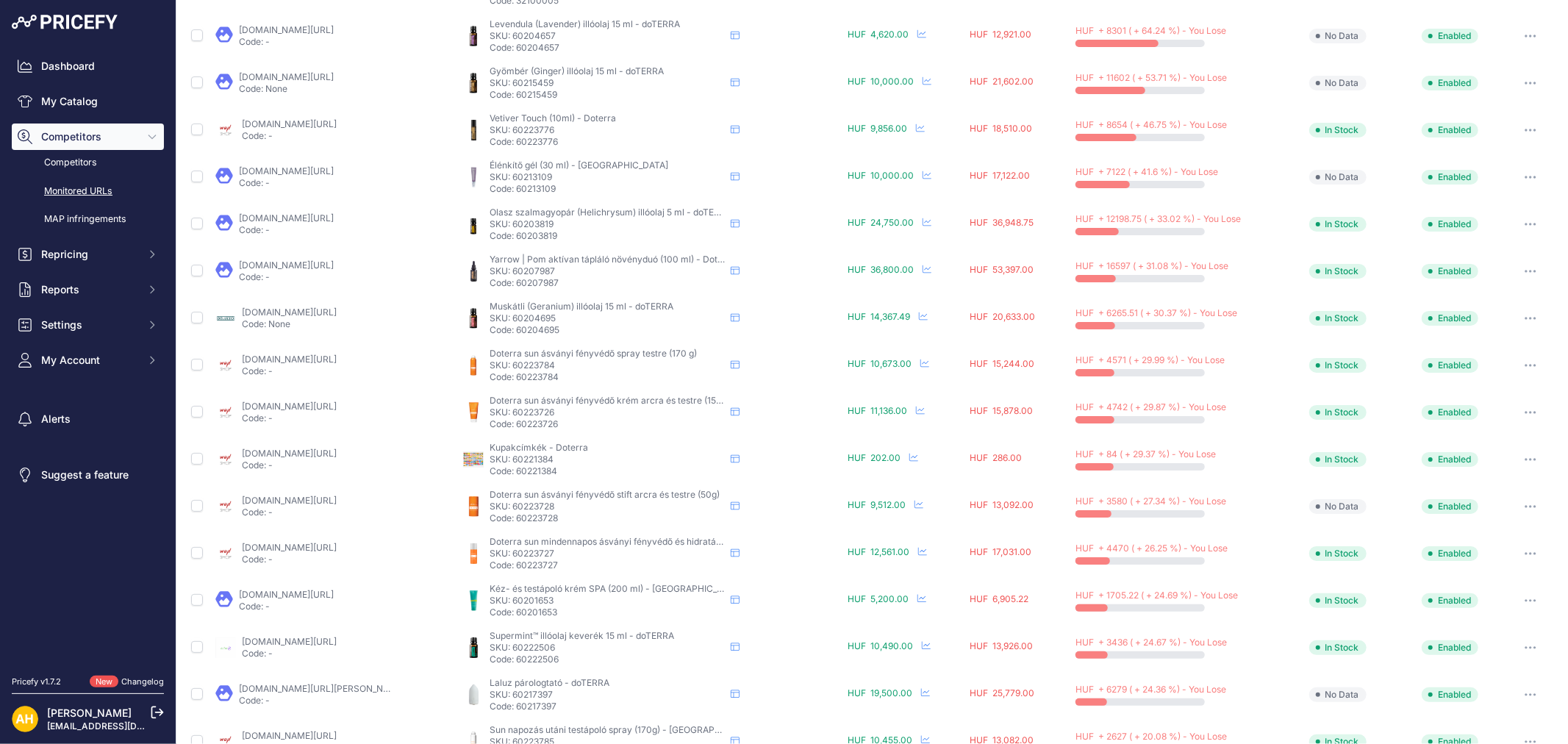
click at [337, 307] on link "[DOMAIN_NAME][URL]" at bounding box center [290, 312] width 95 height 11
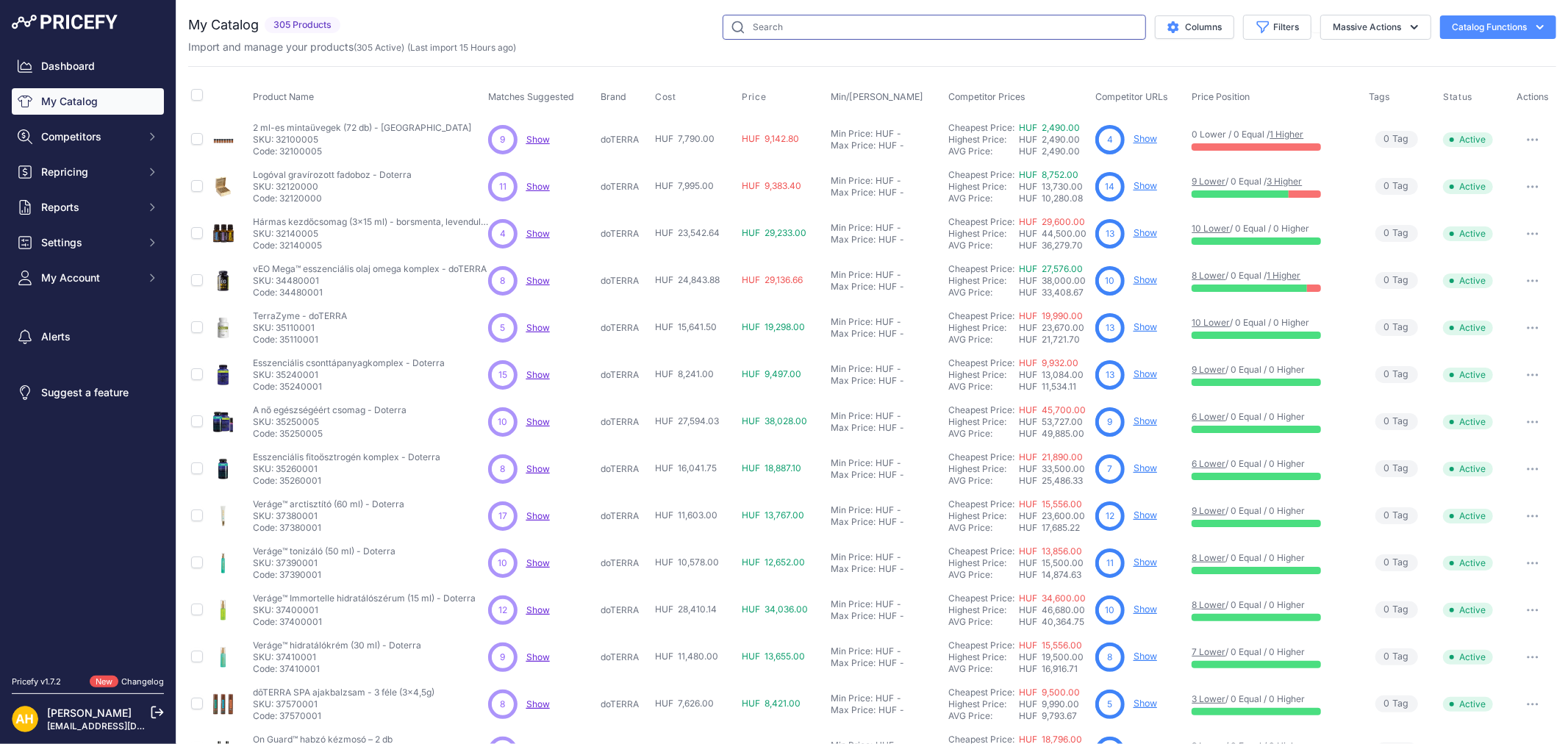
click at [772, 32] on input "text" at bounding box center [934, 27] width 423 height 25
type input "kamilla"
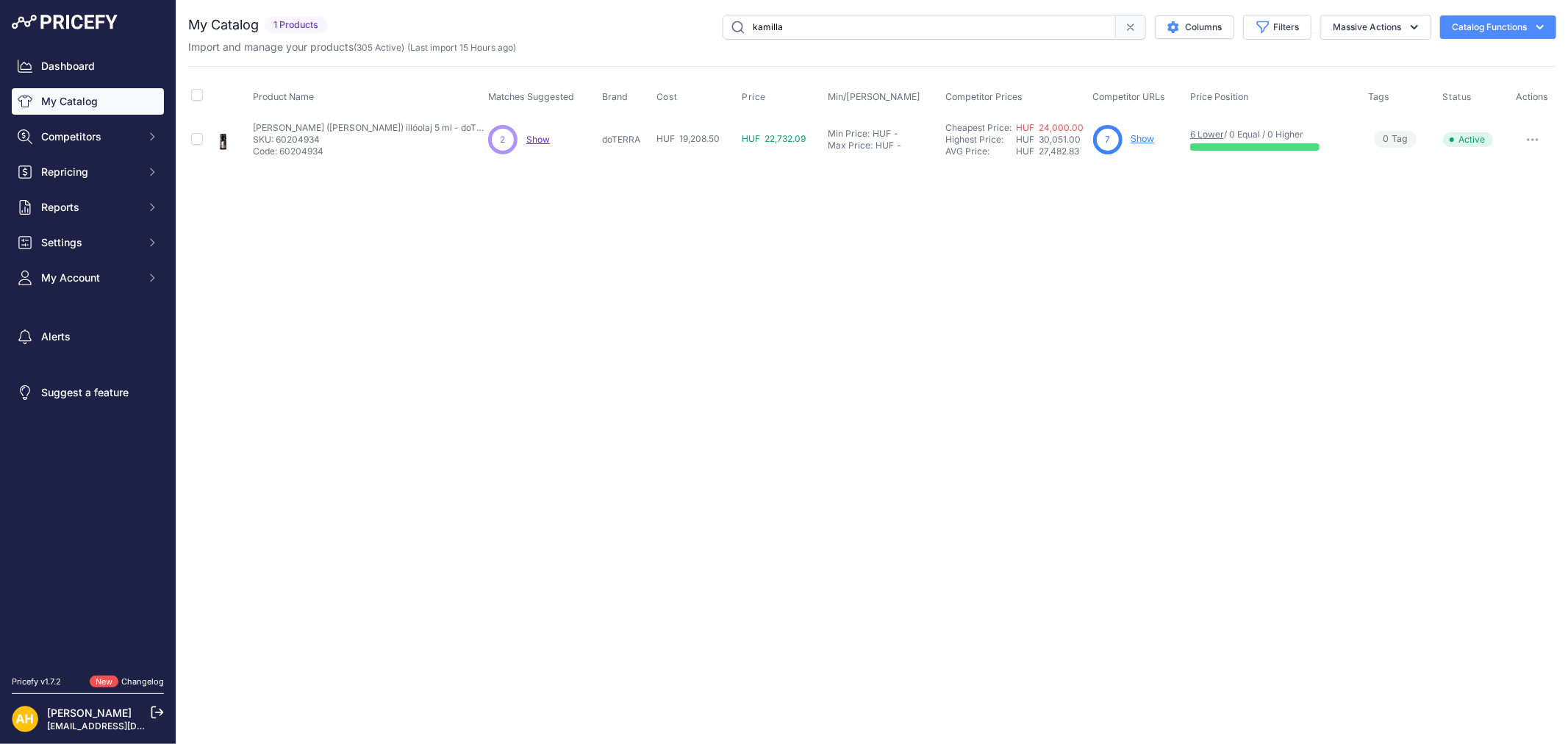
click at [1140, 137] on link "Show" at bounding box center [1143, 138] width 23 height 11
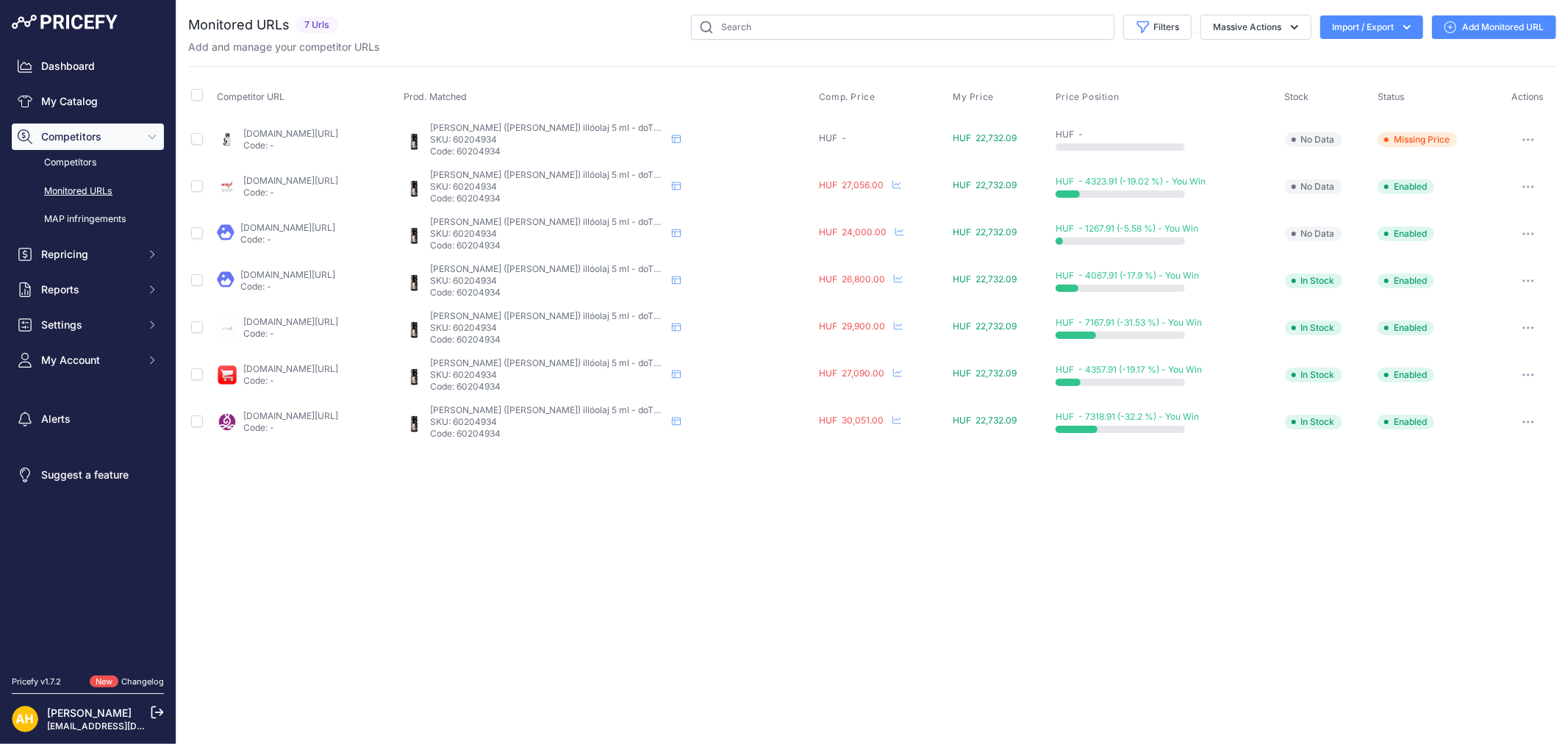
click at [1387, 26] on button "Import / Export" at bounding box center [1372, 27] width 103 height 23
click at [1473, 34] on link "Add Monitored URL" at bounding box center [1494, 27] width 124 height 23
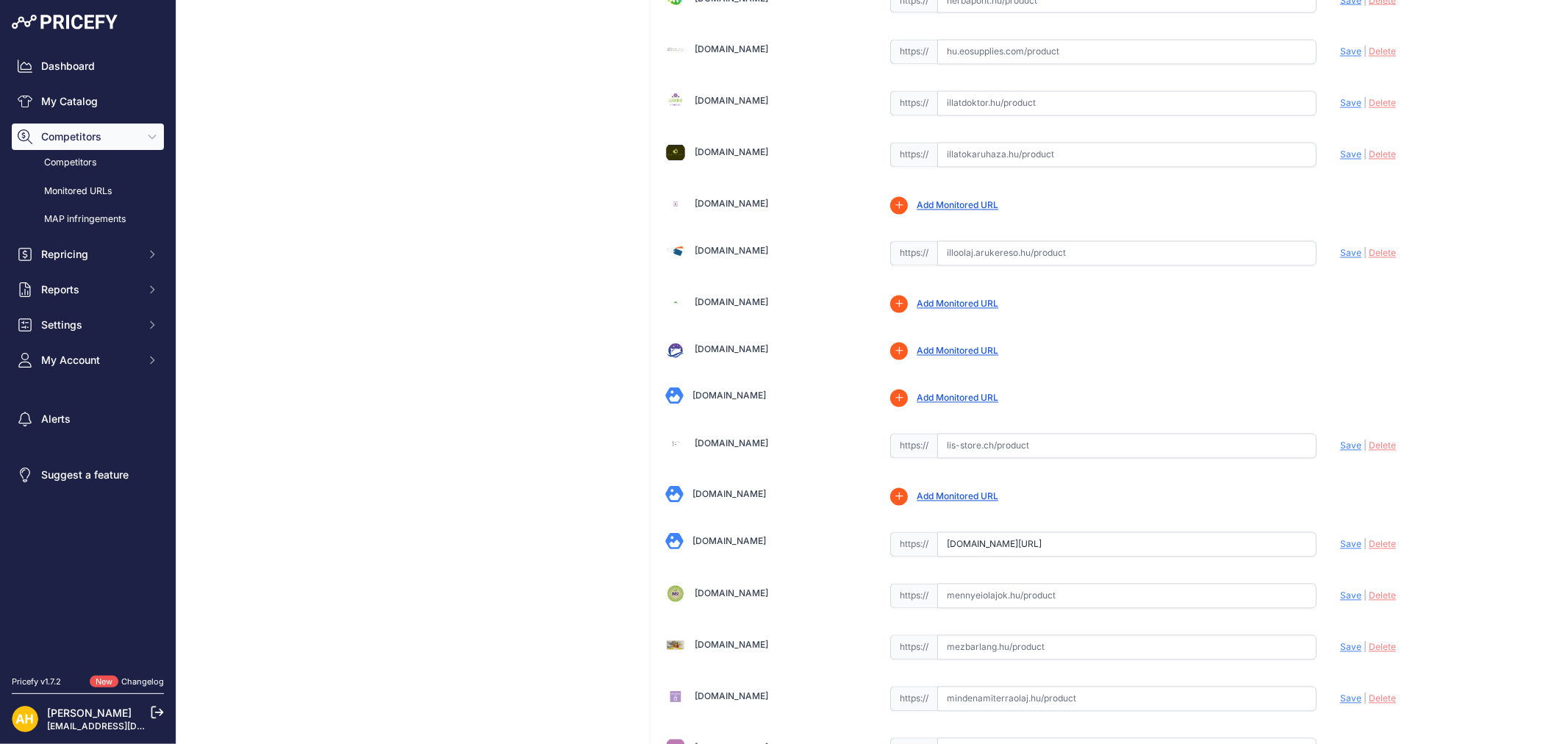
scroll to position [2614, 0]
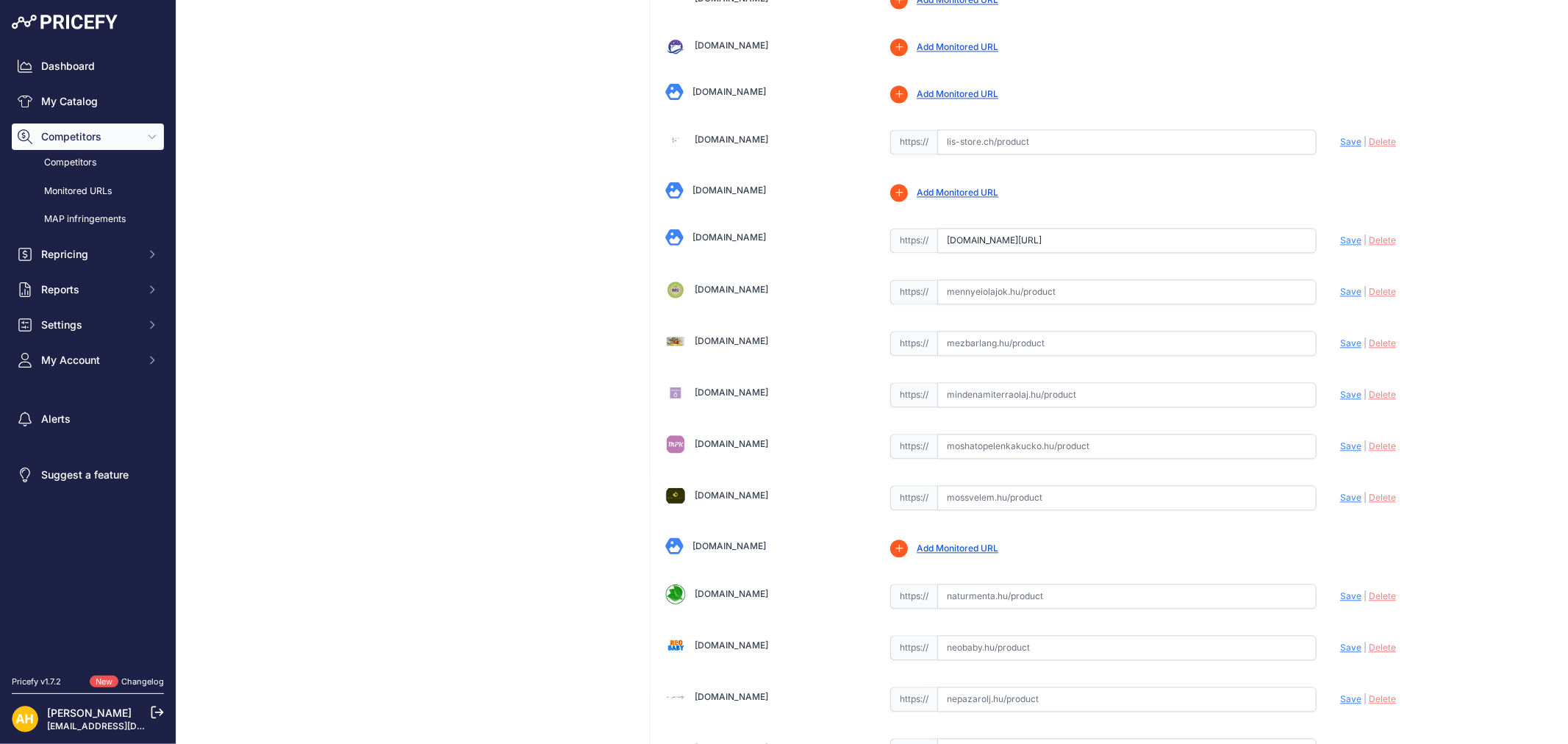
click at [990, 238] on input "[DOMAIN_NAME][URL]" at bounding box center [1126, 241] width 380 height 25
paste input "[URL][DOMAIN_NAME]"
click at [1342, 245] on span "Save" at bounding box center [1350, 240] width 21 height 11
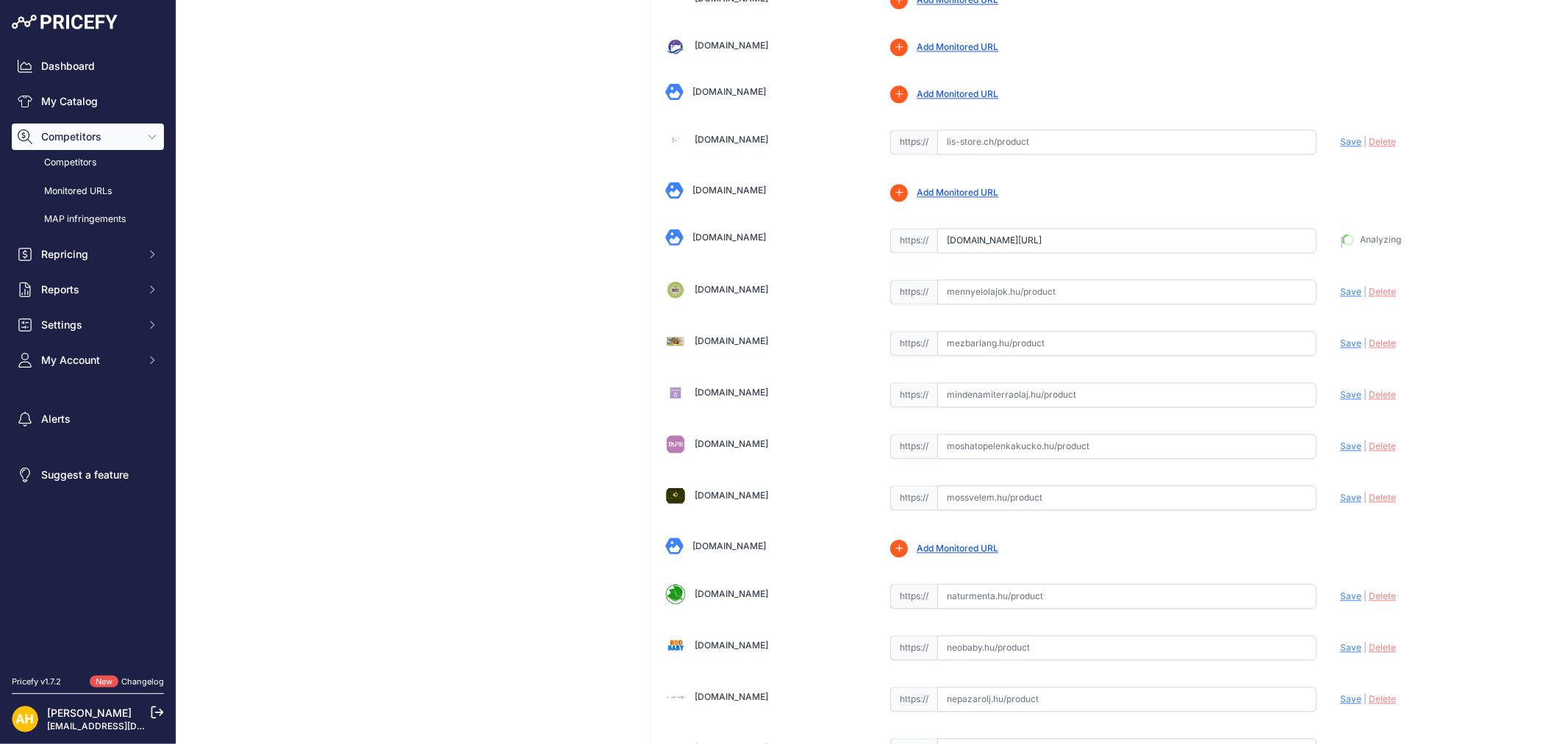
type input "[URL][DOMAIN_NAME]"
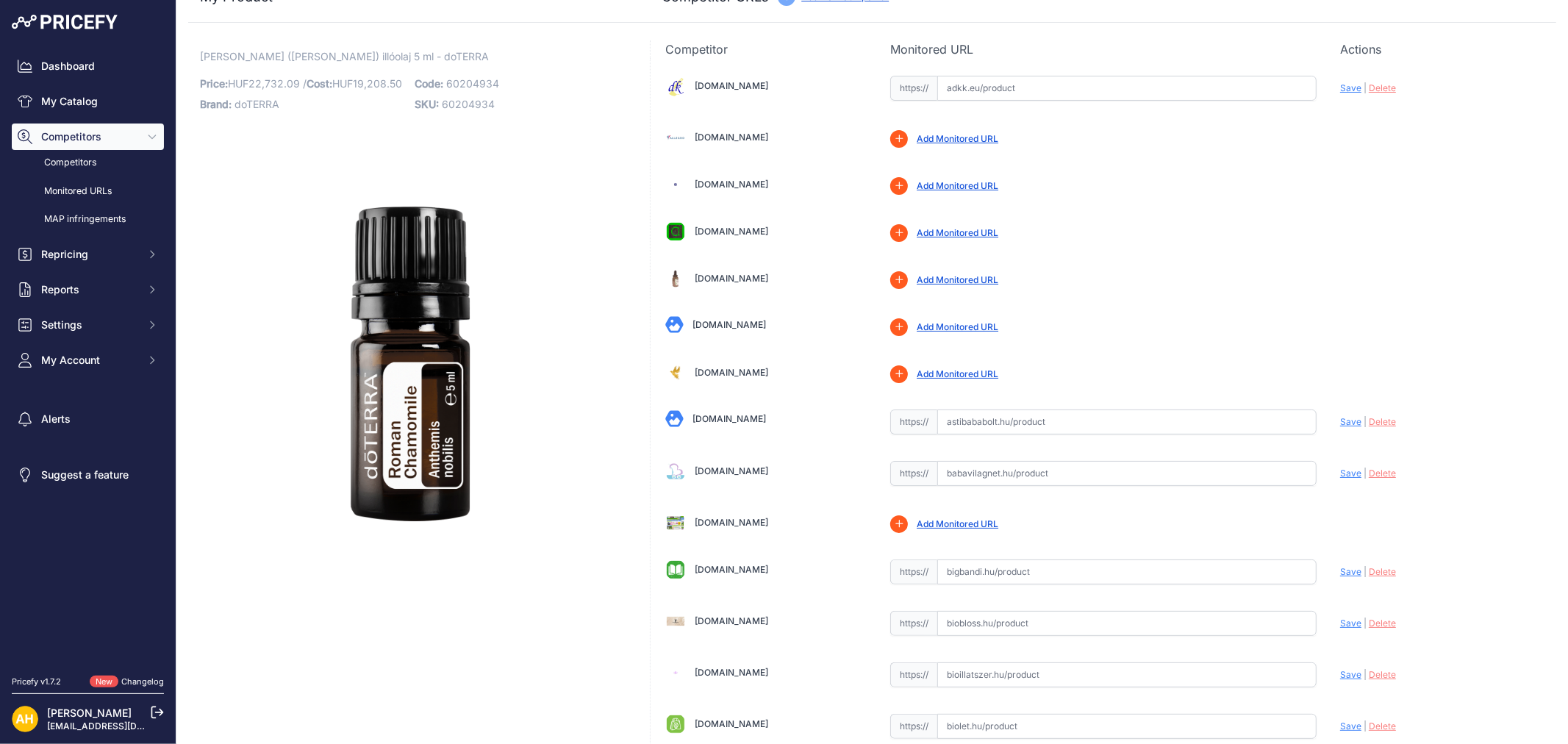
scroll to position [0, 0]
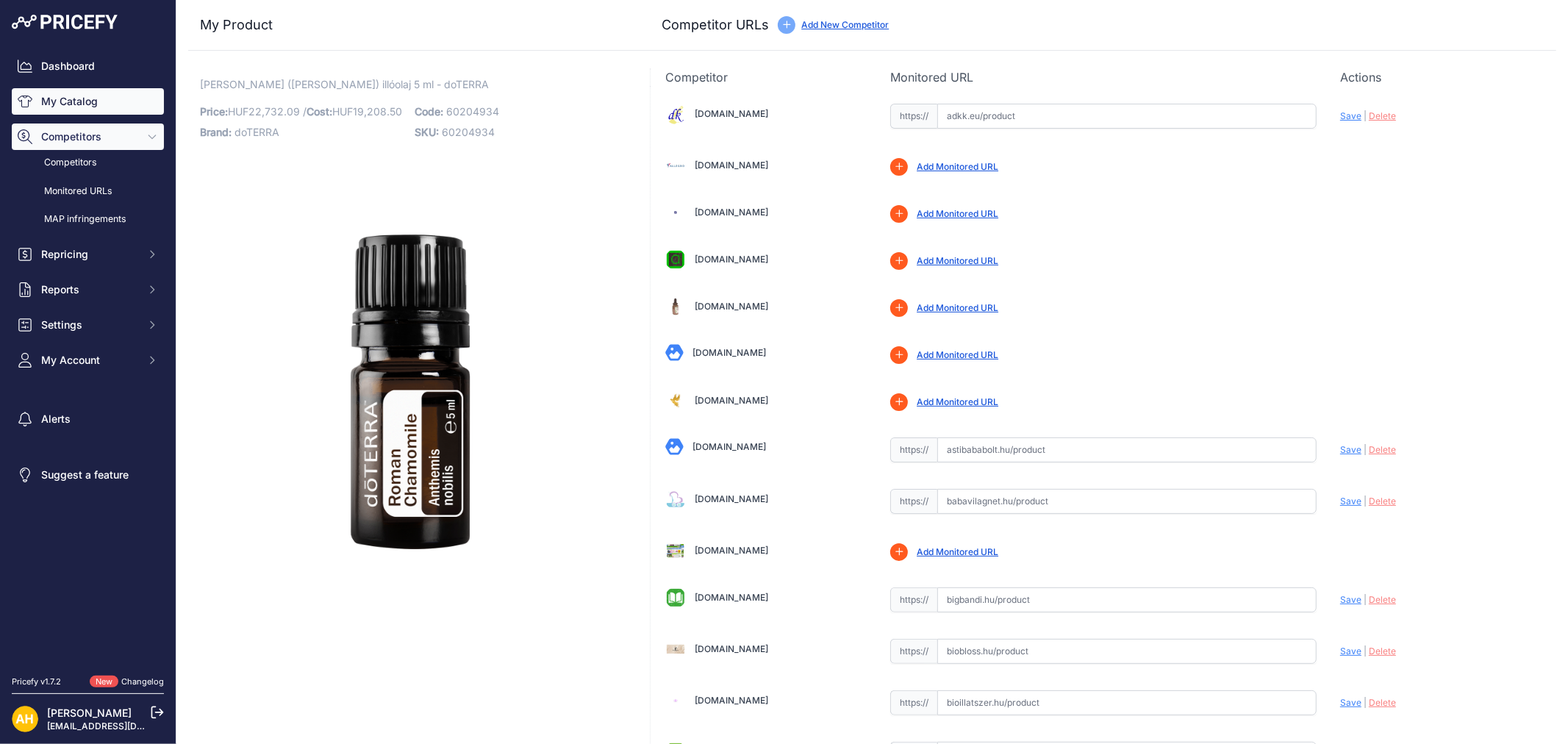
click at [72, 99] on link "My Catalog" at bounding box center [88, 102] width 152 height 26
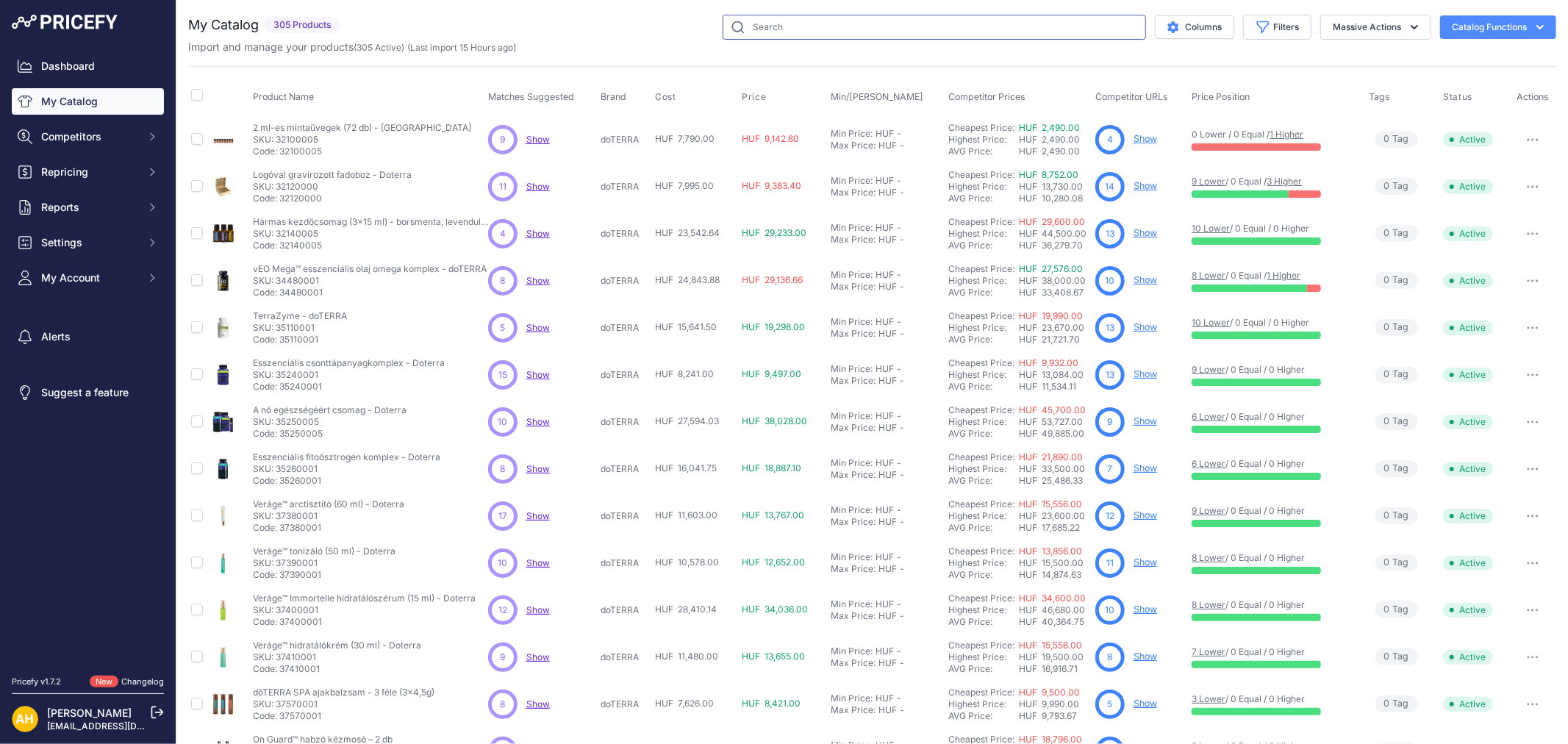
click at [783, 37] on input "text" at bounding box center [934, 27] width 423 height 25
type input "ginger"
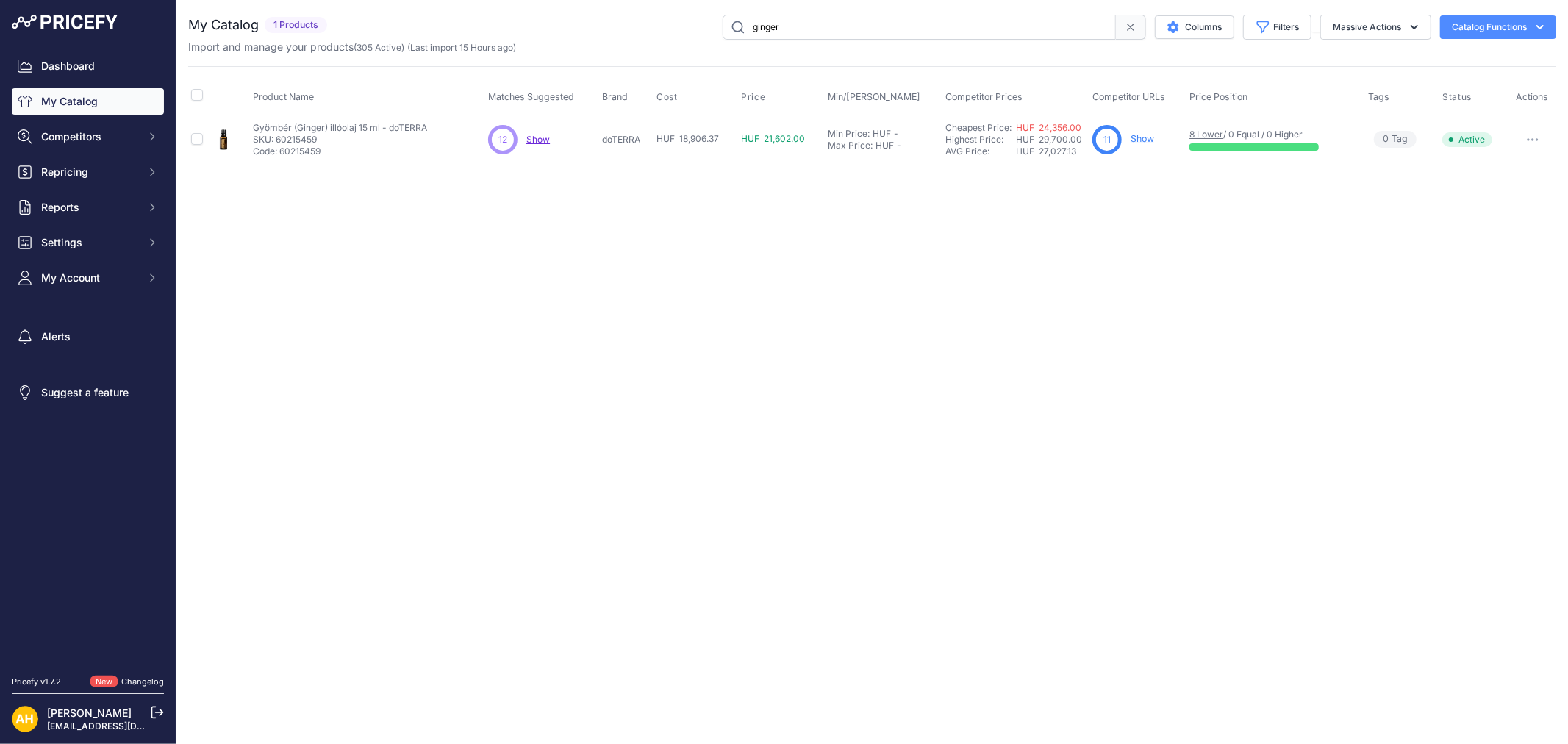
click at [1150, 137] on link "Show" at bounding box center [1142, 138] width 23 height 11
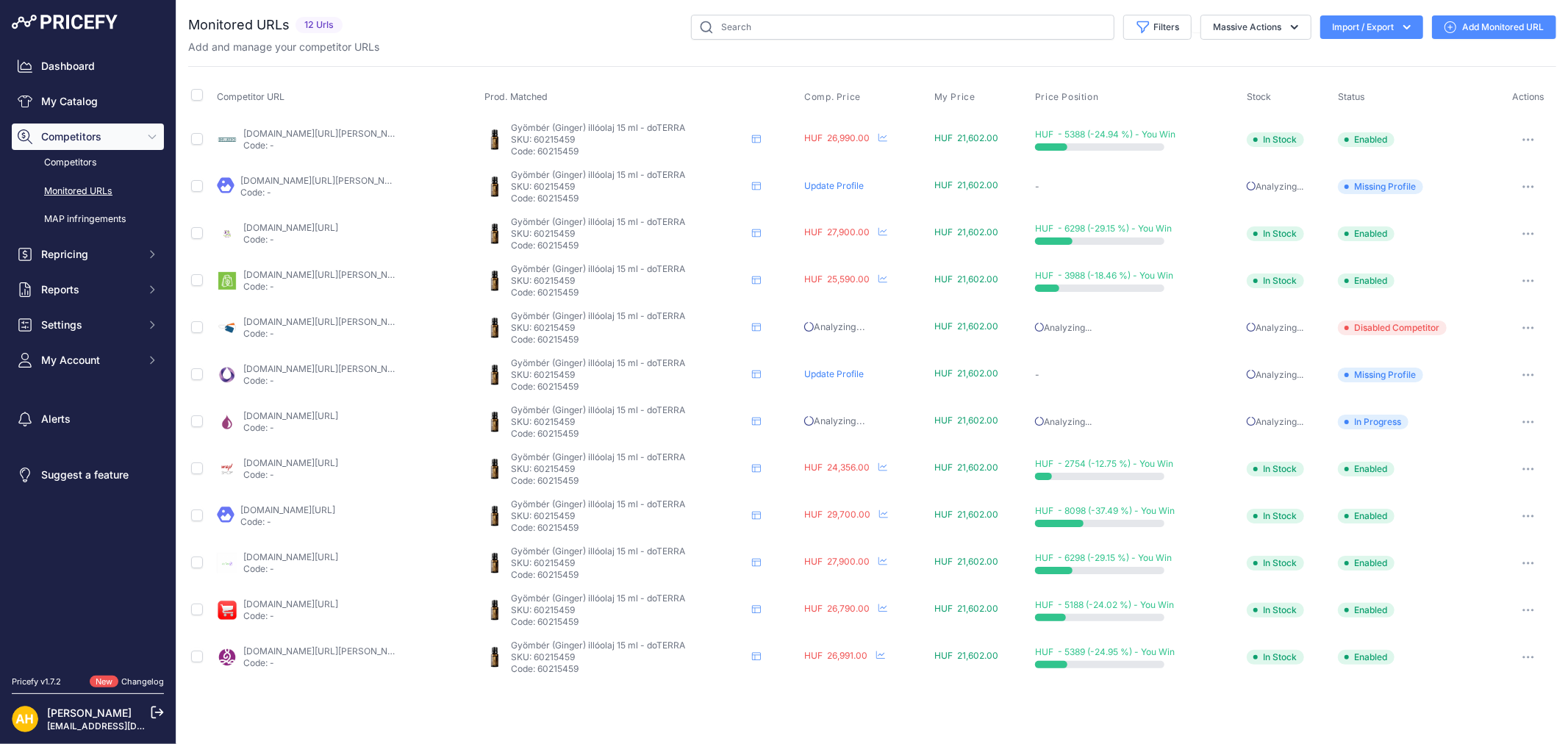
click at [1492, 19] on link "Add Monitored URL" at bounding box center [1494, 27] width 124 height 23
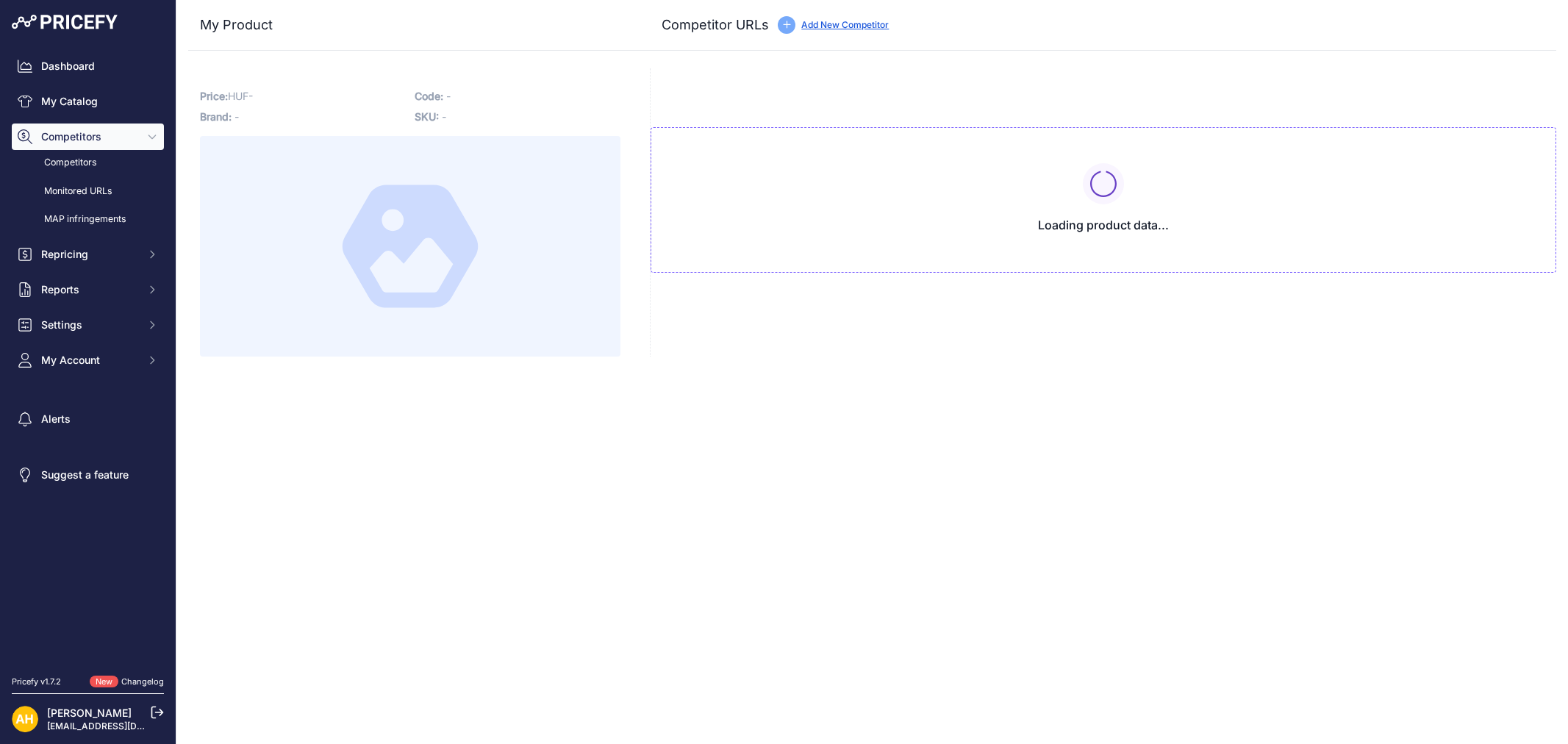
type input "[DOMAIN_NAME][URL][PERSON_NAME]"
type input "[DOMAIN_NAME][URL]"
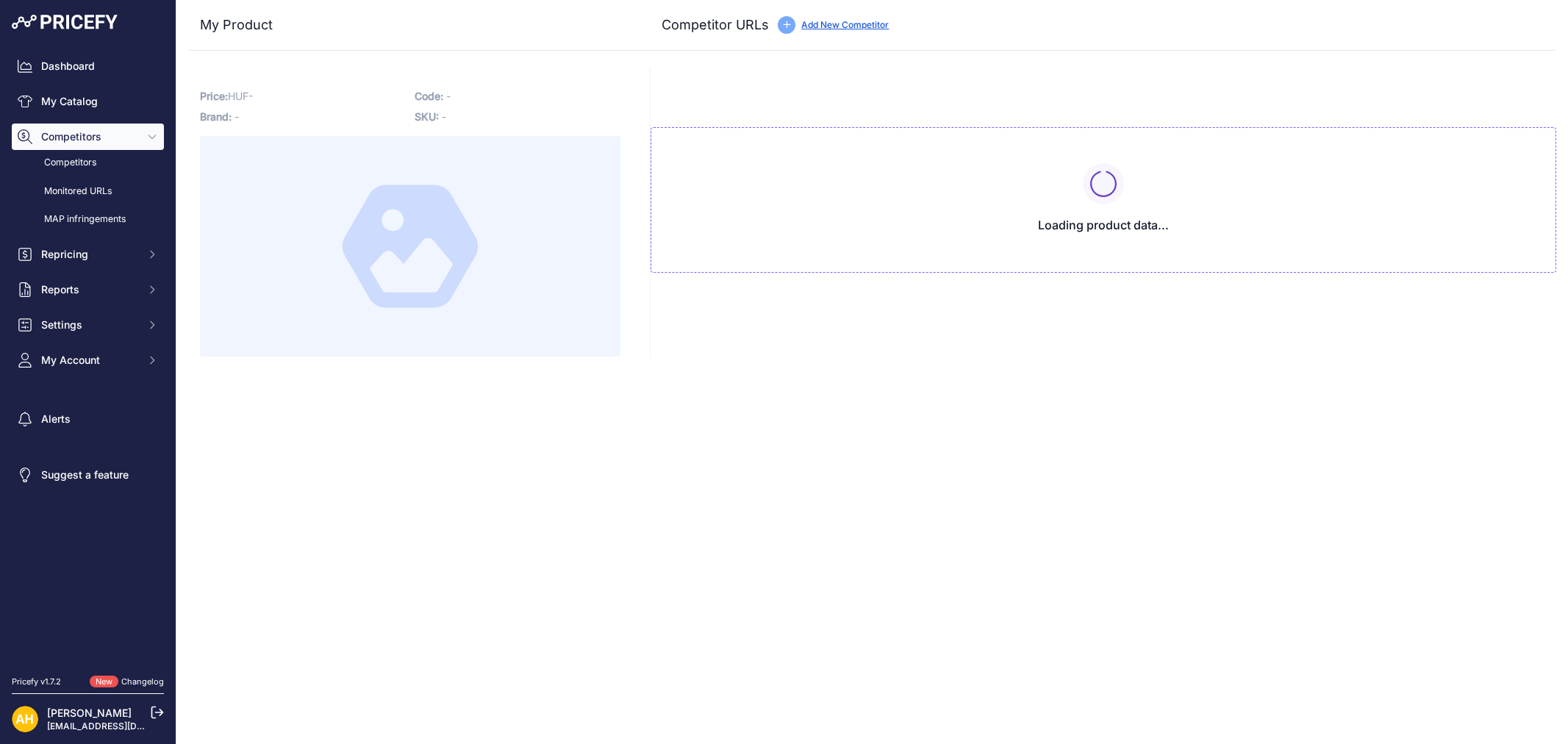
type input "[DOMAIN_NAME][URL]"
type input "[DOMAIN_NAME][URL][PERSON_NAME]"
type input "[DOMAIN_NAME][URL]"
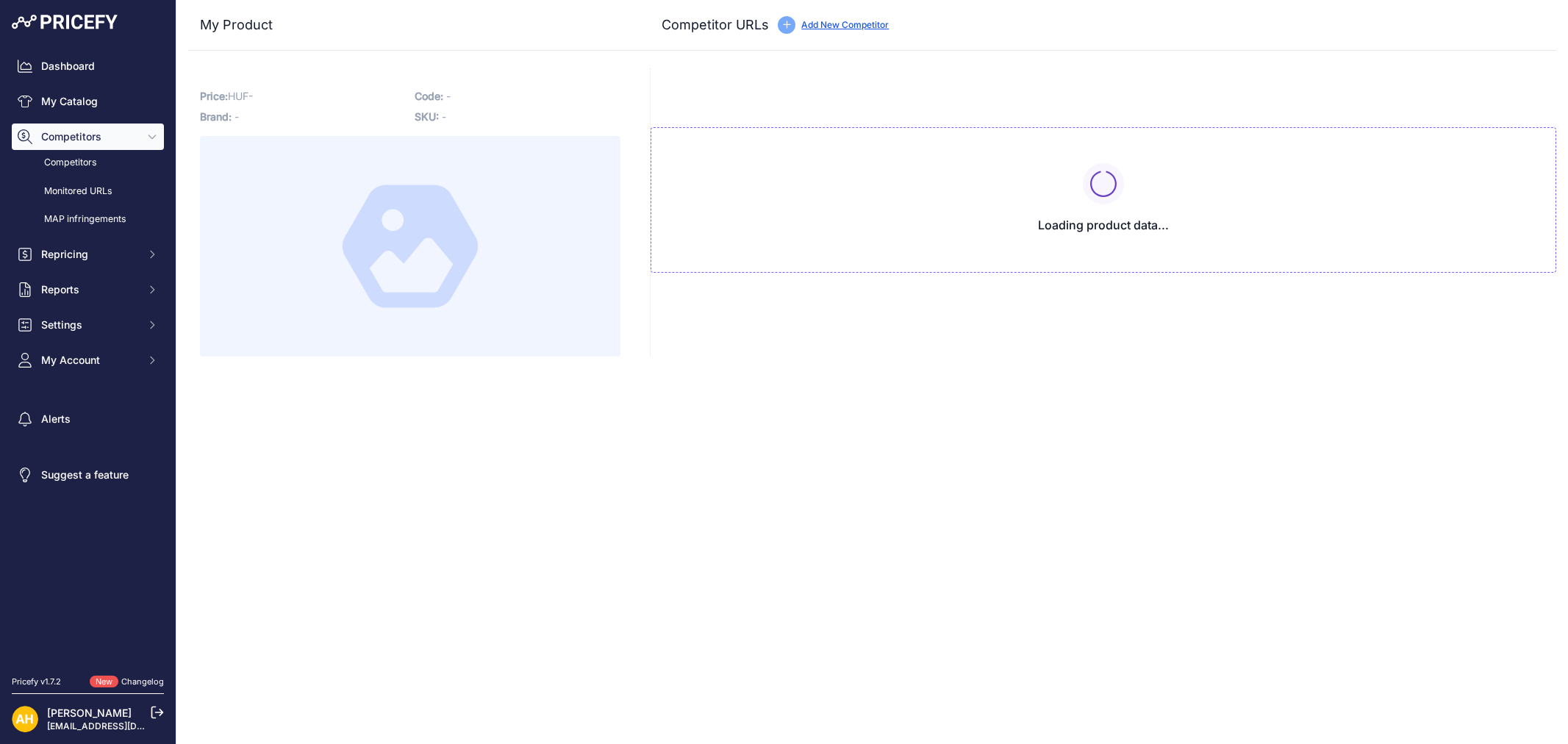
type input "[DOMAIN_NAME][URL][PERSON_NAME]"
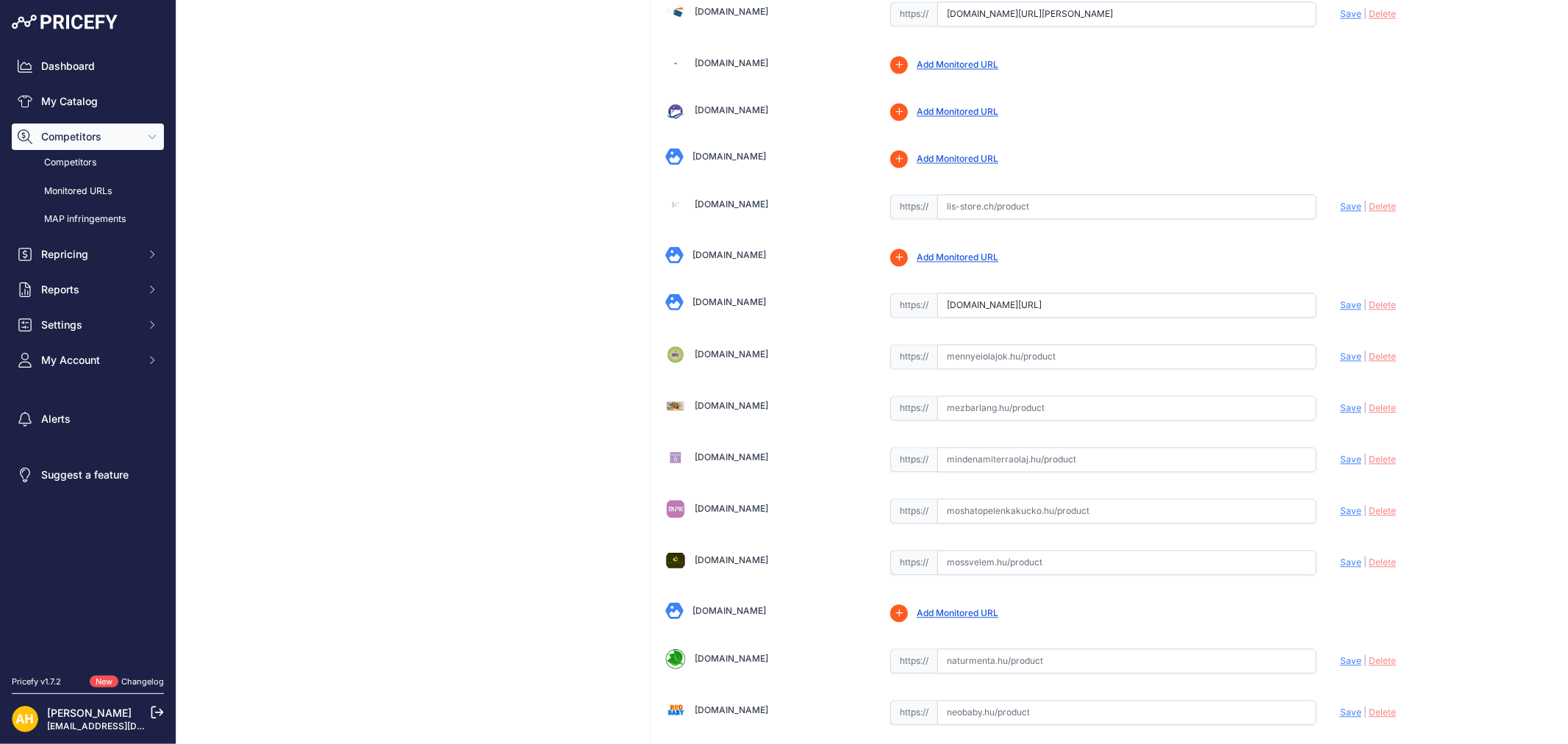
scroll to position [2614, 0]
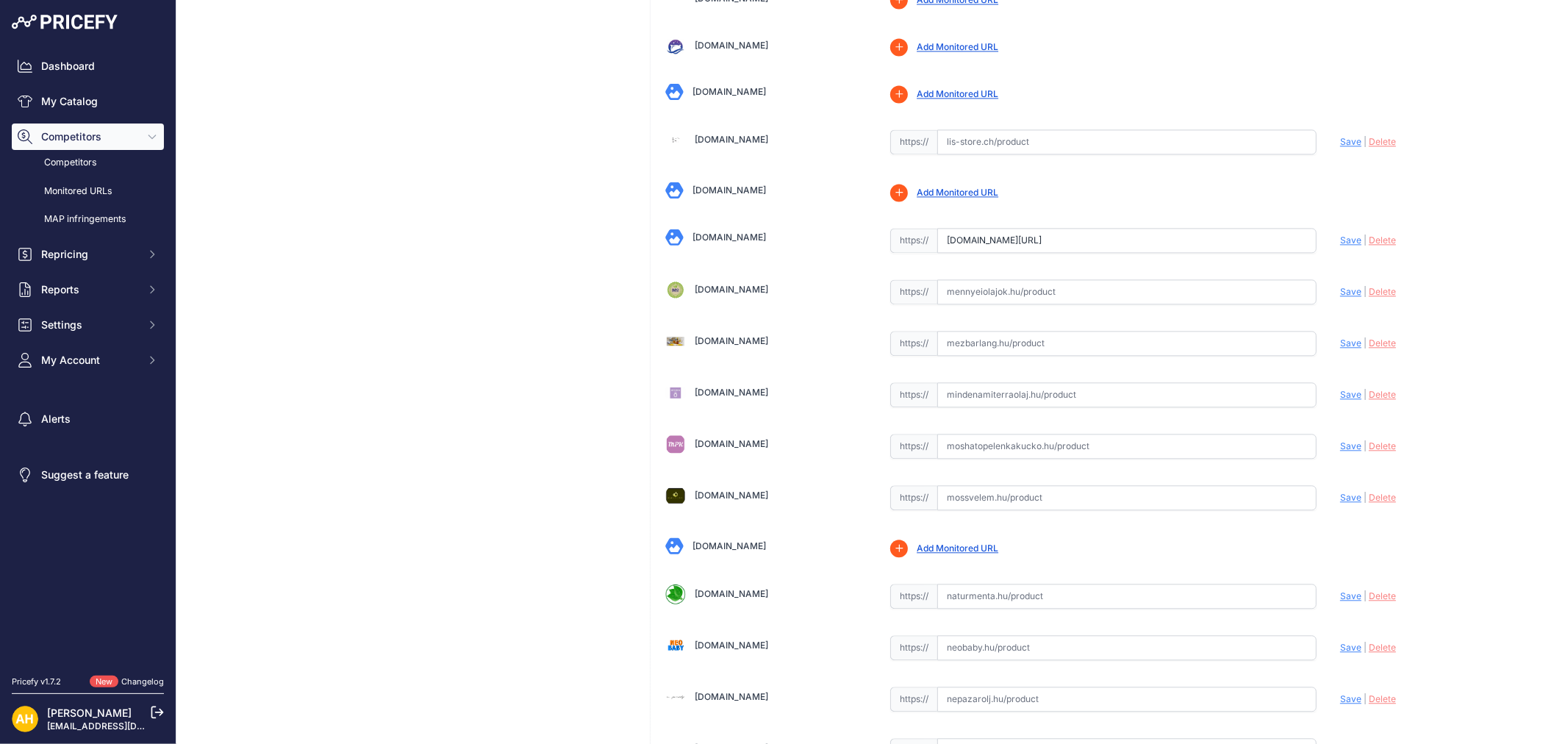
click at [986, 247] on input "[DOMAIN_NAME][URL]" at bounding box center [1126, 241] width 380 height 25
click at [986, 247] on input "melini.hu/termek/doterra-citronella-15-ml/?prirule_jdsnikfkfjsd=8997" at bounding box center [1126, 241] width 380 height 25
paste input "https://melini.hu/termek/doterra-gyomber-15-ml/"
click at [1340, 244] on span "Save" at bounding box center [1350, 240] width 21 height 11
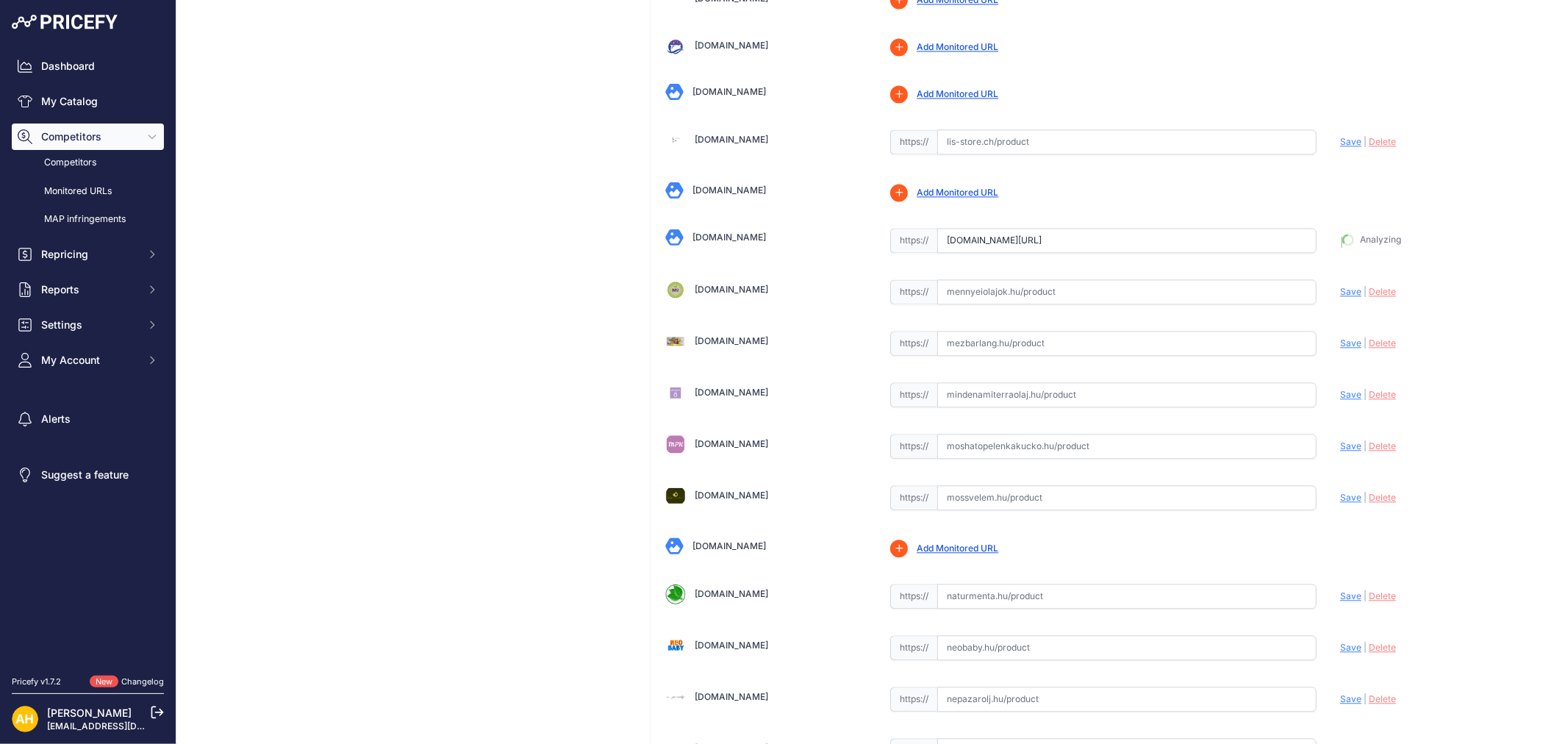
type input "https://melini.hu/termek/doterra-gyomber-15-ml/?prirule_jdsnikfkfjsd=8997"
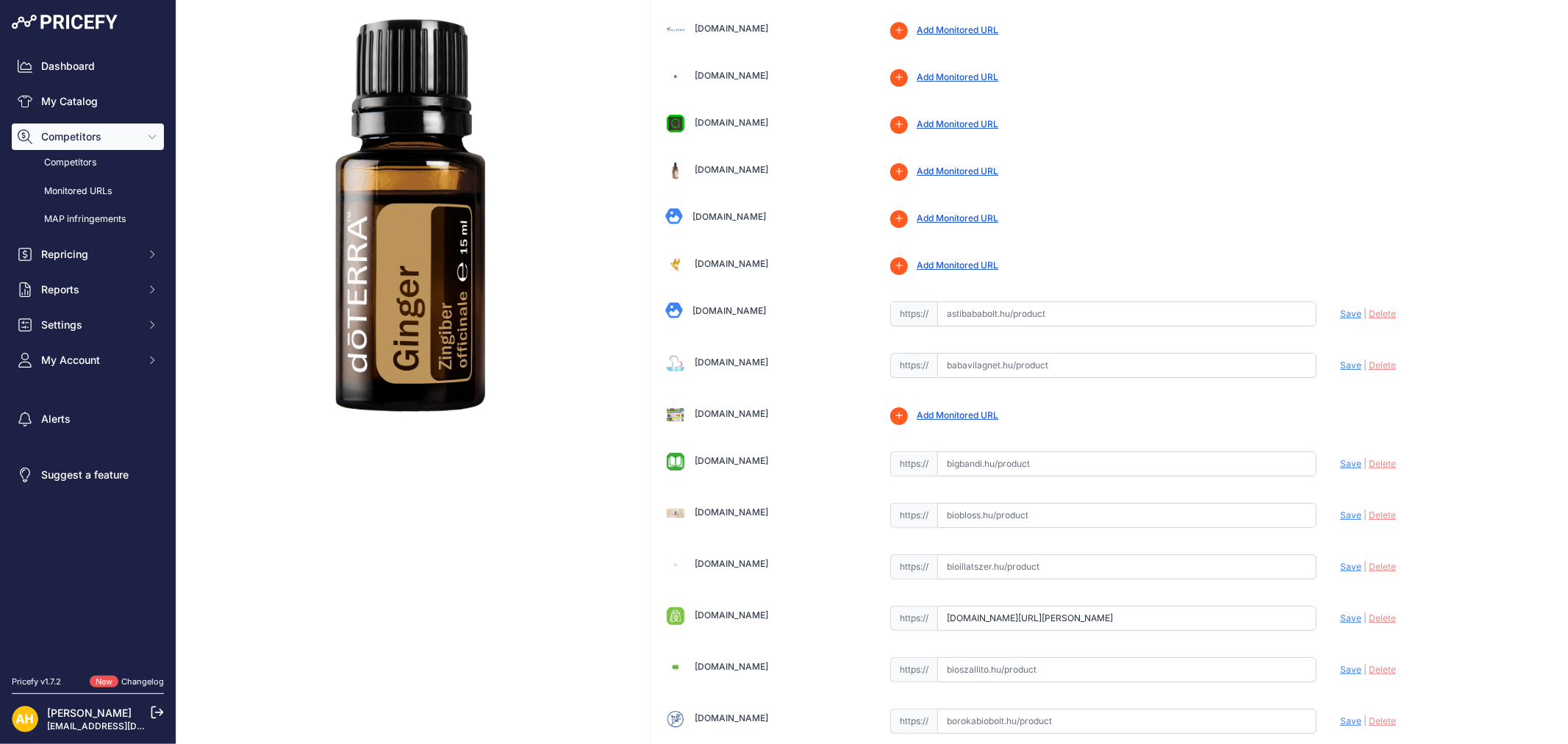
scroll to position [0, 0]
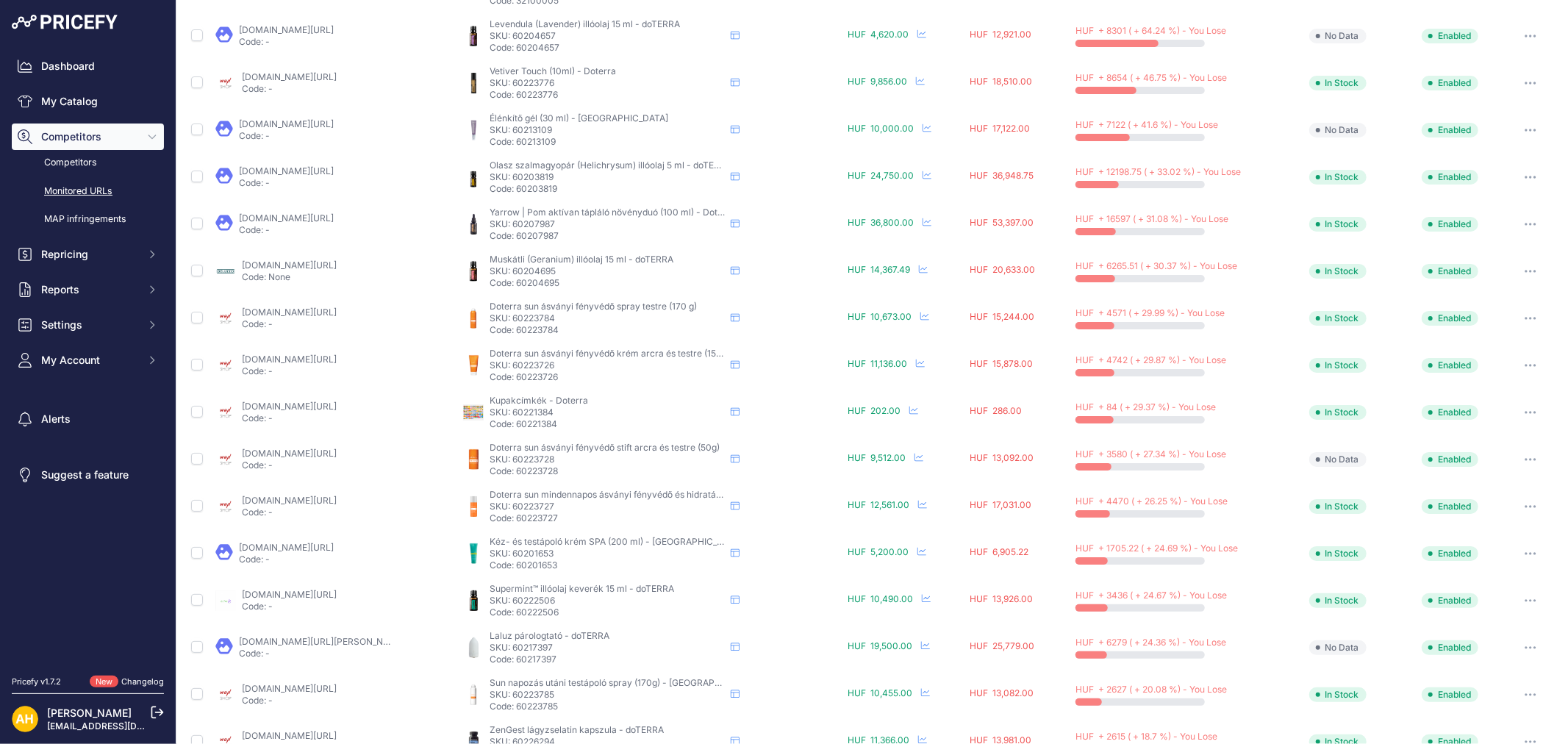
scroll to position [373, 0]
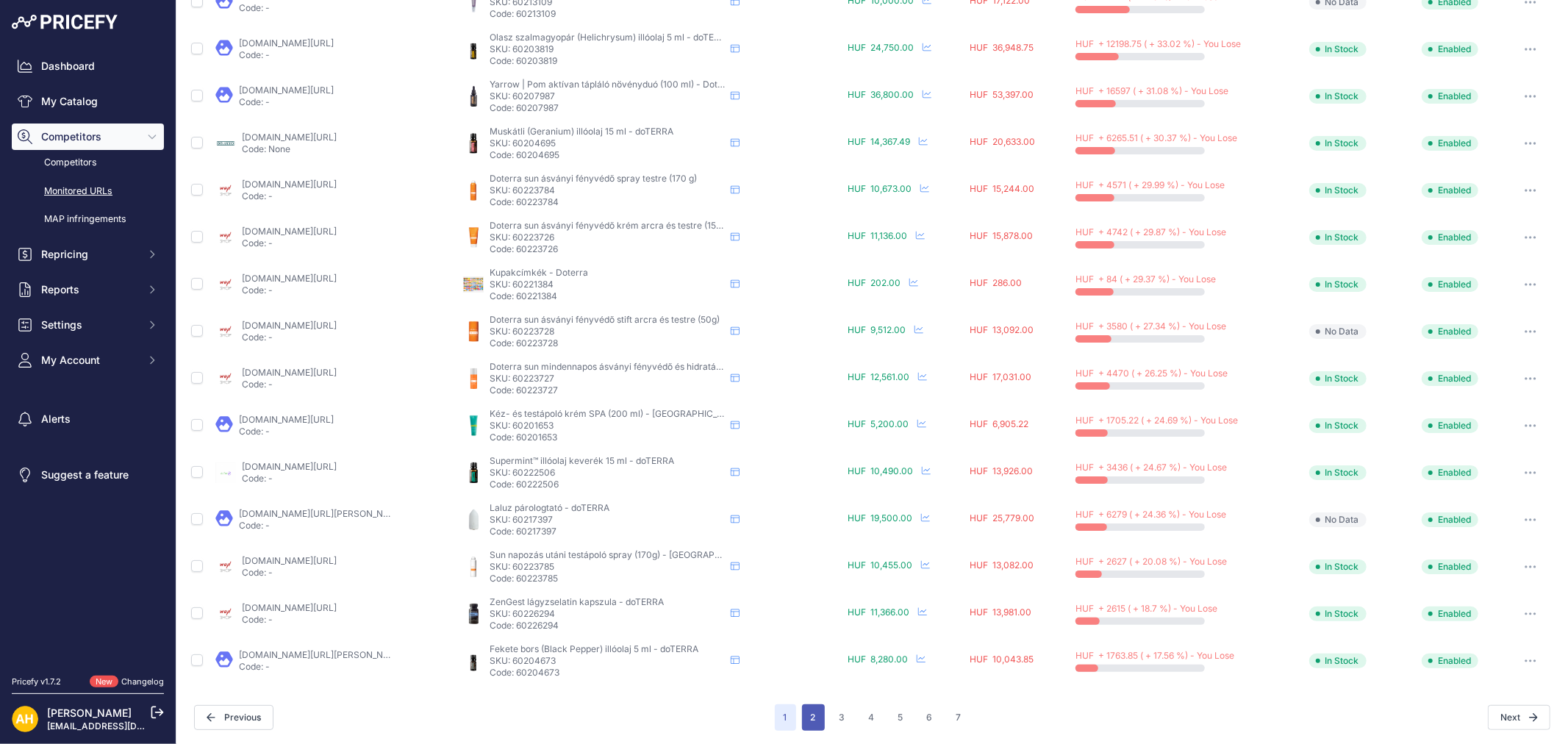
click at [813, 719] on button "2" at bounding box center [813, 718] width 23 height 26
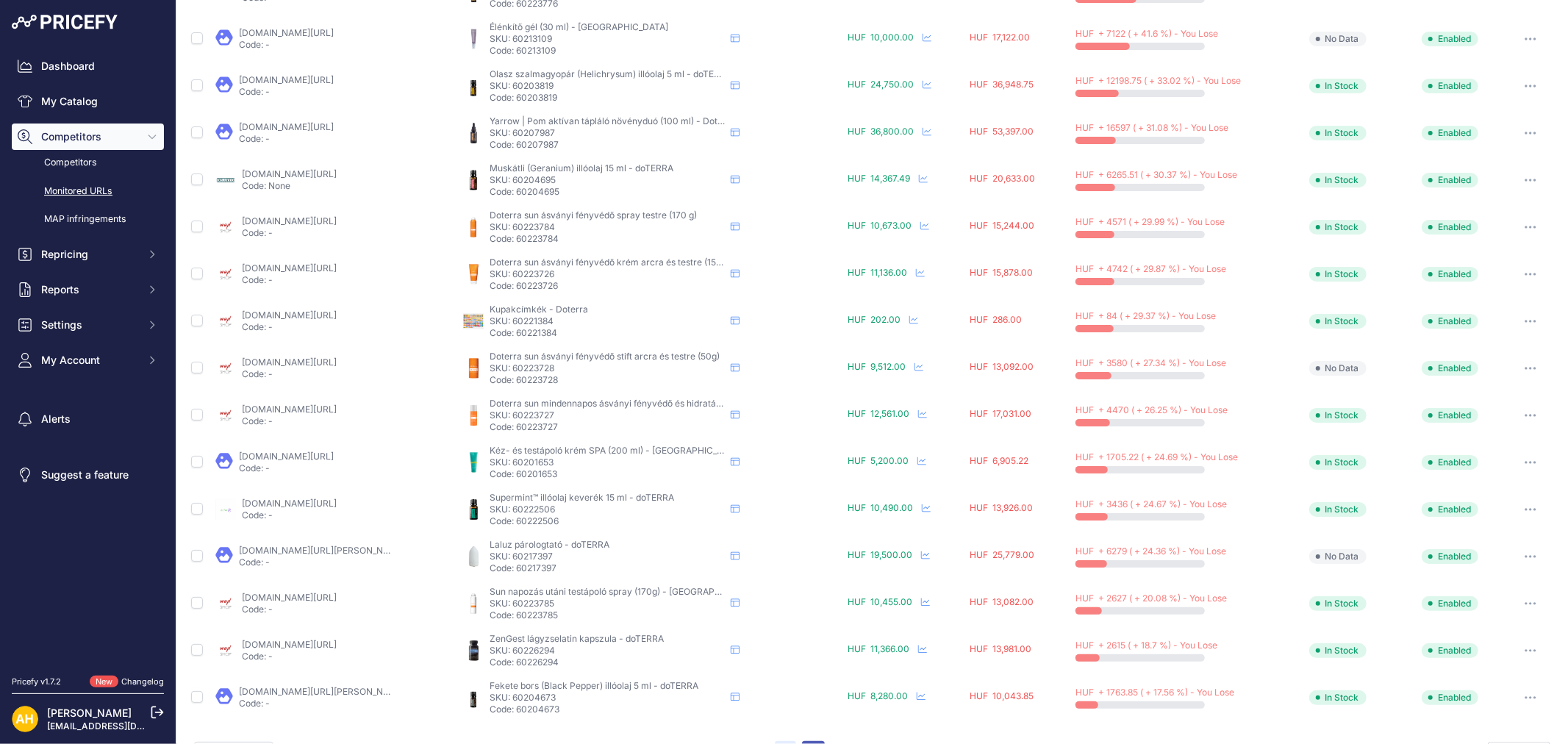
scroll to position [409, 0]
